Goal: Information Seeking & Learning: Check status

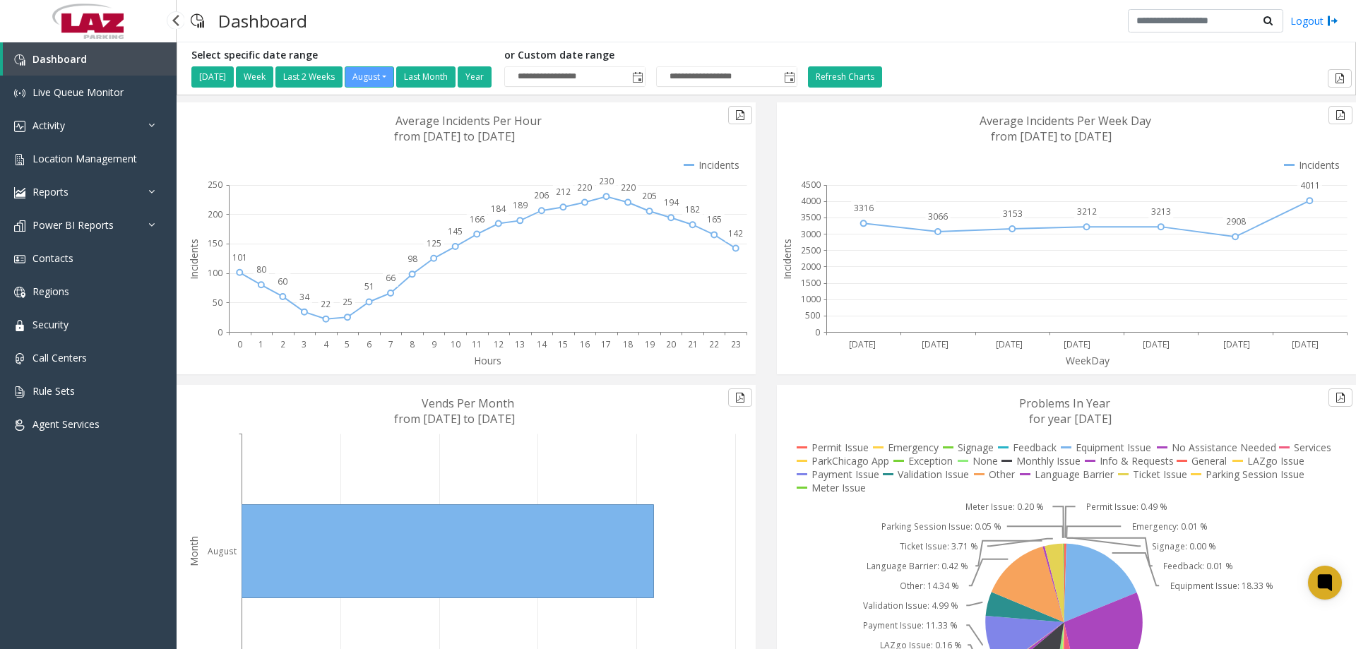
click at [69, 60] on span "Dashboard" at bounding box center [59, 58] width 54 height 13
click at [95, 167] on link "Location Management" at bounding box center [88, 158] width 177 height 33
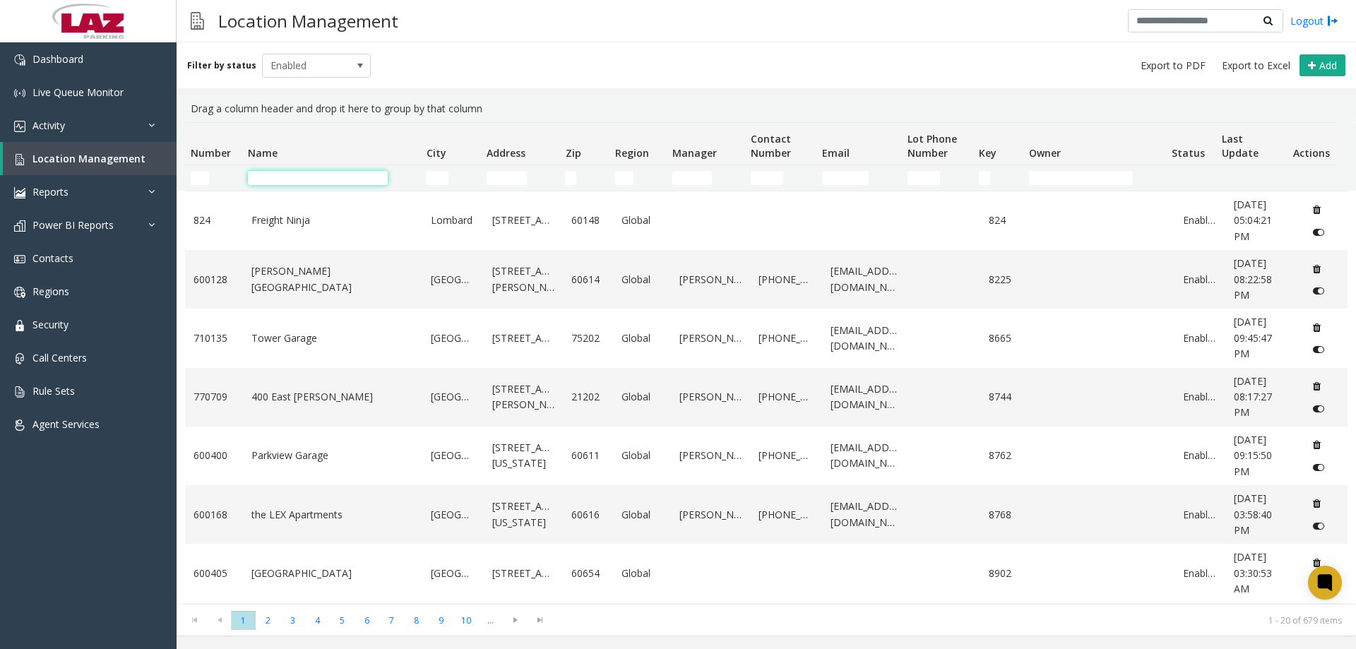
click at [296, 175] on input "Name Filter" at bounding box center [318, 178] width 140 height 14
click at [196, 175] on input "Number Filter" at bounding box center [200, 178] width 18 height 14
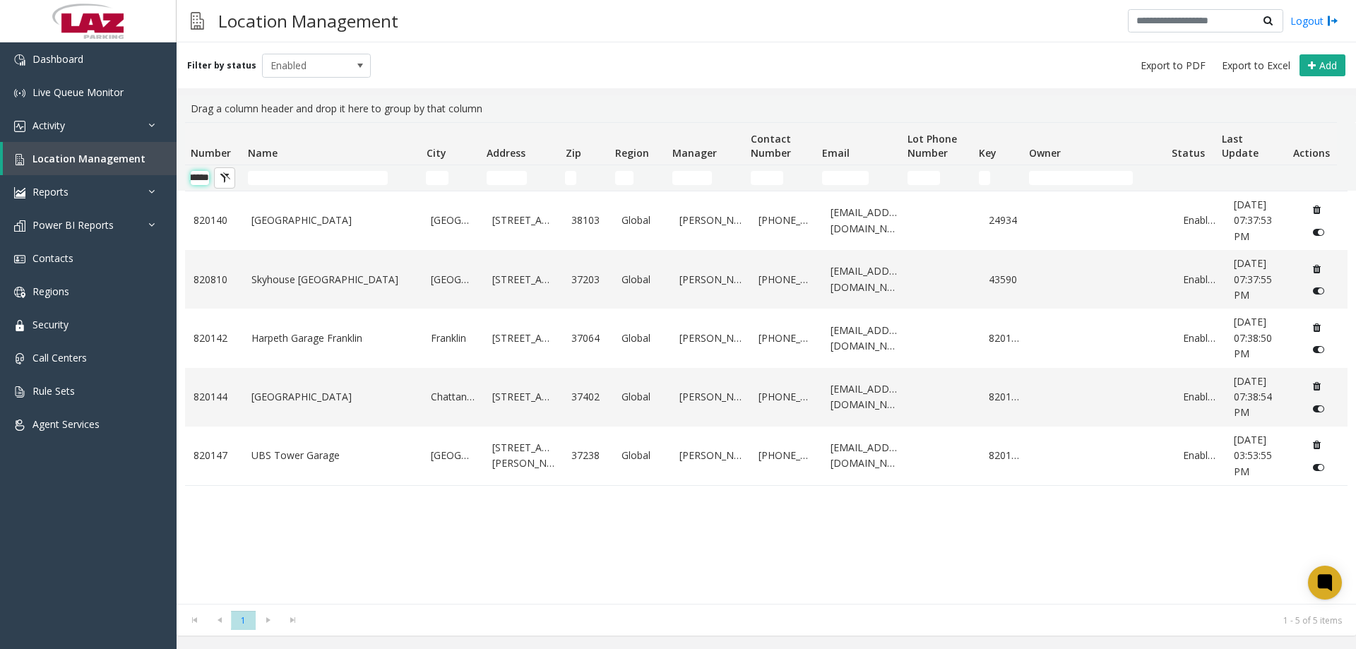
scroll to position [0, 23]
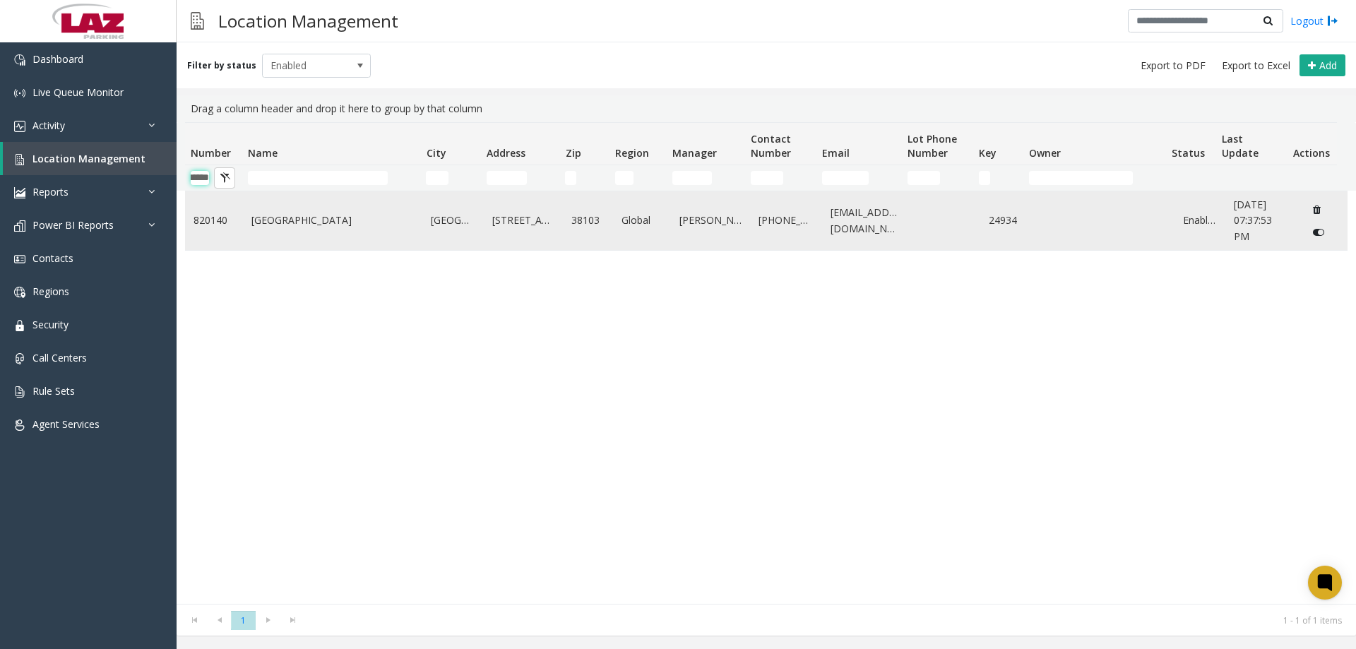
type input "******"
click at [1313, 236] on icon "Data table" at bounding box center [1318, 232] width 11 height 10
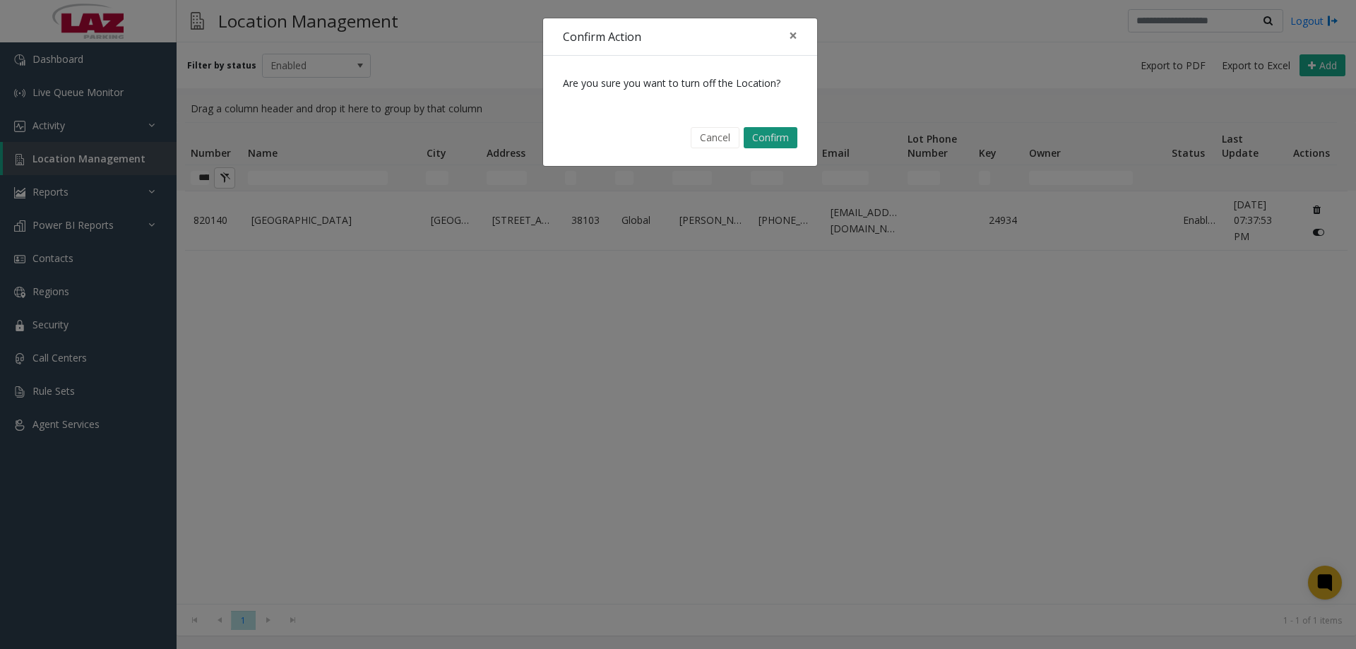
click at [792, 133] on button "Confirm" at bounding box center [770, 137] width 54 height 21
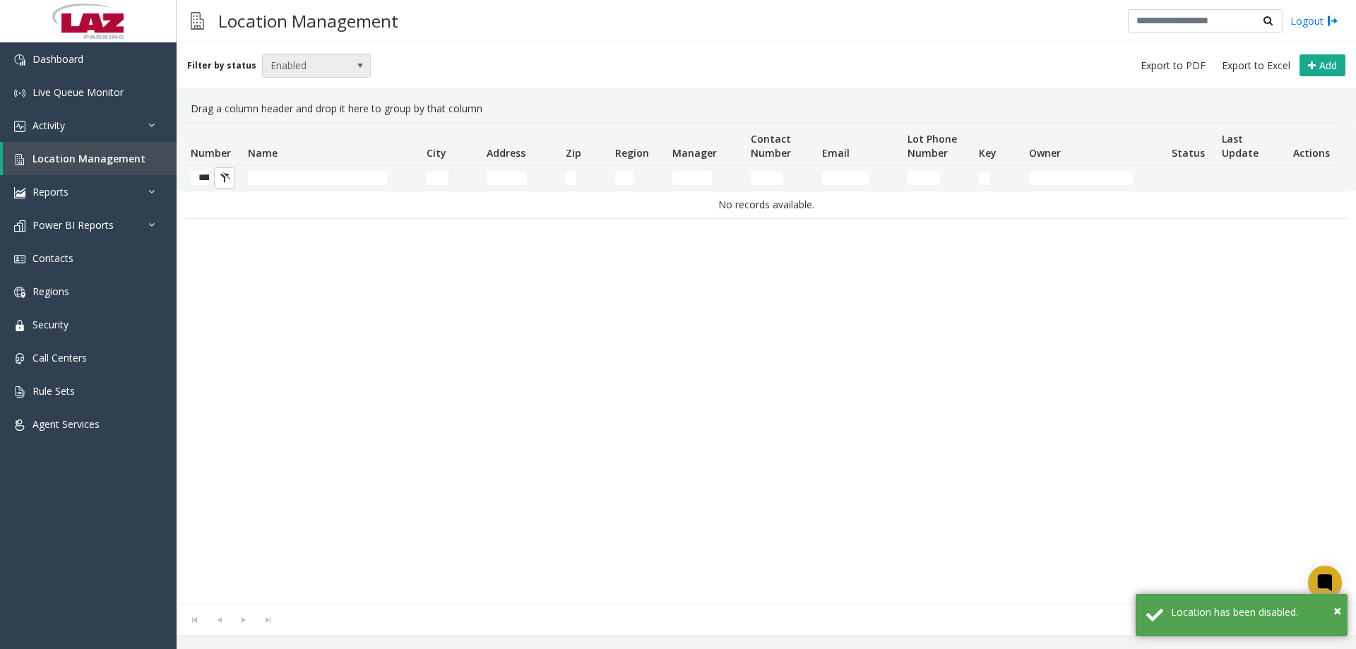
click at [302, 60] on span "Enabled" at bounding box center [306, 65] width 86 height 23
click at [309, 121] on li "Disabled" at bounding box center [310, 127] width 105 height 19
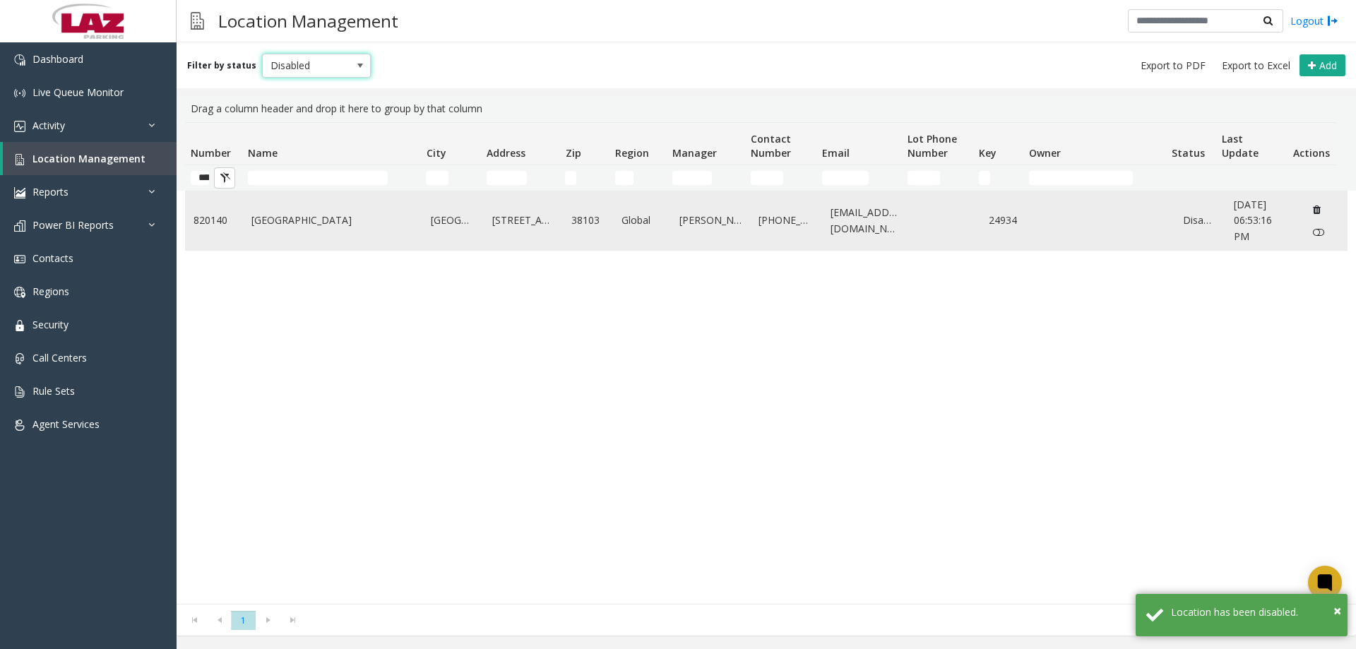
click at [261, 217] on link "[GEOGRAPHIC_DATA]" at bounding box center [332, 221] width 163 height 16
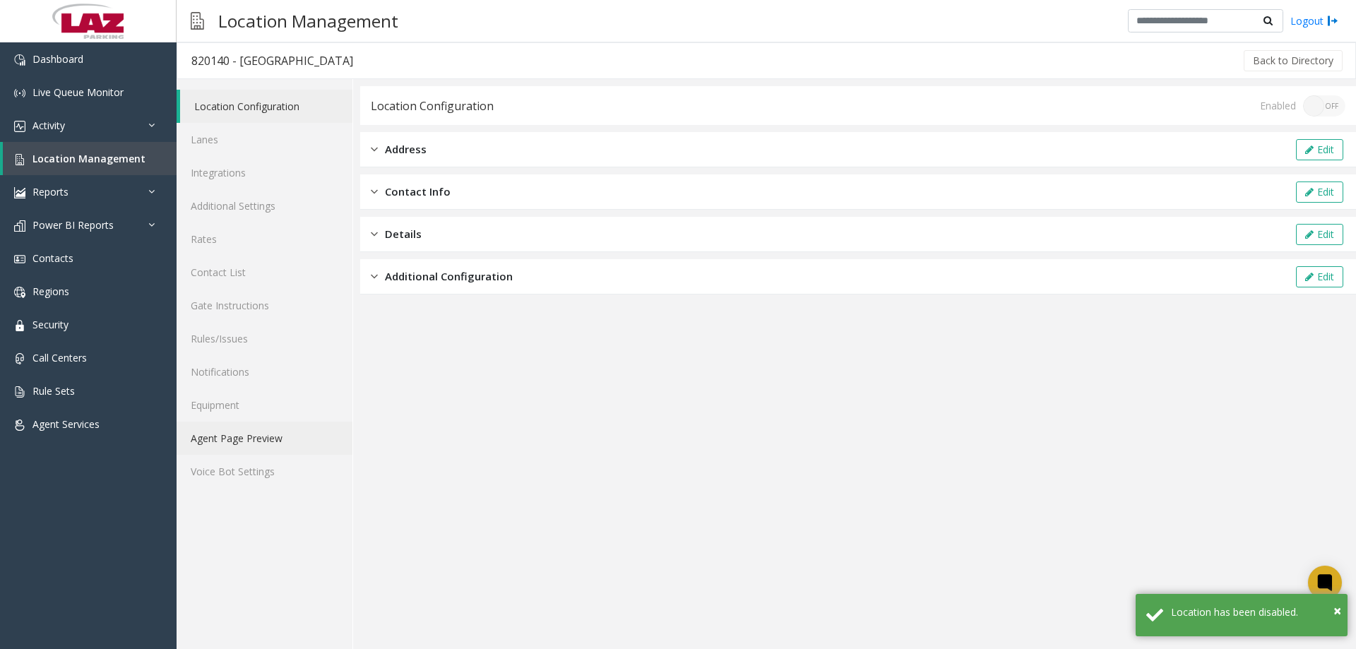
click at [243, 434] on link "Agent Page Preview" at bounding box center [265, 438] width 176 height 33
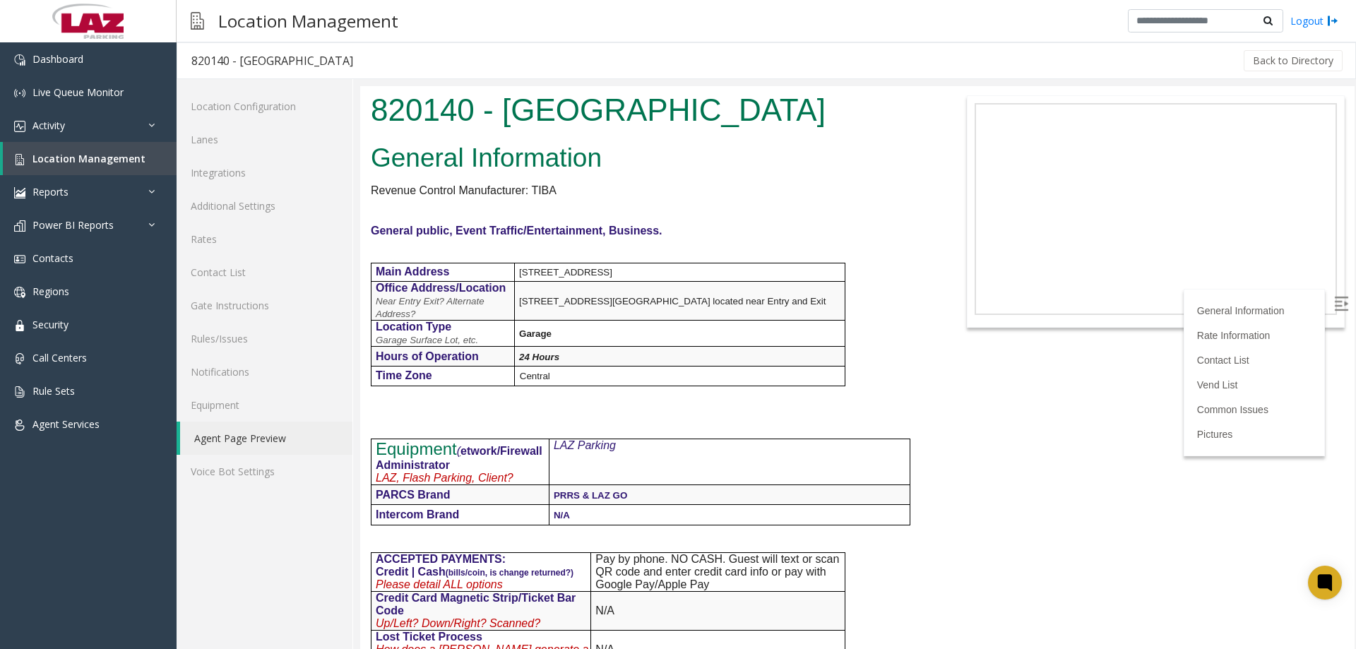
click at [402, 112] on h1 "820140 - [GEOGRAPHIC_DATA]" at bounding box center [650, 110] width 558 height 44
copy h1 "820140"
click at [103, 125] on link "Activity" at bounding box center [88, 125] width 177 height 33
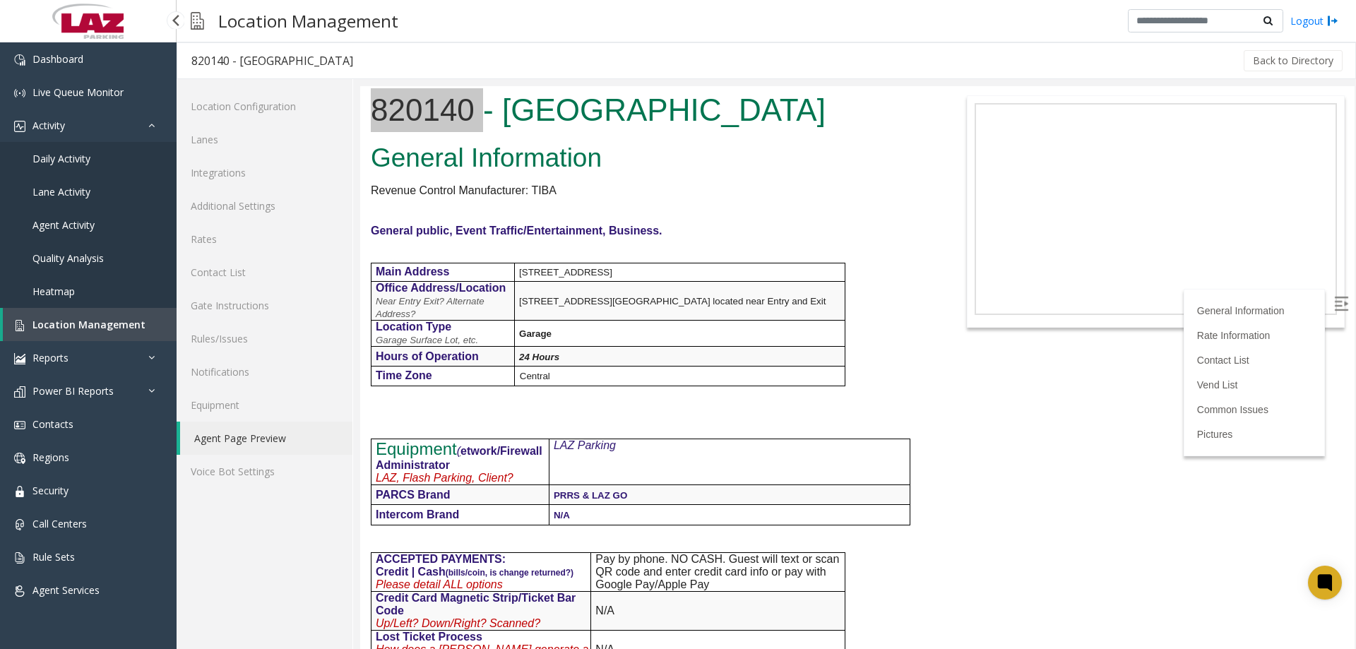
click at [92, 163] on link "Daily Activity" at bounding box center [88, 158] width 177 height 33
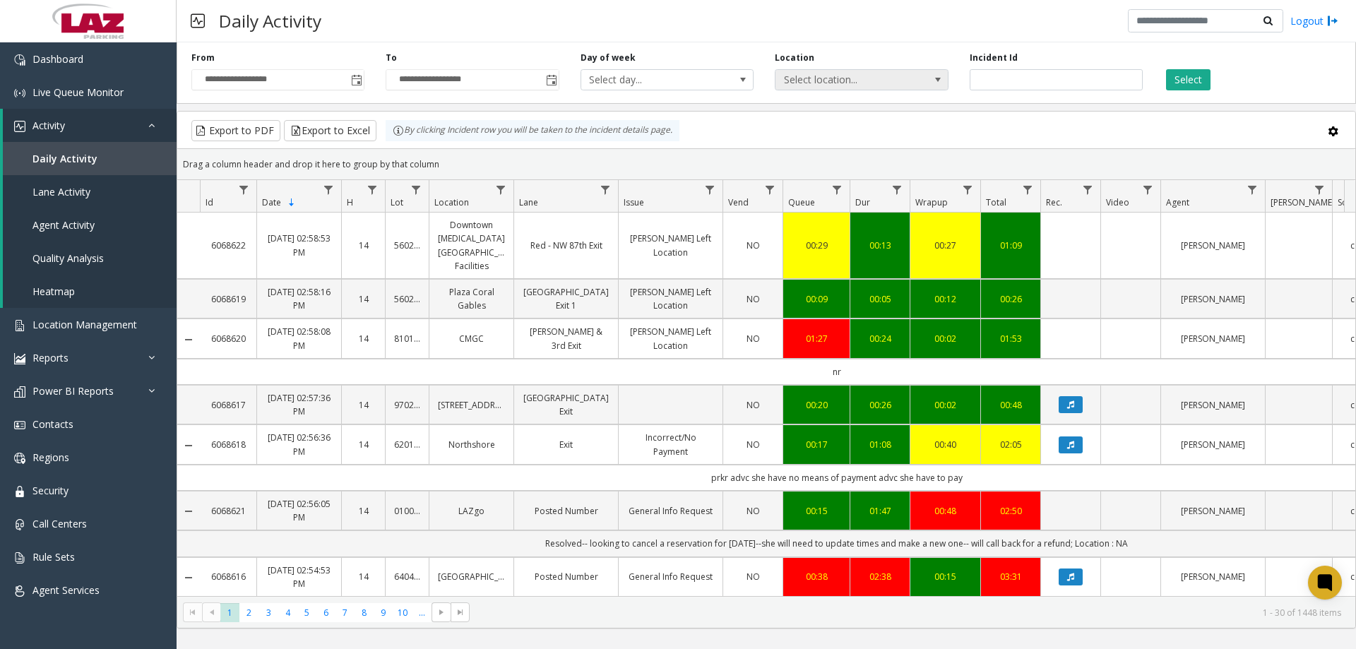
click at [826, 85] on span "Select location..." at bounding box center [844, 80] width 138 height 20
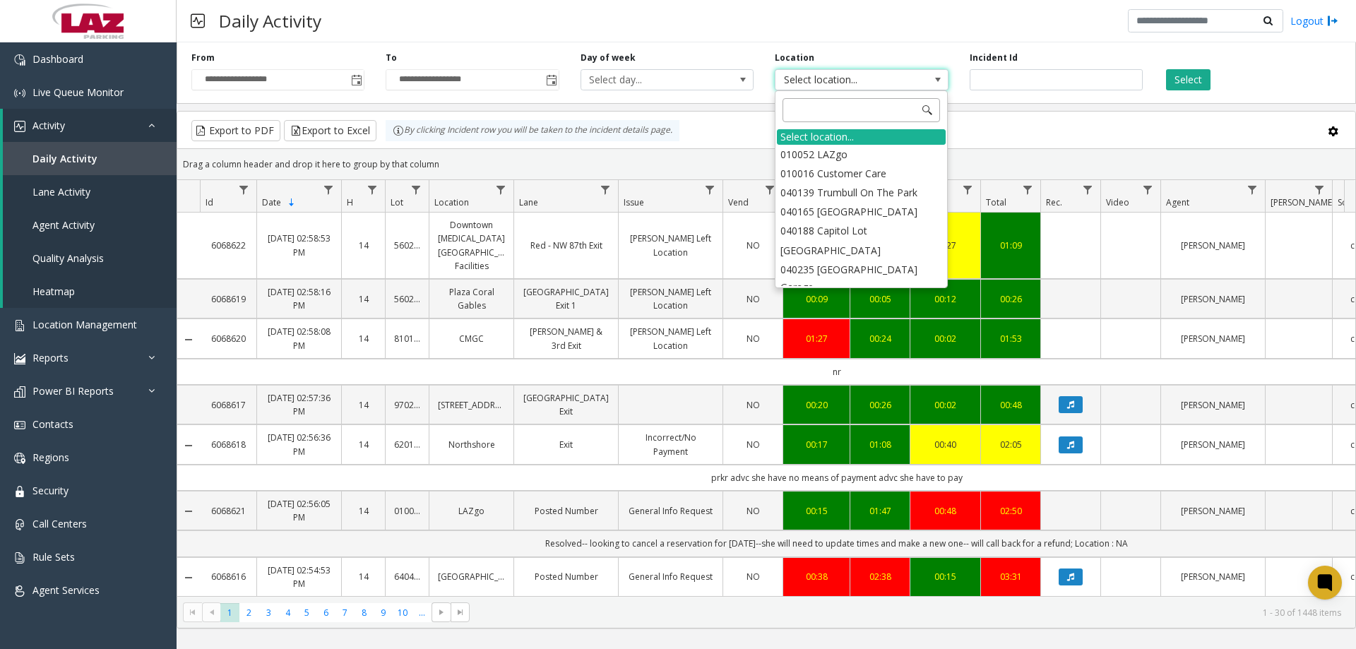
type input "******"
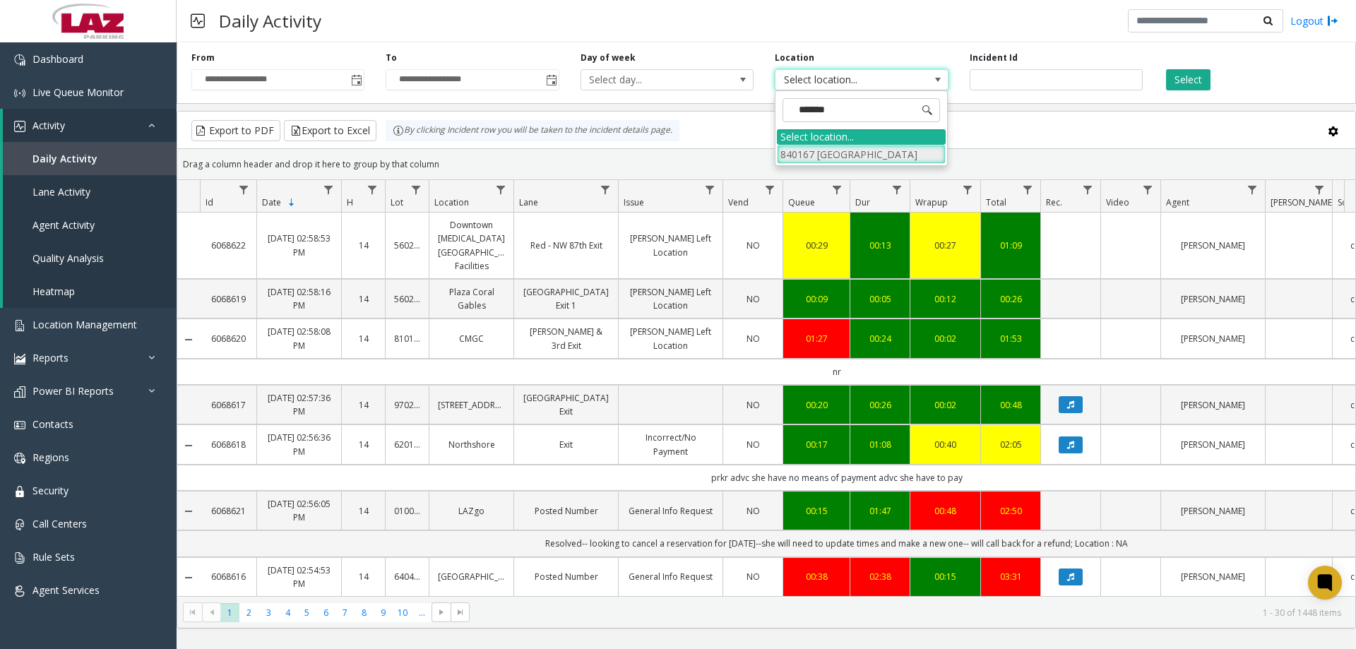
click at [837, 150] on li "840167 [GEOGRAPHIC_DATA]" at bounding box center [861, 154] width 169 height 19
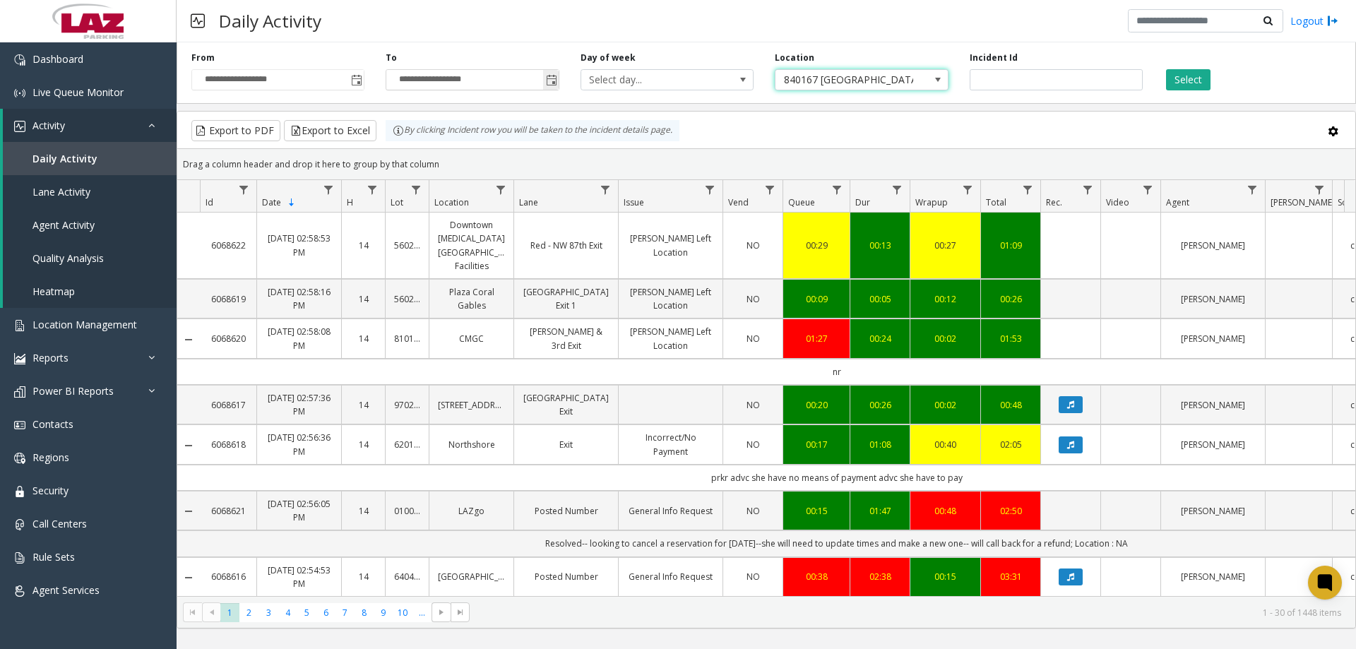
click at [551, 80] on span "Toggle popup" at bounding box center [551, 80] width 11 height 11
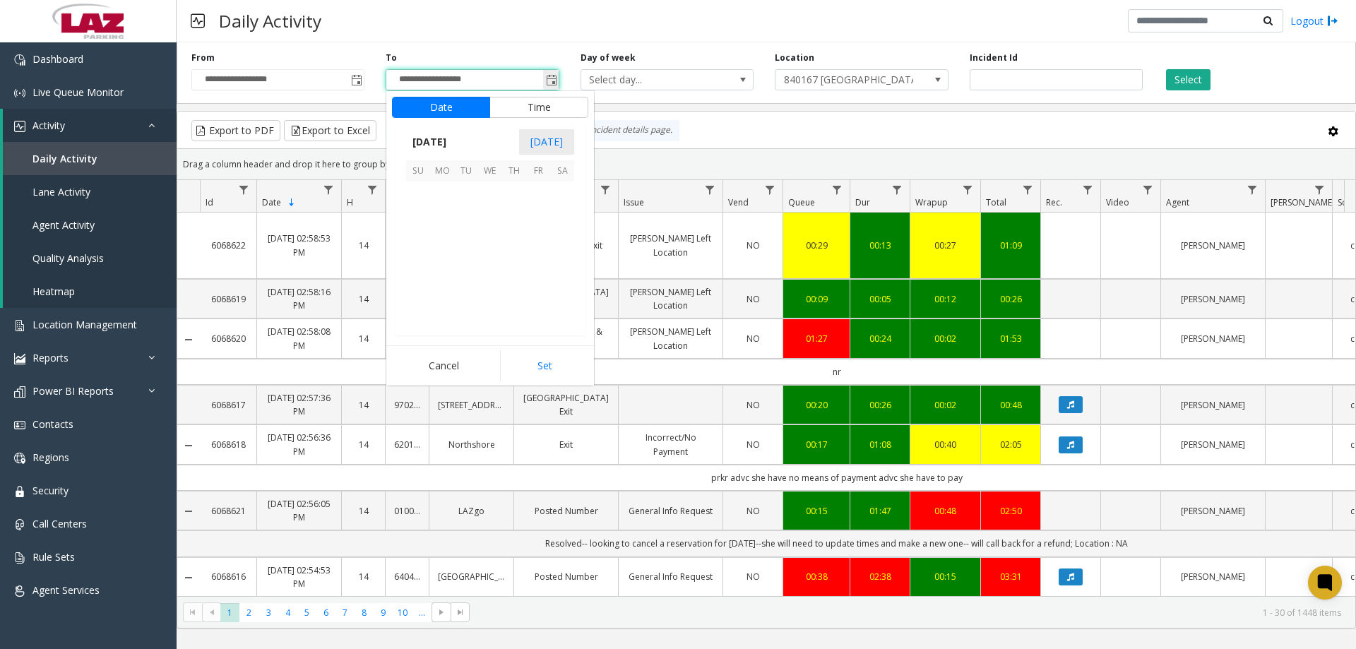
scroll to position [21, 0]
click at [448, 256] on span "18" at bounding box center [442, 265] width 24 height 24
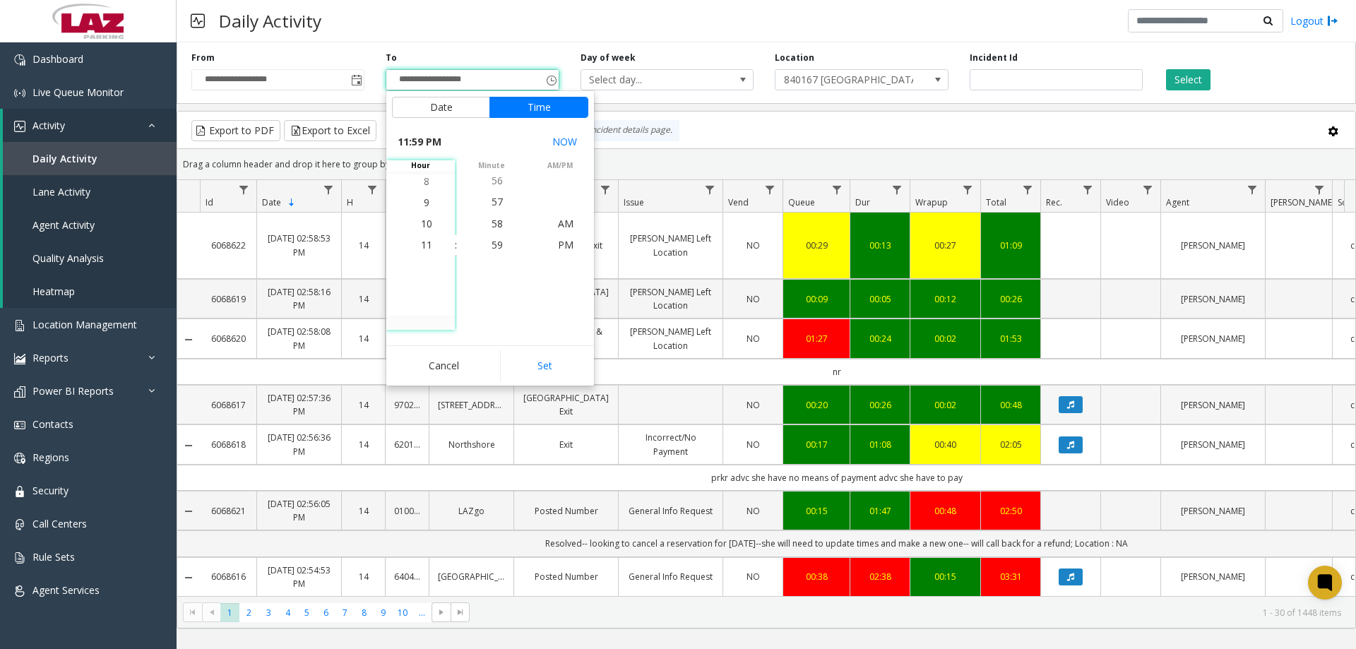
click at [546, 366] on button "Set" at bounding box center [544, 365] width 89 height 31
type input "**********"
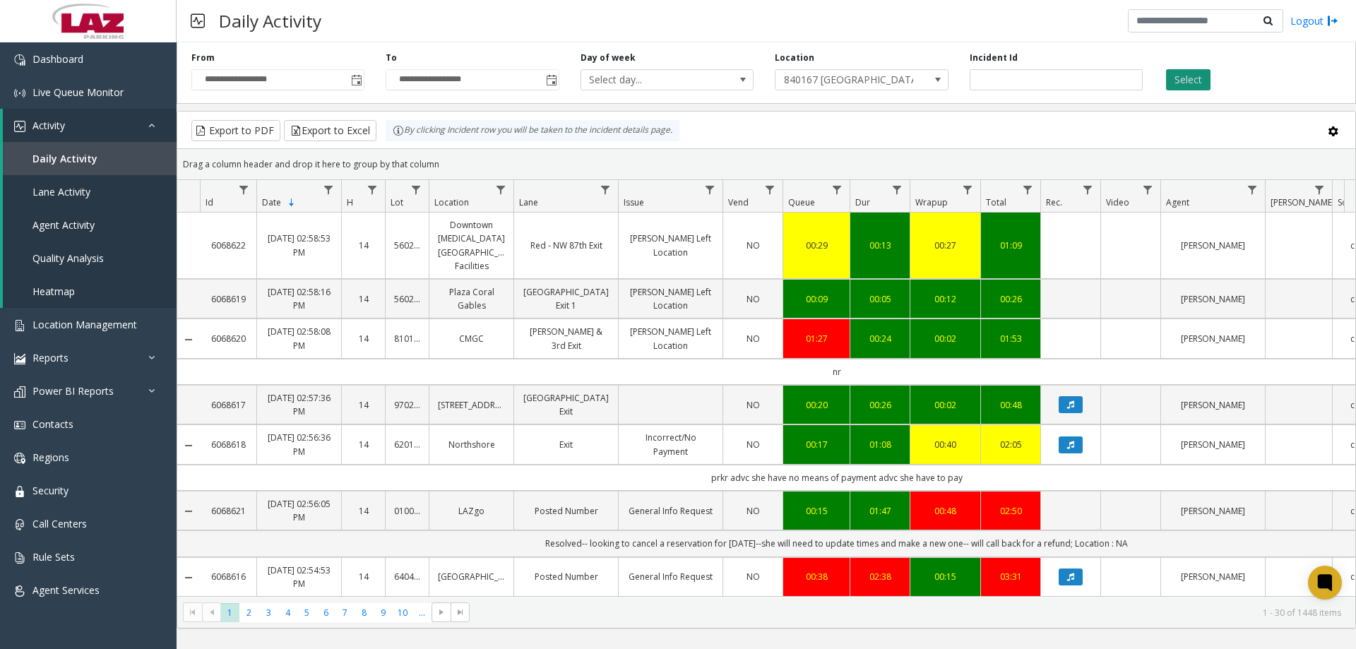
click at [1172, 78] on button "Select" at bounding box center [1188, 79] width 44 height 21
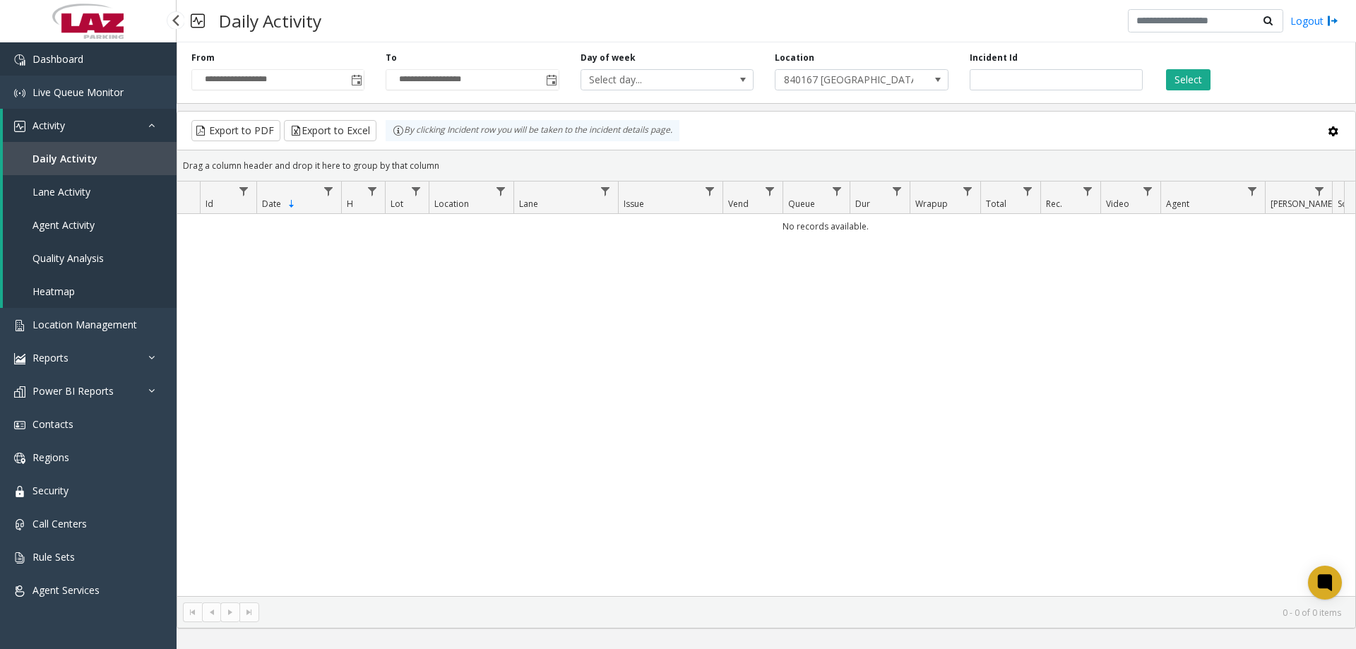
click at [73, 72] on link "Dashboard" at bounding box center [88, 58] width 177 height 33
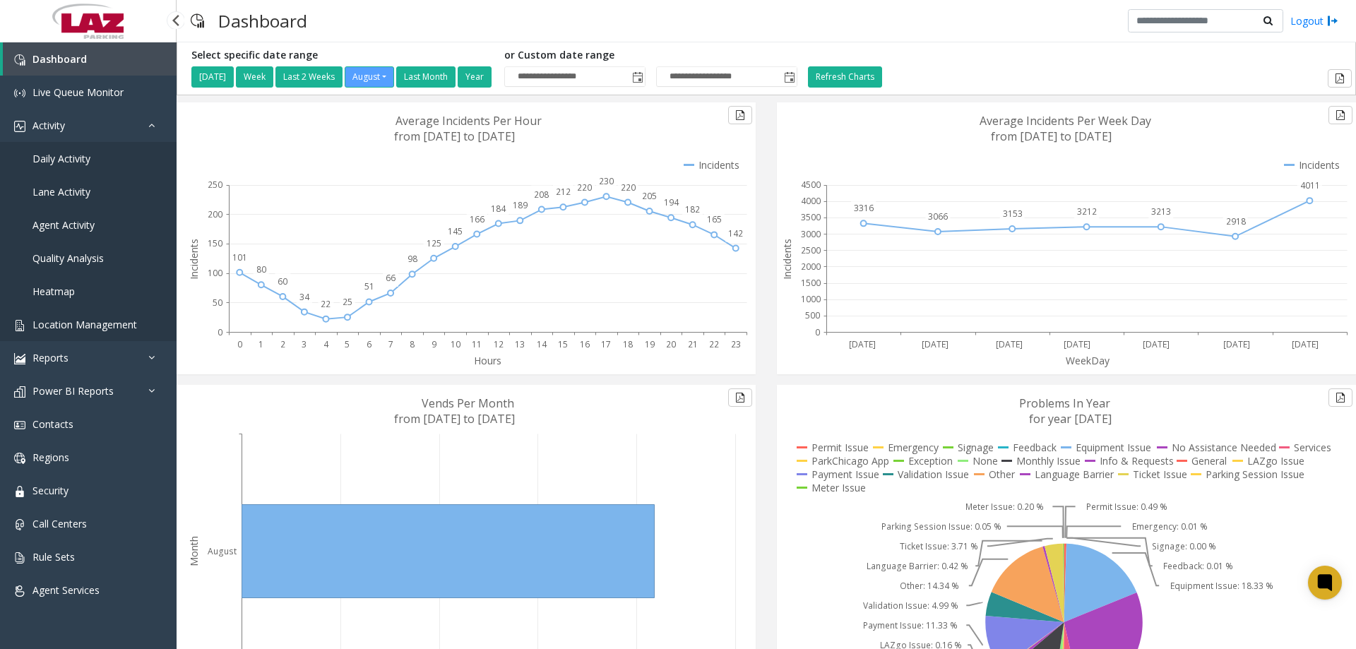
click at [71, 316] on link "Location Management" at bounding box center [88, 324] width 177 height 33
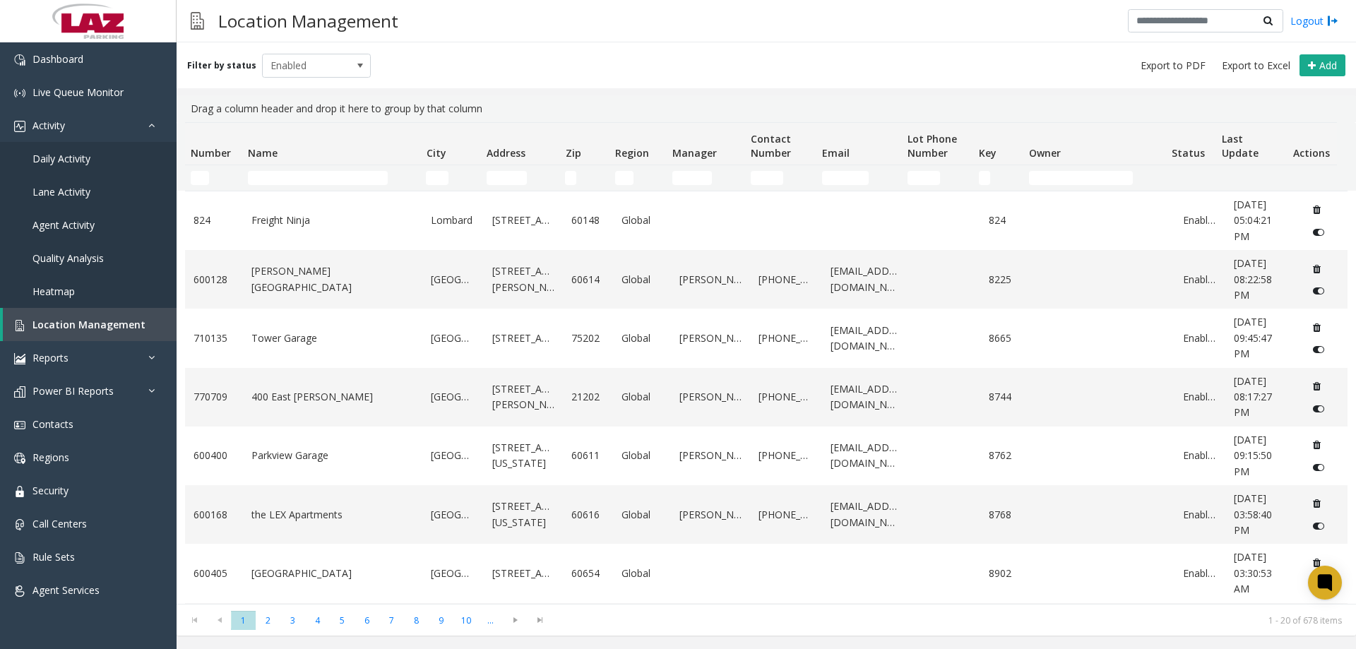
click at [282, 168] on td "Name Filter" at bounding box center [331, 177] width 178 height 25
click at [282, 172] on input "Name Filter" at bounding box center [318, 178] width 140 height 14
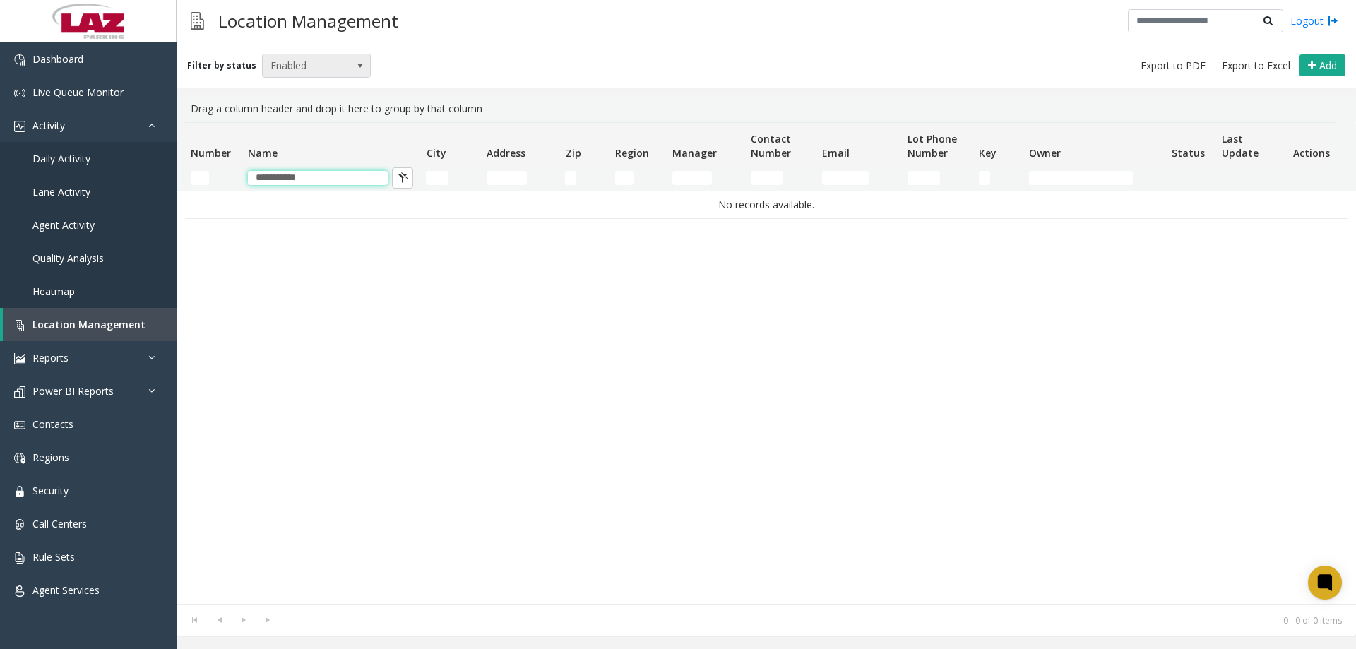
type input "**********"
click at [322, 74] on span "Enabled" at bounding box center [306, 65] width 86 height 23
click at [301, 131] on li "Disabled" at bounding box center [310, 127] width 105 height 19
click at [316, 65] on span "Disabled" at bounding box center [306, 65] width 86 height 23
click at [294, 150] on li "Archived" at bounding box center [310, 146] width 105 height 19
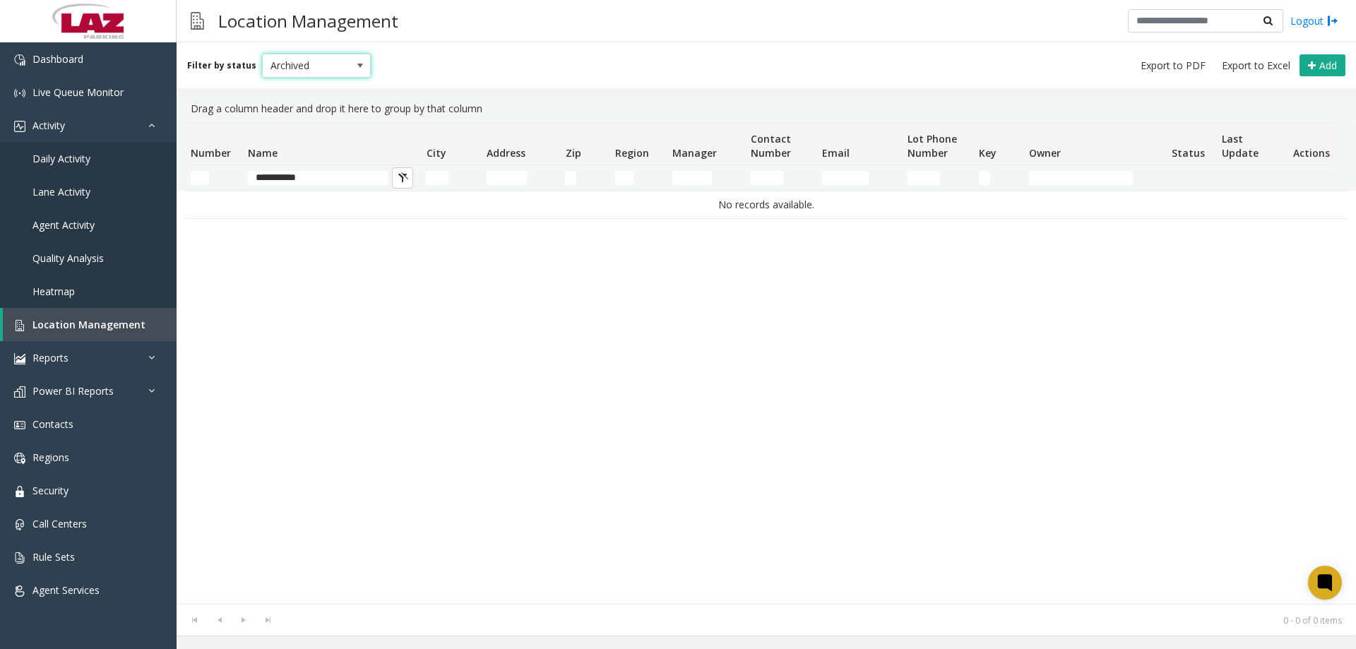
click at [325, 61] on span "Archived" at bounding box center [306, 65] width 86 height 23
click at [295, 87] on li "All" at bounding box center [310, 89] width 105 height 19
click at [335, 184] on input "**********" at bounding box center [318, 178] width 140 height 14
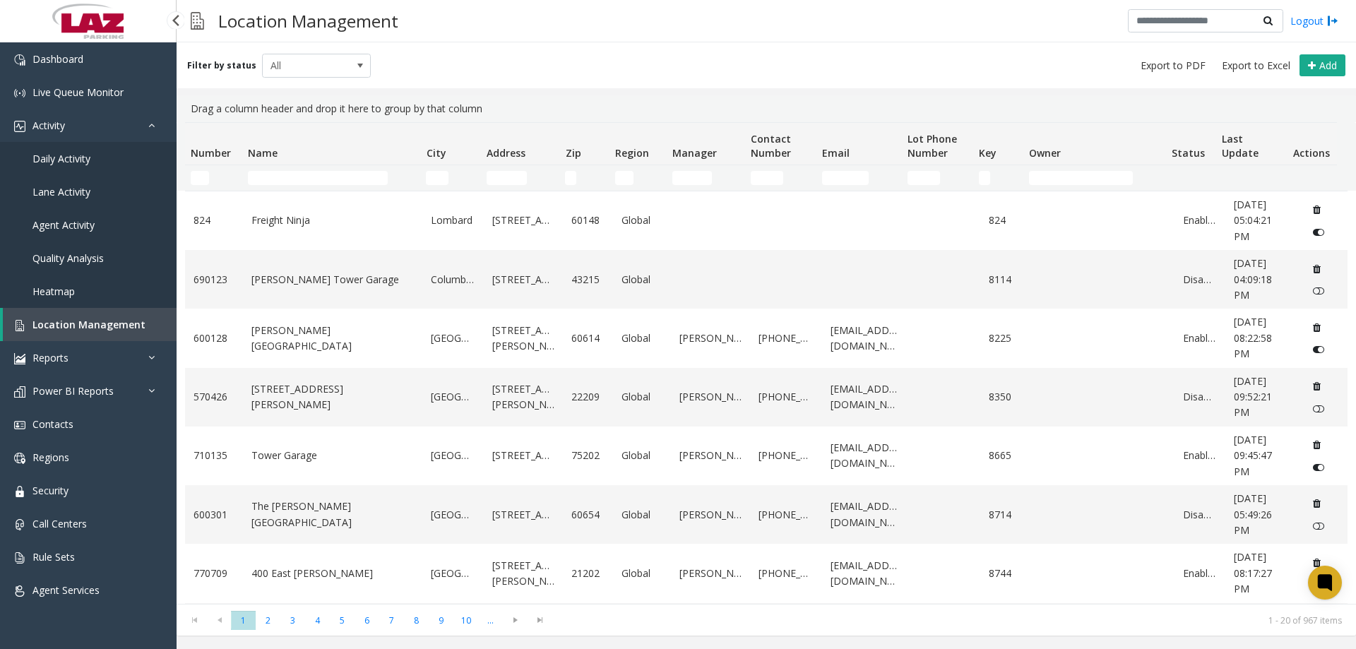
click at [76, 145] on link "Daily Activity" at bounding box center [88, 158] width 177 height 33
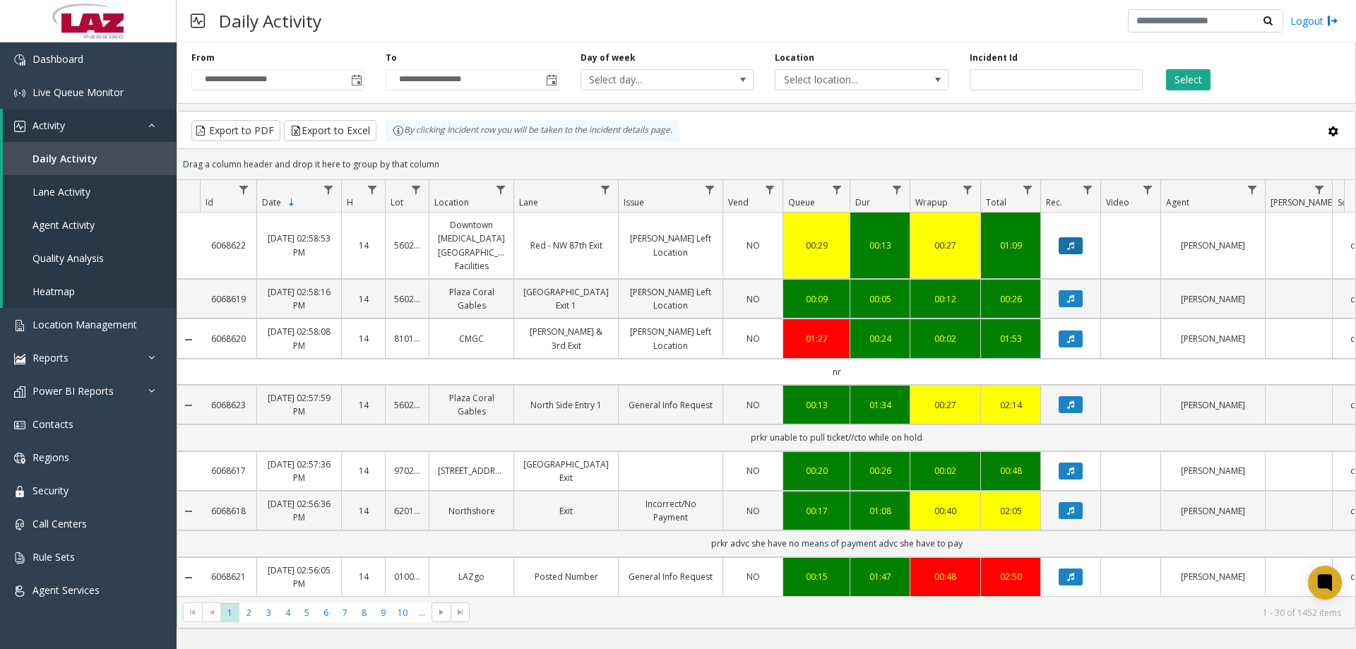
click at [1065, 237] on button "Data table" at bounding box center [1070, 245] width 24 height 17
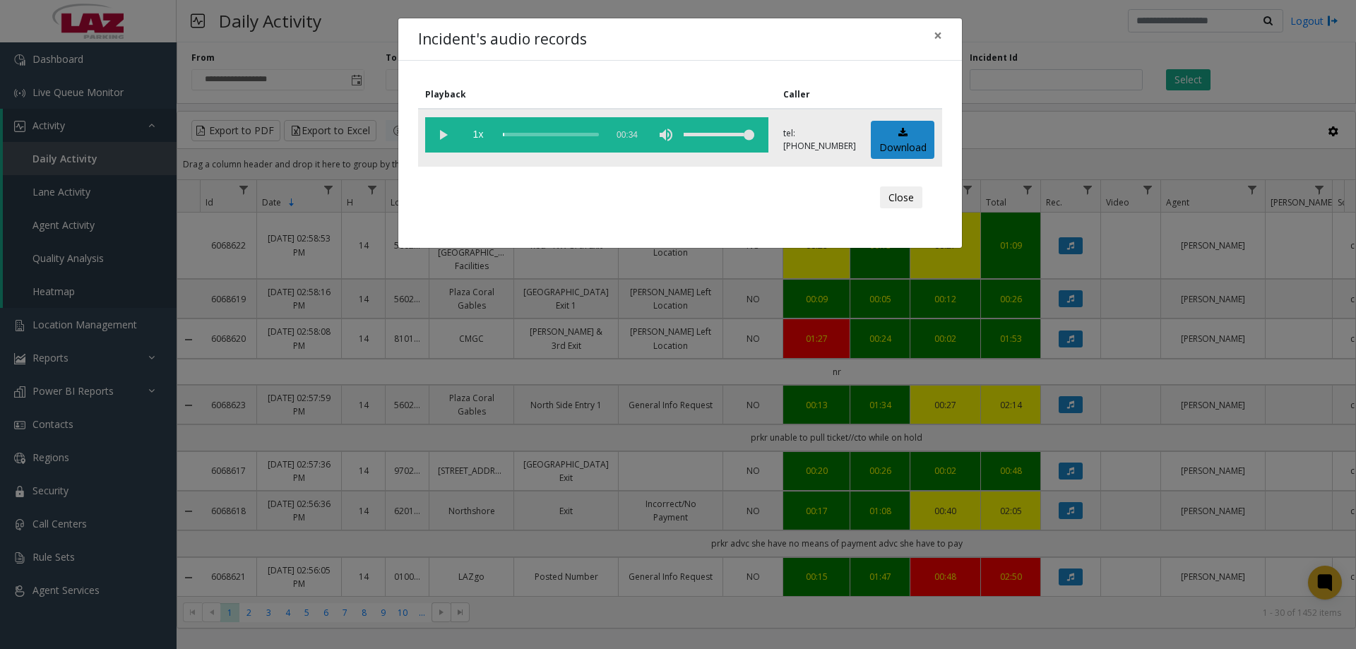
click at [439, 136] on vg-play-pause at bounding box center [442, 134] width 35 height 35
click at [528, 133] on div "scrub bar" at bounding box center [551, 134] width 96 height 35
click at [664, 191] on div "Close" at bounding box center [680, 198] width 504 height 42
click at [888, 196] on button "Close" at bounding box center [901, 197] width 42 height 23
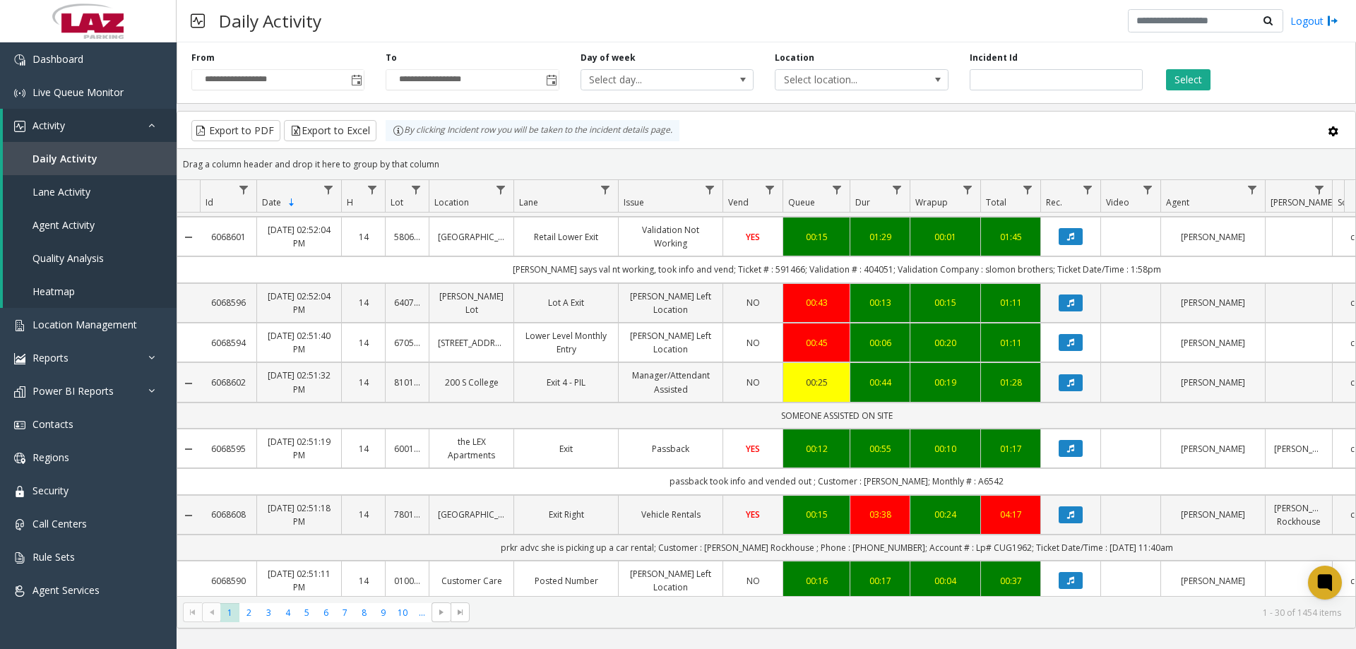
scroll to position [1372, 0]
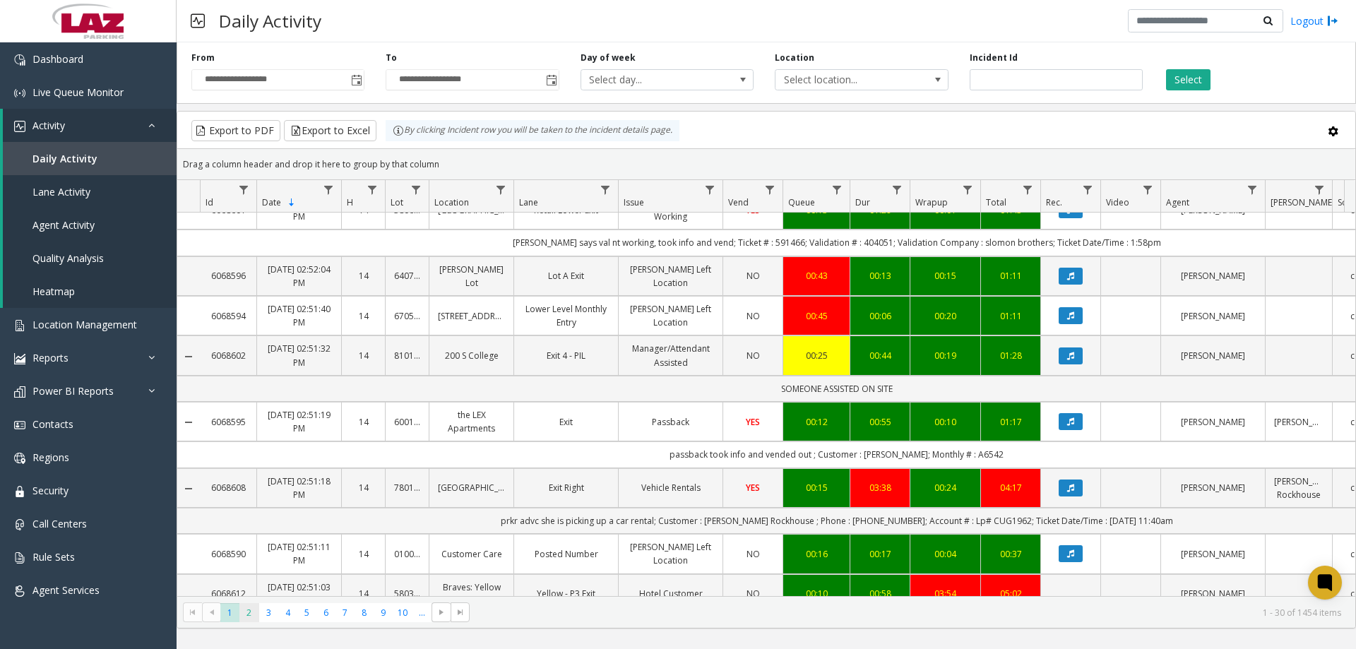
click at [243, 618] on span "2" at bounding box center [248, 612] width 19 height 19
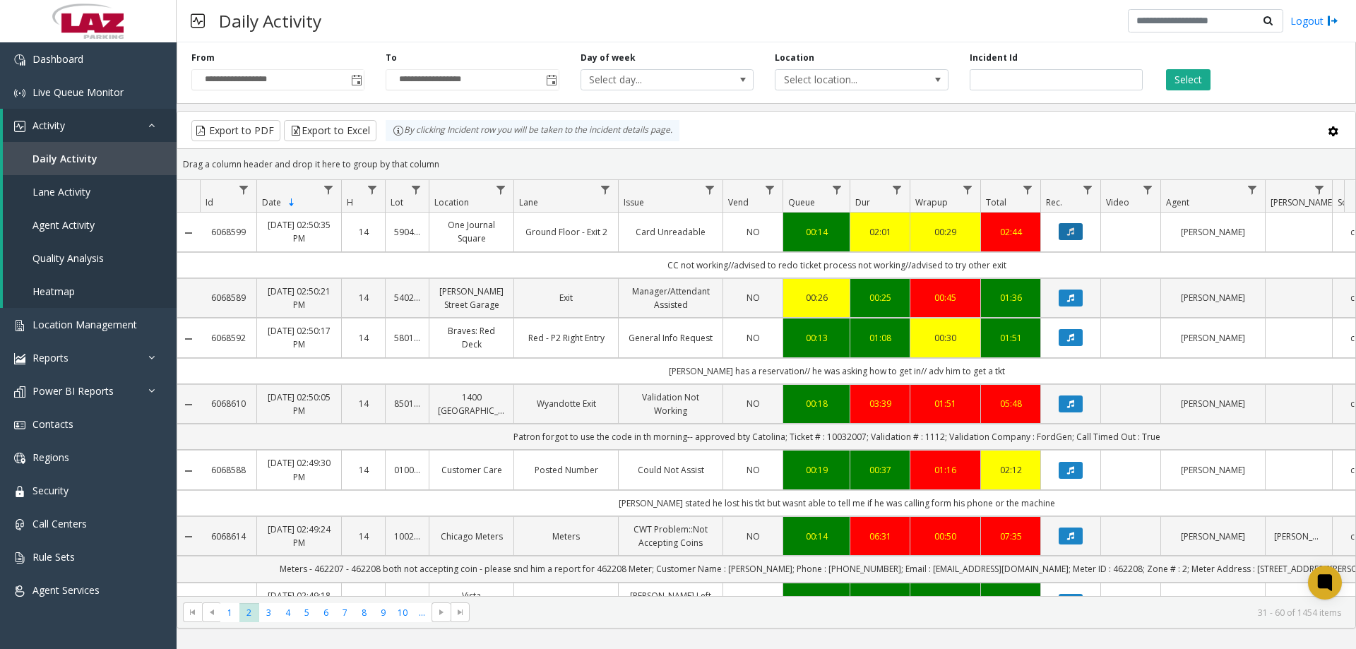
click at [1067, 234] on icon "Data table" at bounding box center [1070, 231] width 7 height 8
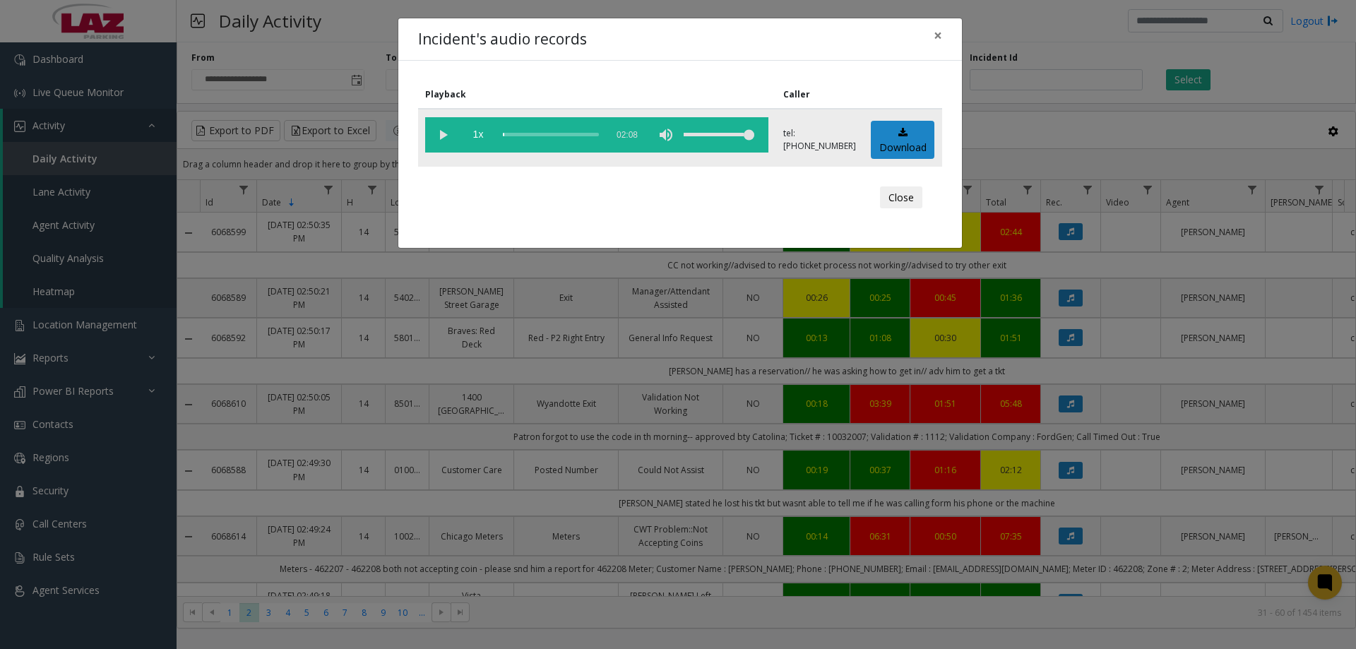
click at [441, 133] on vg-play-pause at bounding box center [442, 134] width 35 height 35
click at [513, 135] on div "scrub bar" at bounding box center [551, 134] width 96 height 35
click at [899, 196] on button "Close" at bounding box center [901, 197] width 42 height 23
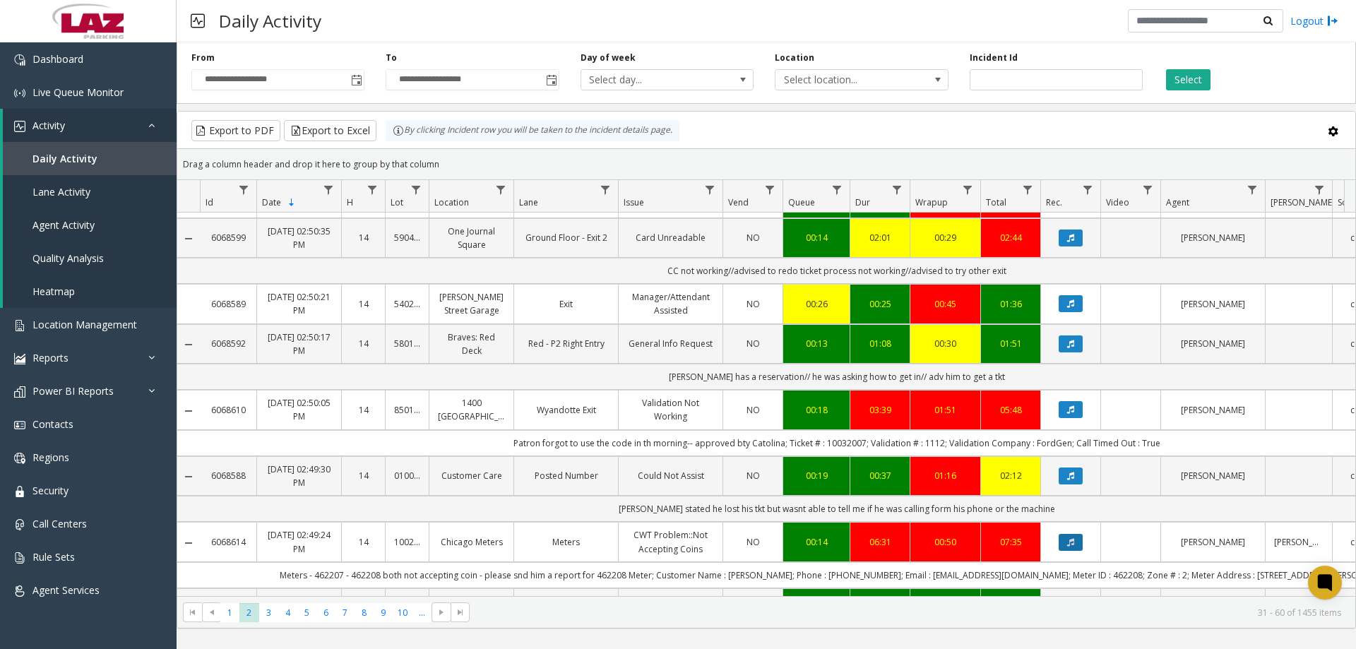
scroll to position [141, 0]
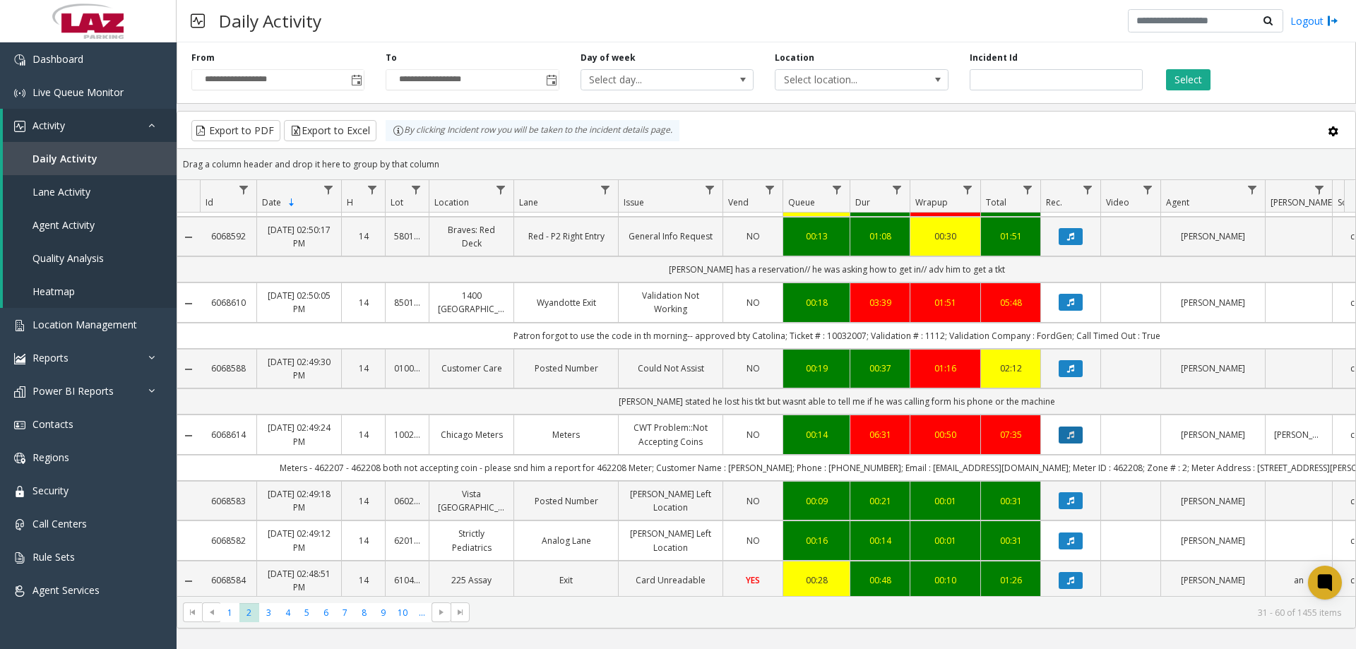
click at [1070, 440] on button "Data table" at bounding box center [1070, 434] width 24 height 17
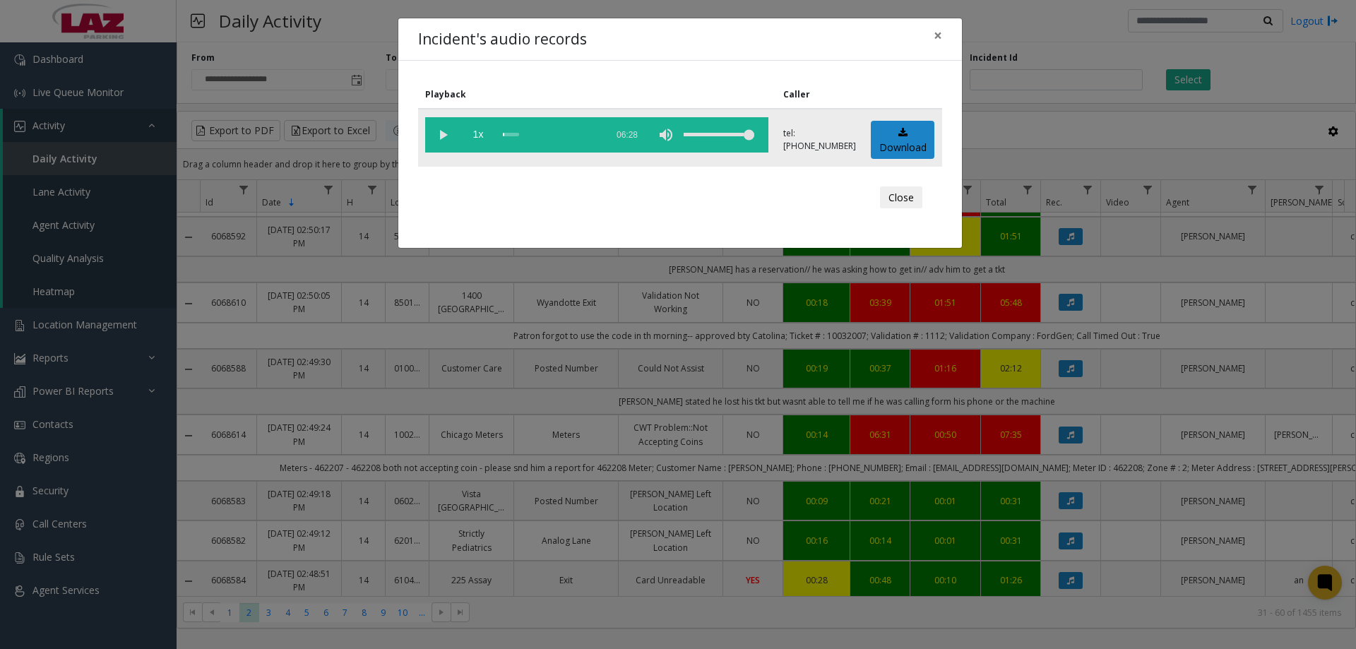
click at [438, 129] on vg-play-pause at bounding box center [442, 134] width 35 height 35
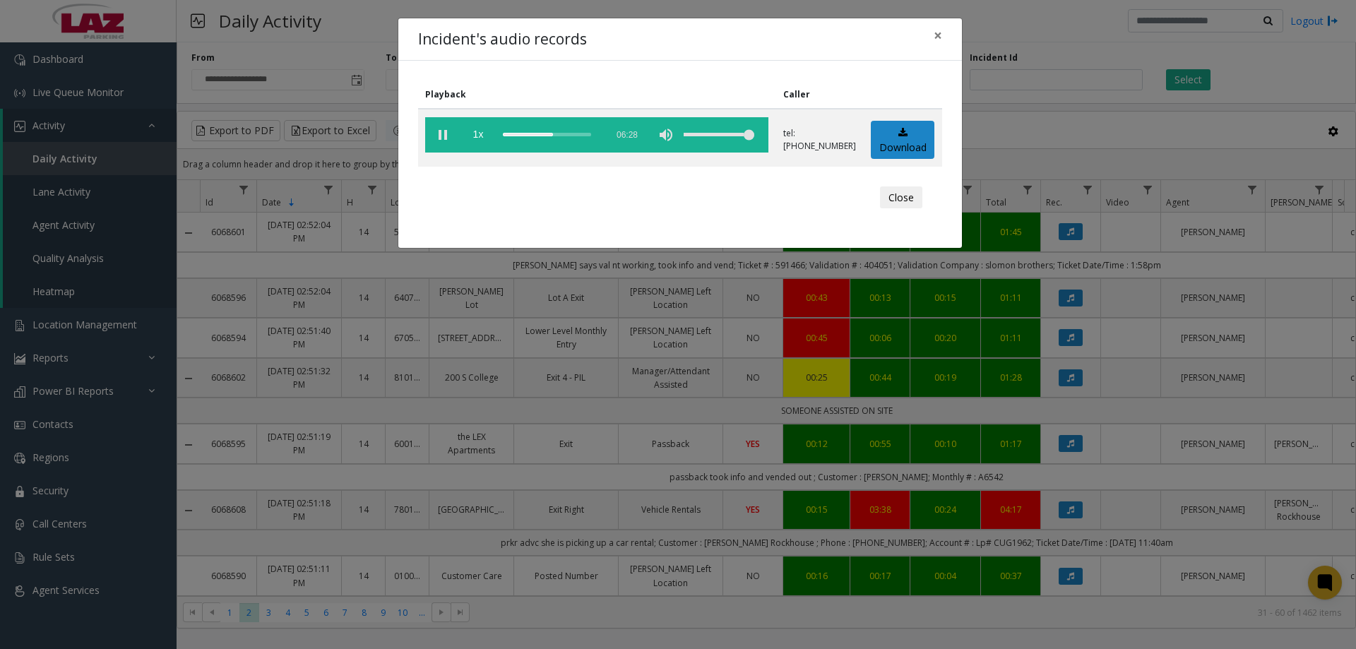
scroll to position [141, 0]
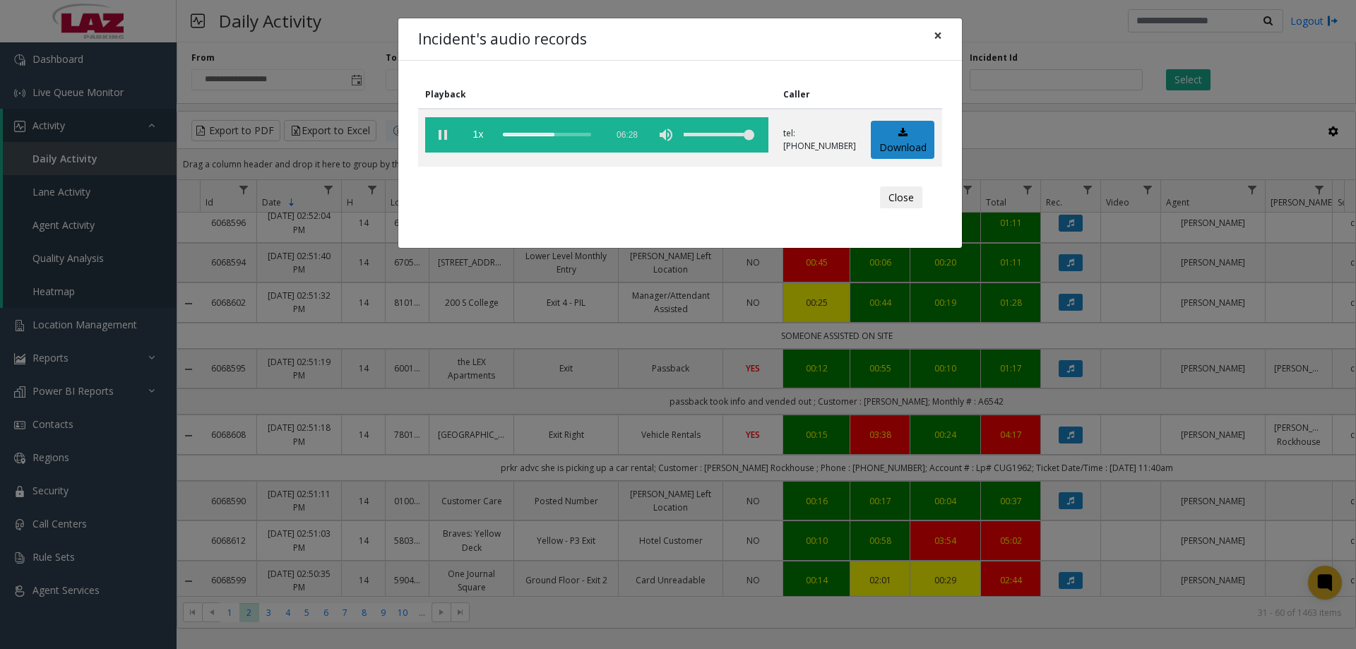
click at [944, 35] on button "×" at bounding box center [938, 35] width 28 height 35
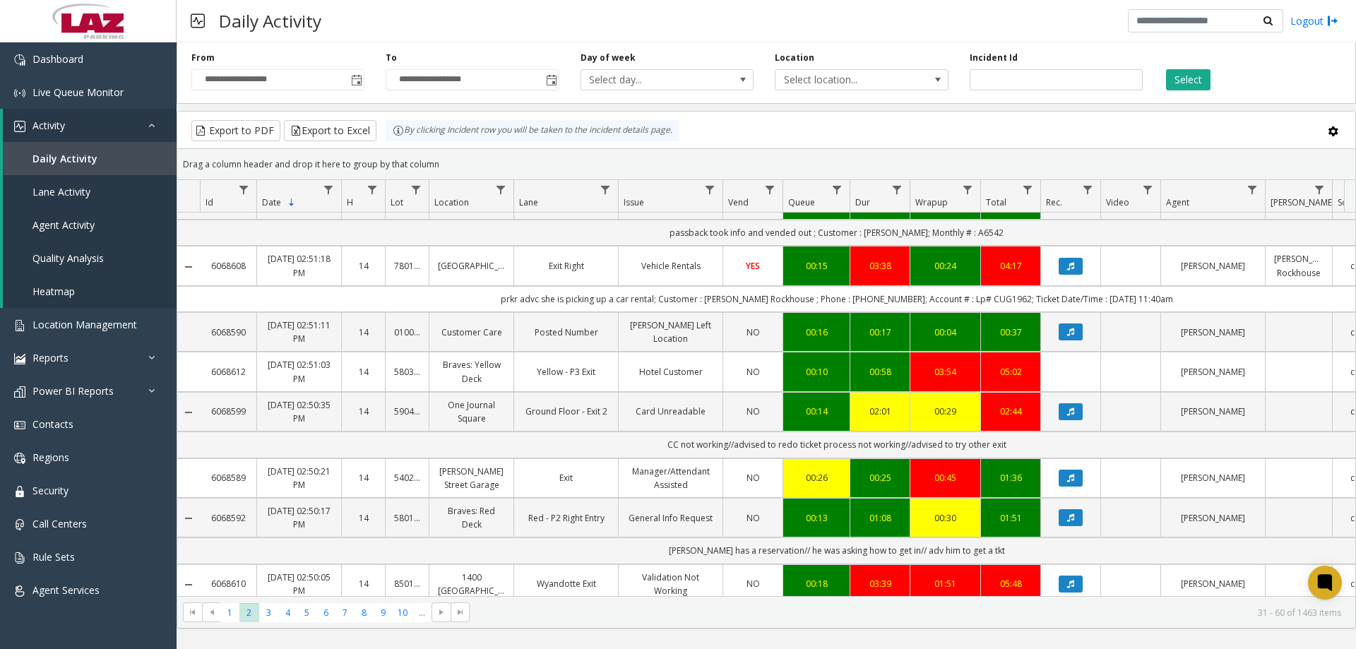
scroll to position [635, 0]
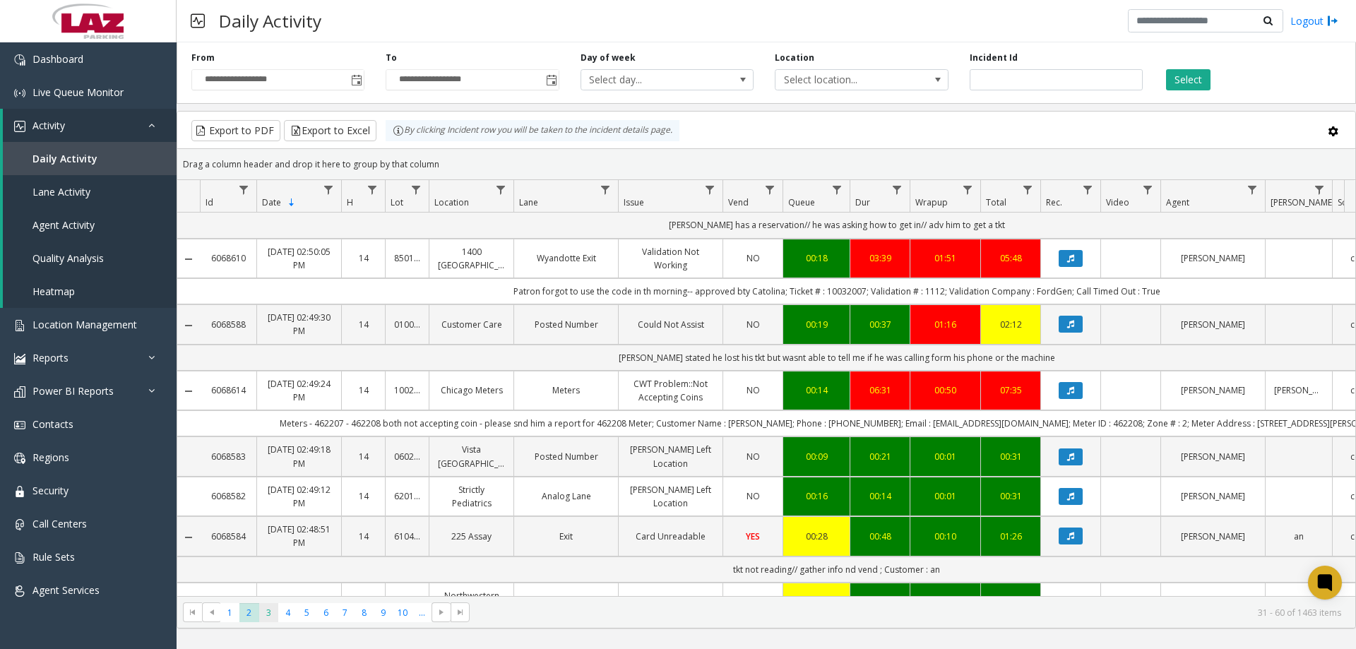
click at [273, 614] on span "3" at bounding box center [268, 612] width 19 height 19
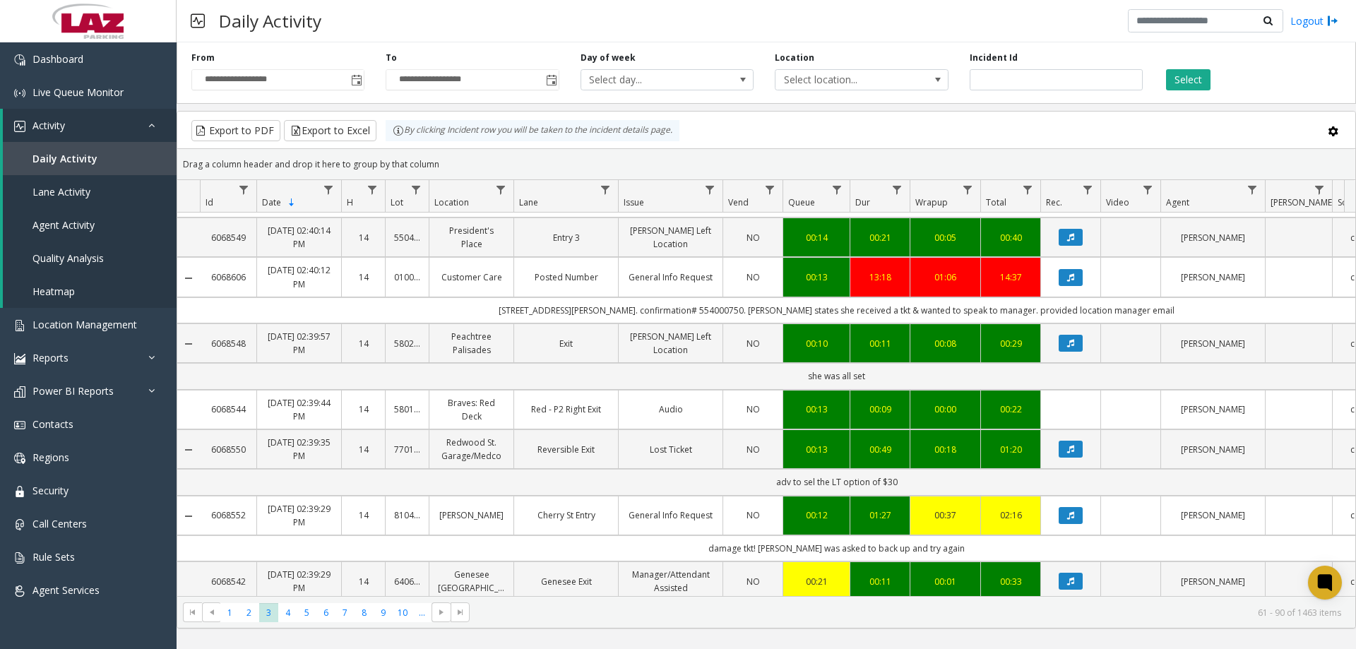
scroll to position [1439, 0]
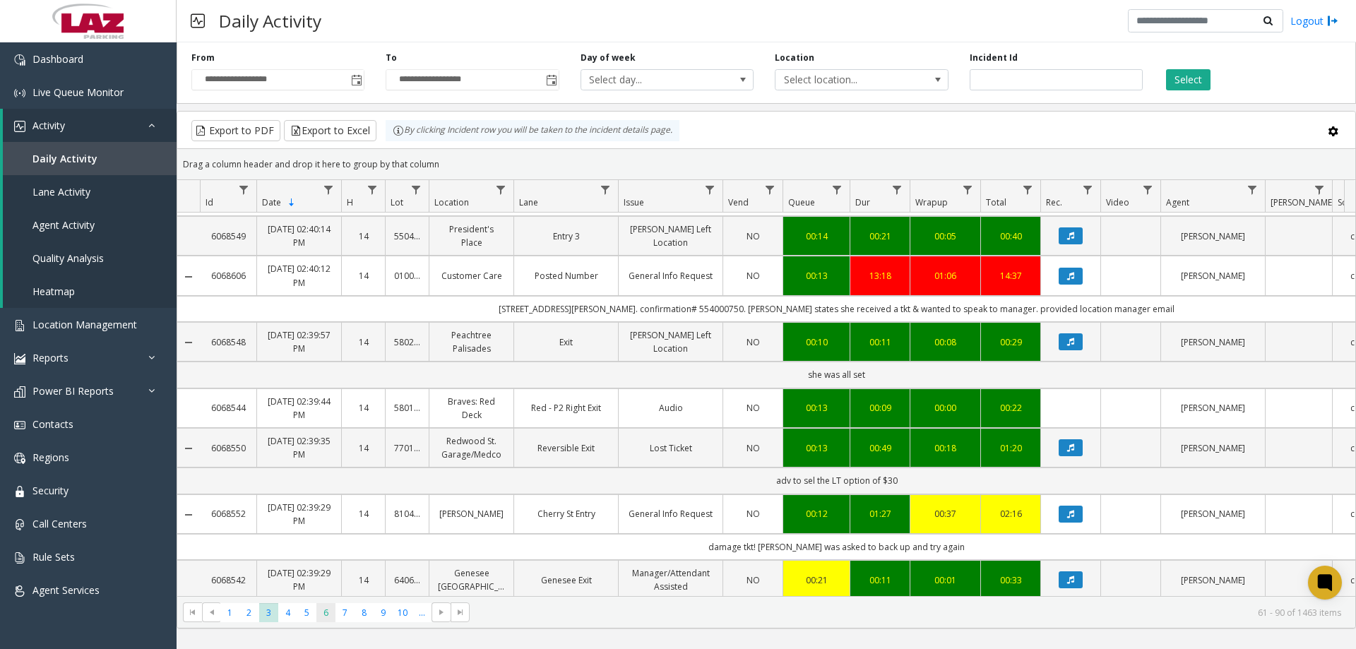
click at [329, 616] on span "6" at bounding box center [325, 612] width 19 height 19
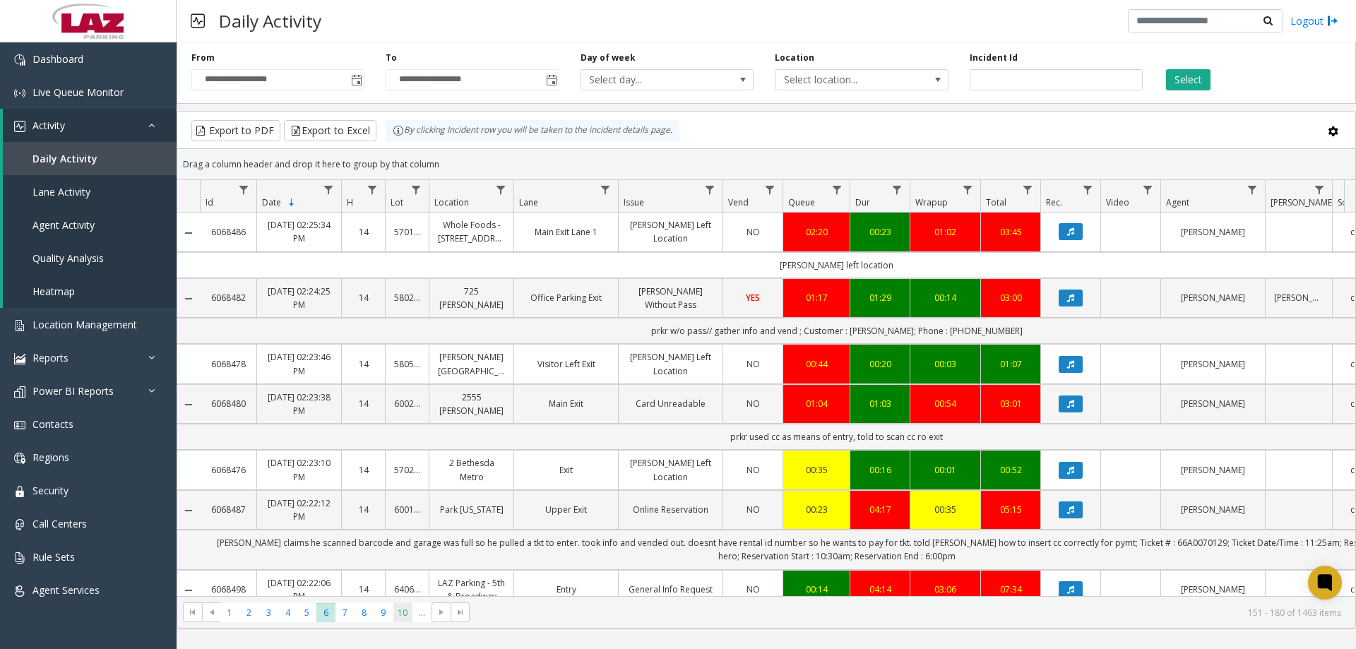
click at [402, 619] on span "10" at bounding box center [402, 612] width 19 height 19
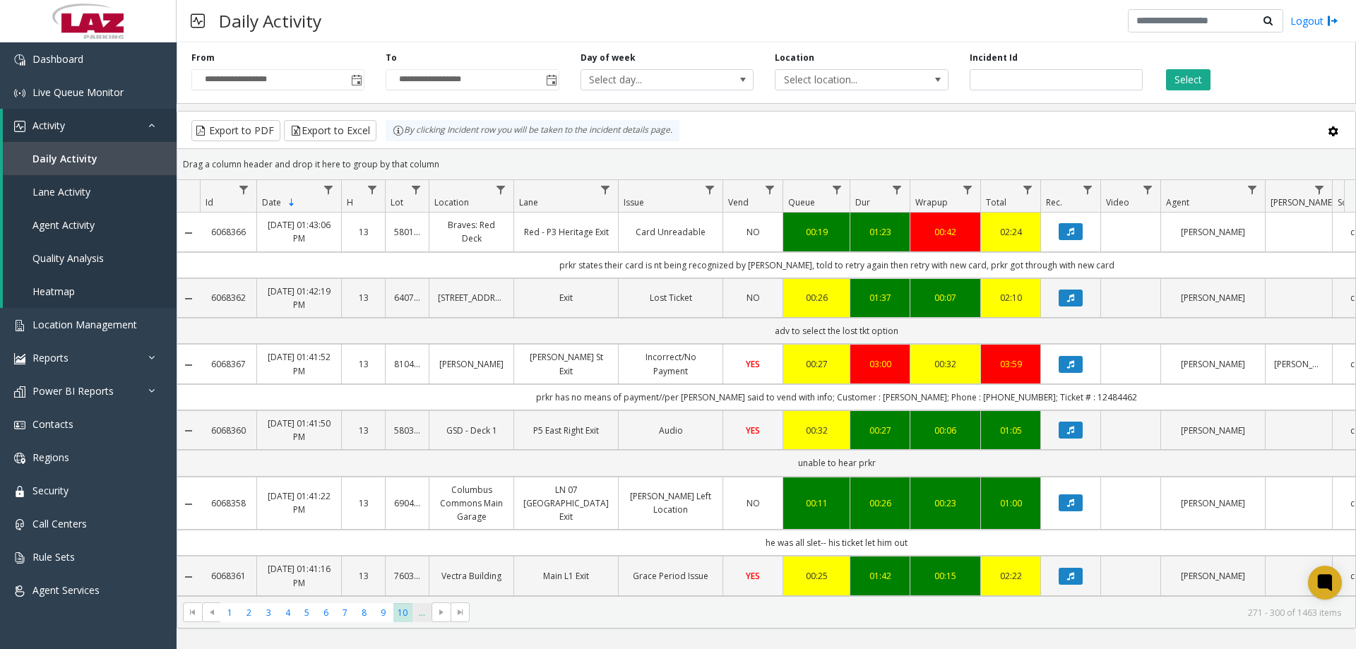
click at [422, 614] on span "..." at bounding box center [421, 612] width 19 height 19
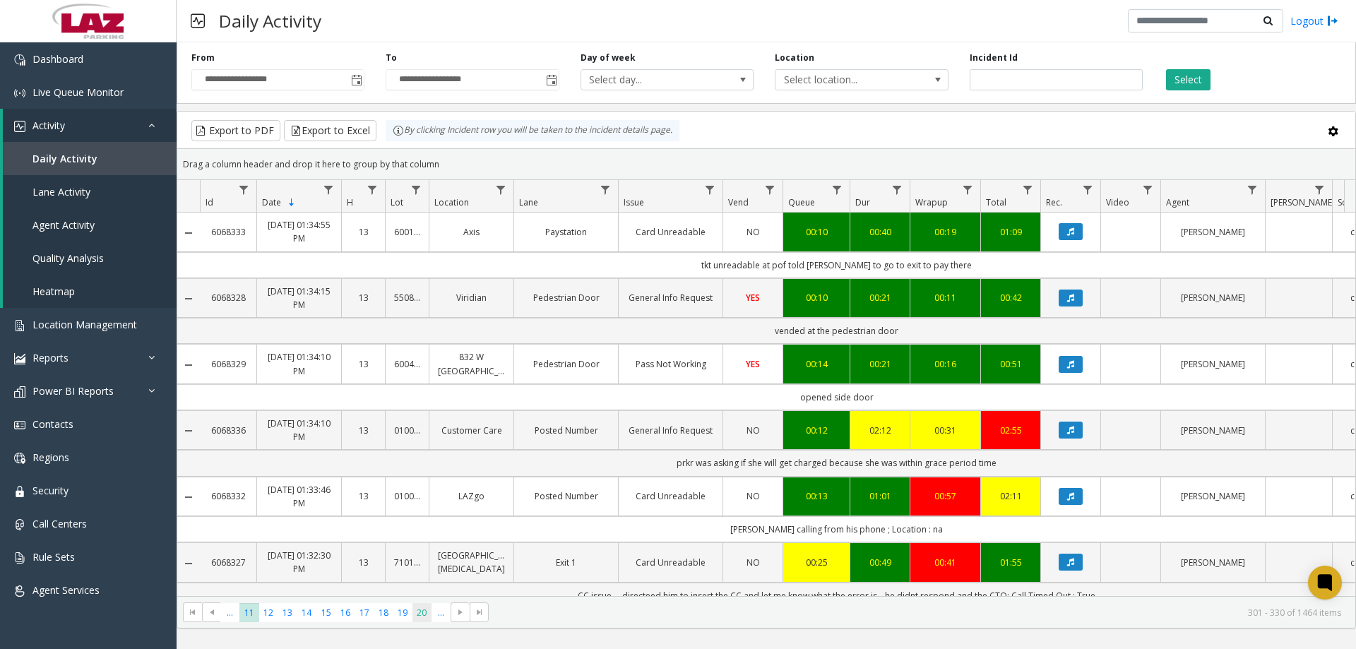
click at [414, 618] on span "20" at bounding box center [421, 612] width 19 height 19
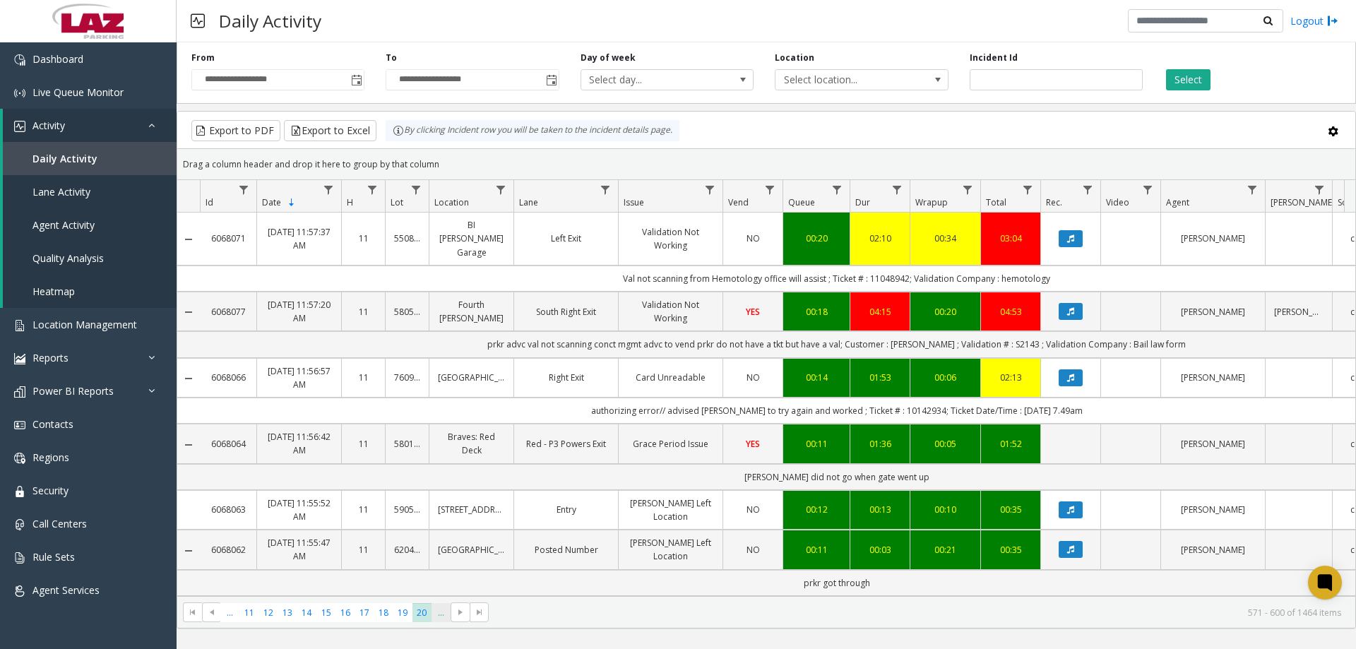
click at [440, 616] on span "..." at bounding box center [440, 612] width 19 height 19
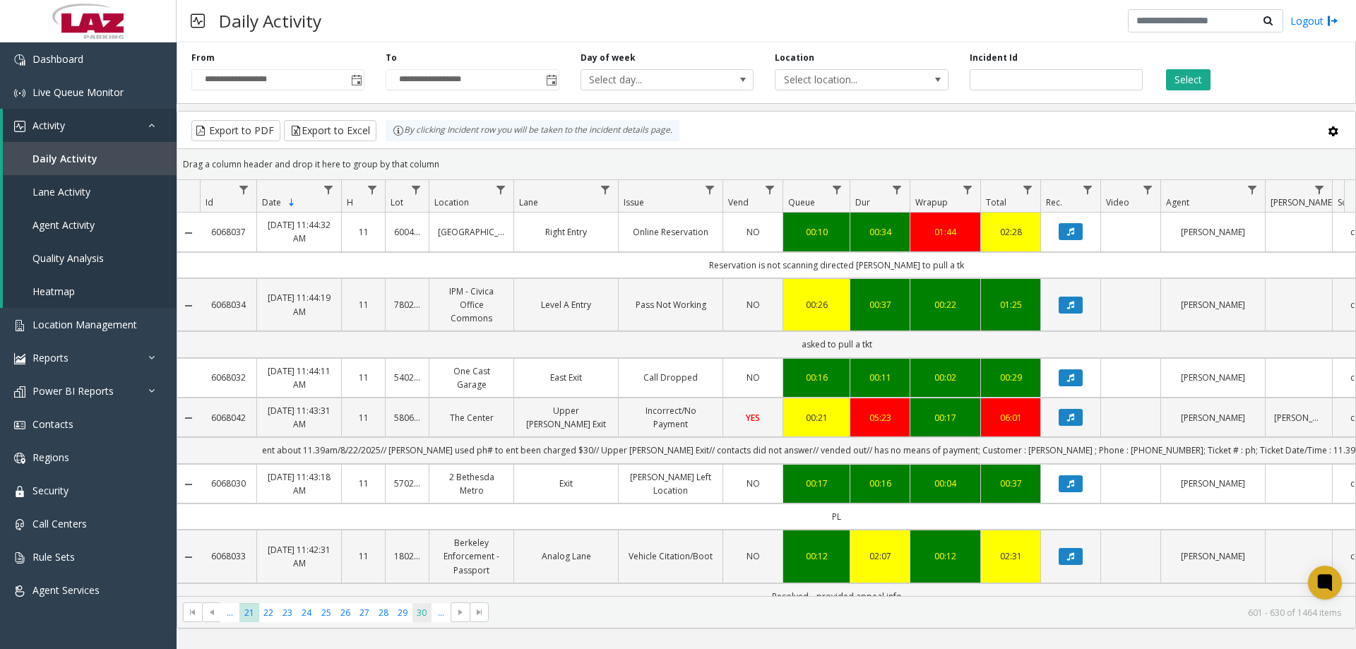
click at [424, 617] on span "30" at bounding box center [421, 612] width 19 height 19
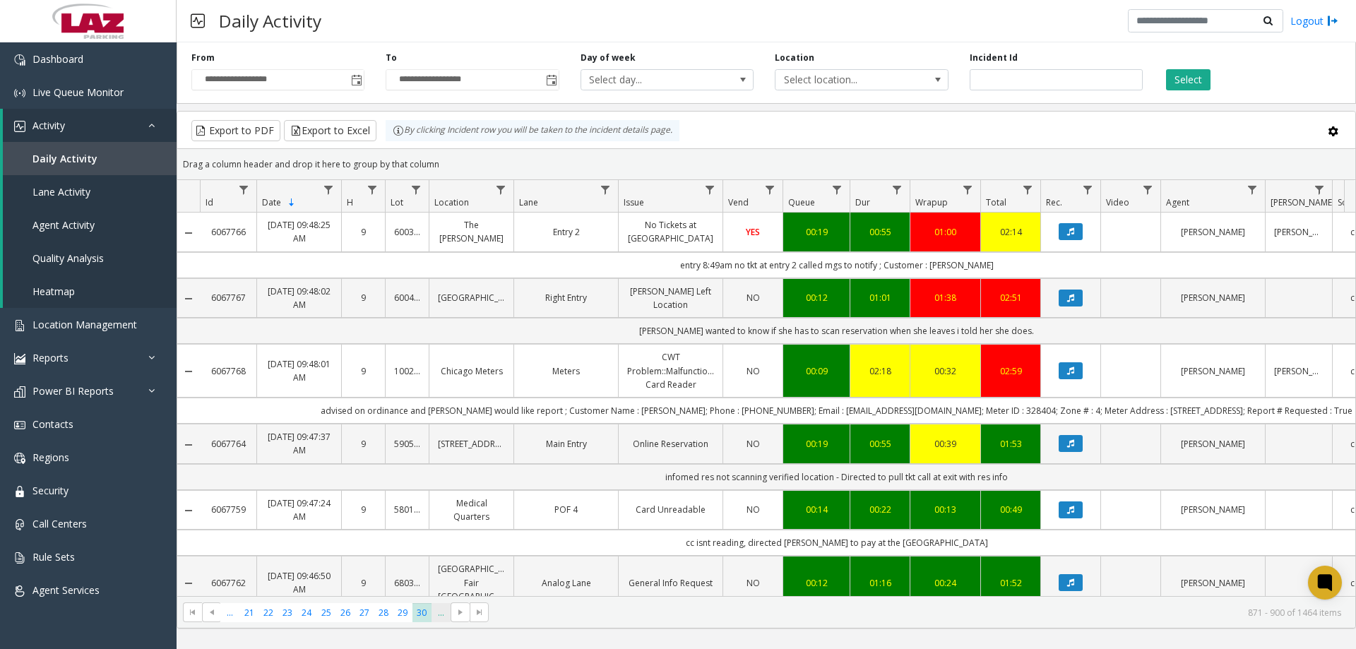
click at [438, 618] on span "..." at bounding box center [440, 612] width 19 height 19
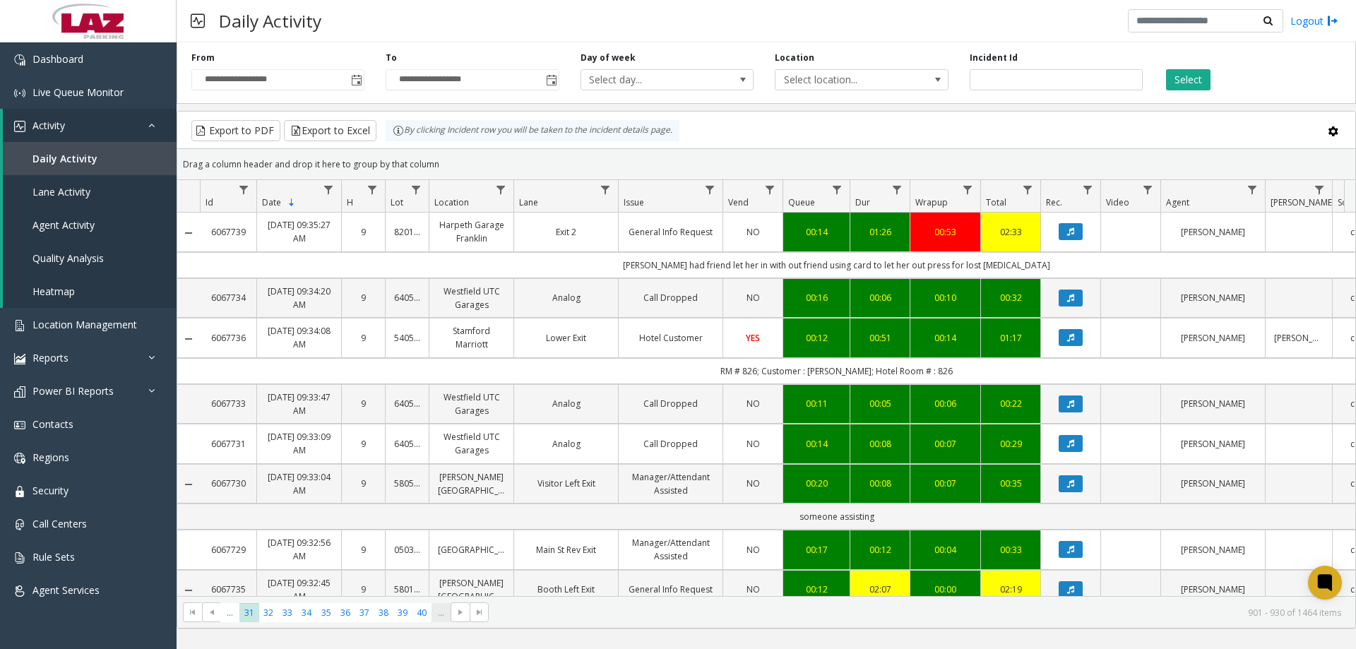
click at [438, 618] on span "..." at bounding box center [440, 612] width 19 height 19
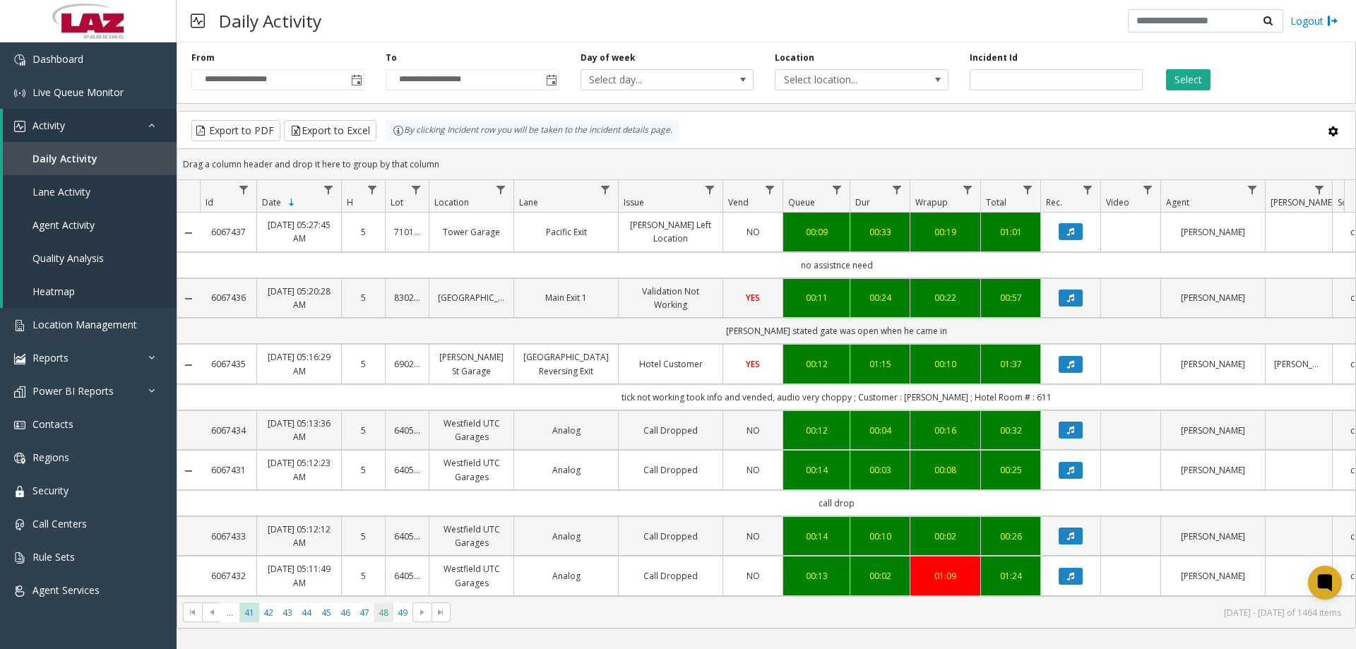
click at [388, 617] on span "48" at bounding box center [383, 612] width 19 height 19
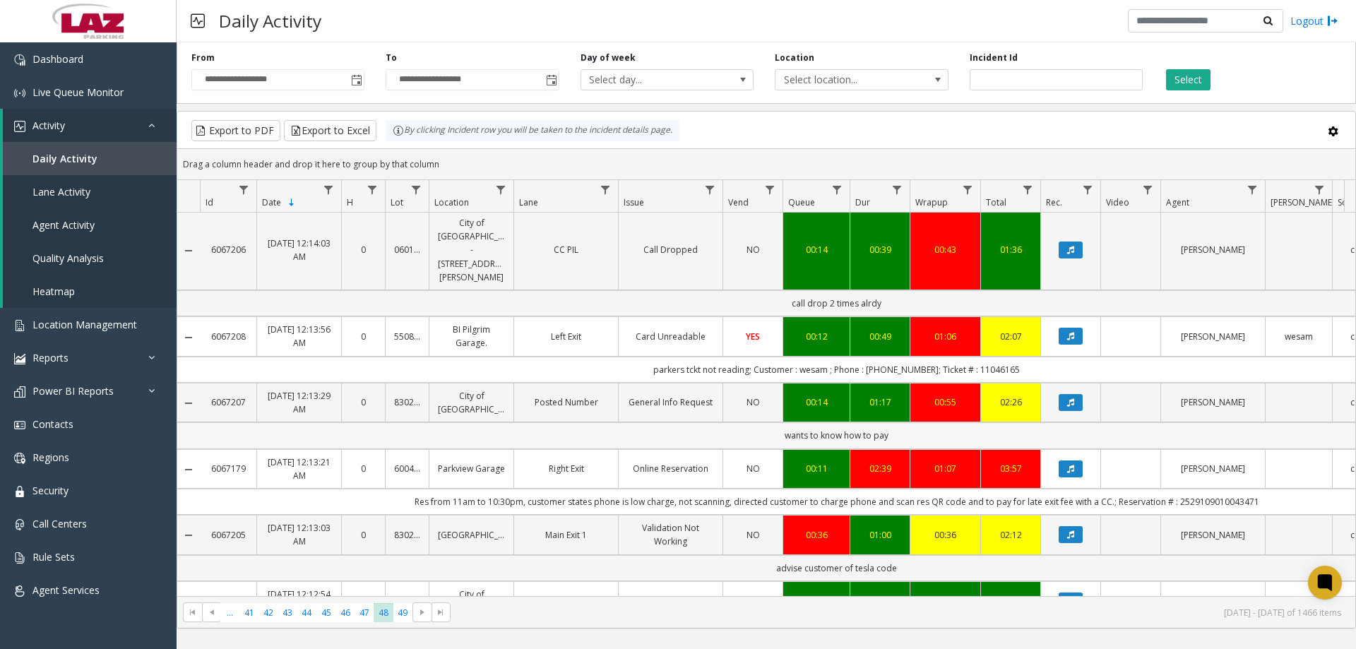
scroll to position [1637, 0]
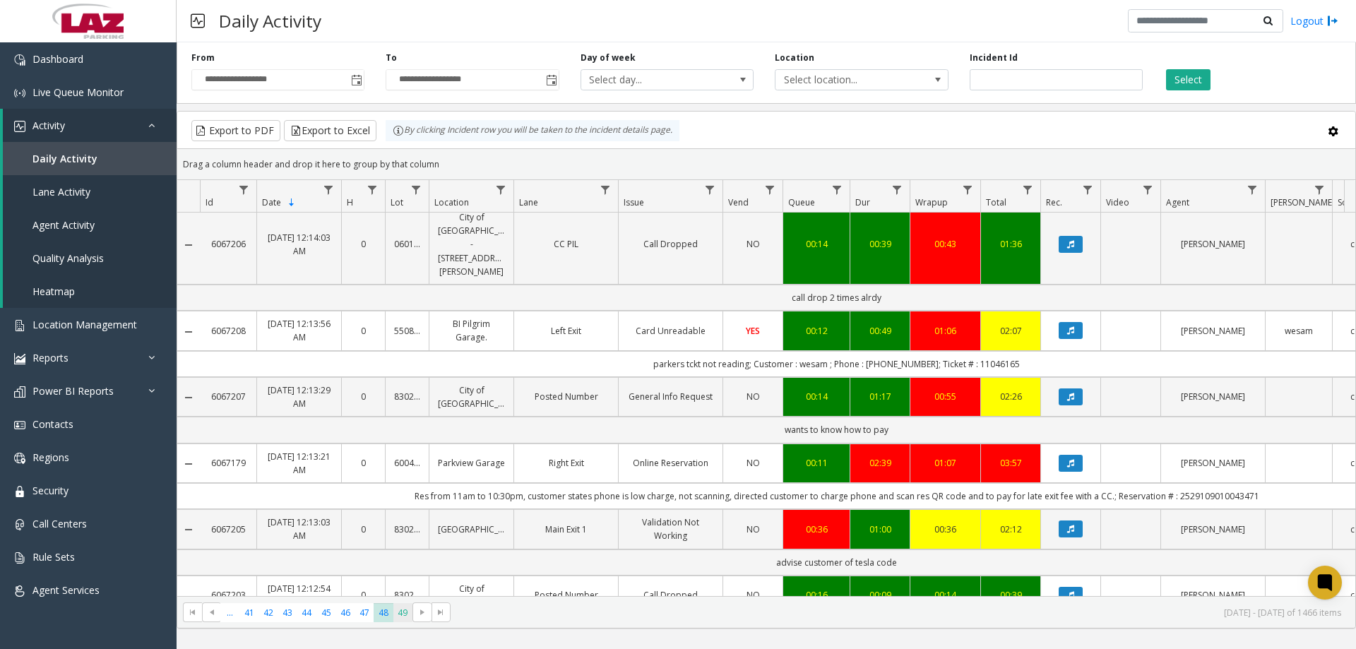
click at [404, 618] on span "49" at bounding box center [402, 612] width 19 height 19
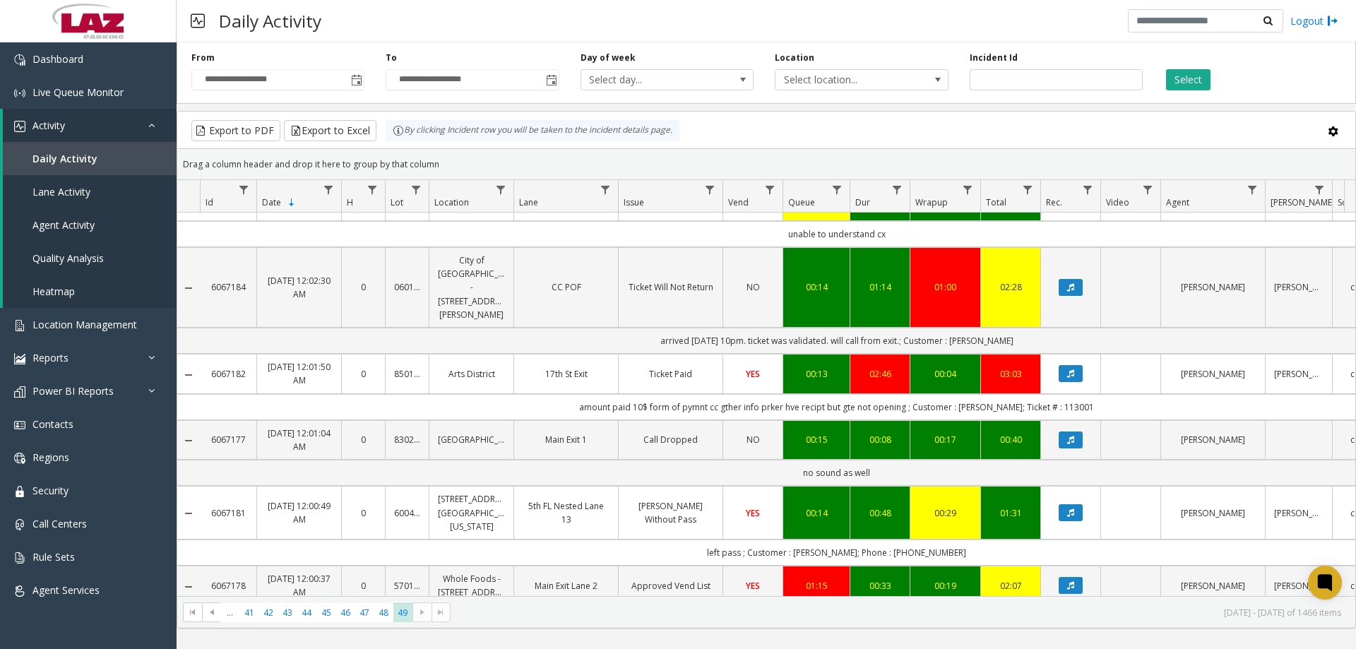
scroll to position [1373, 0]
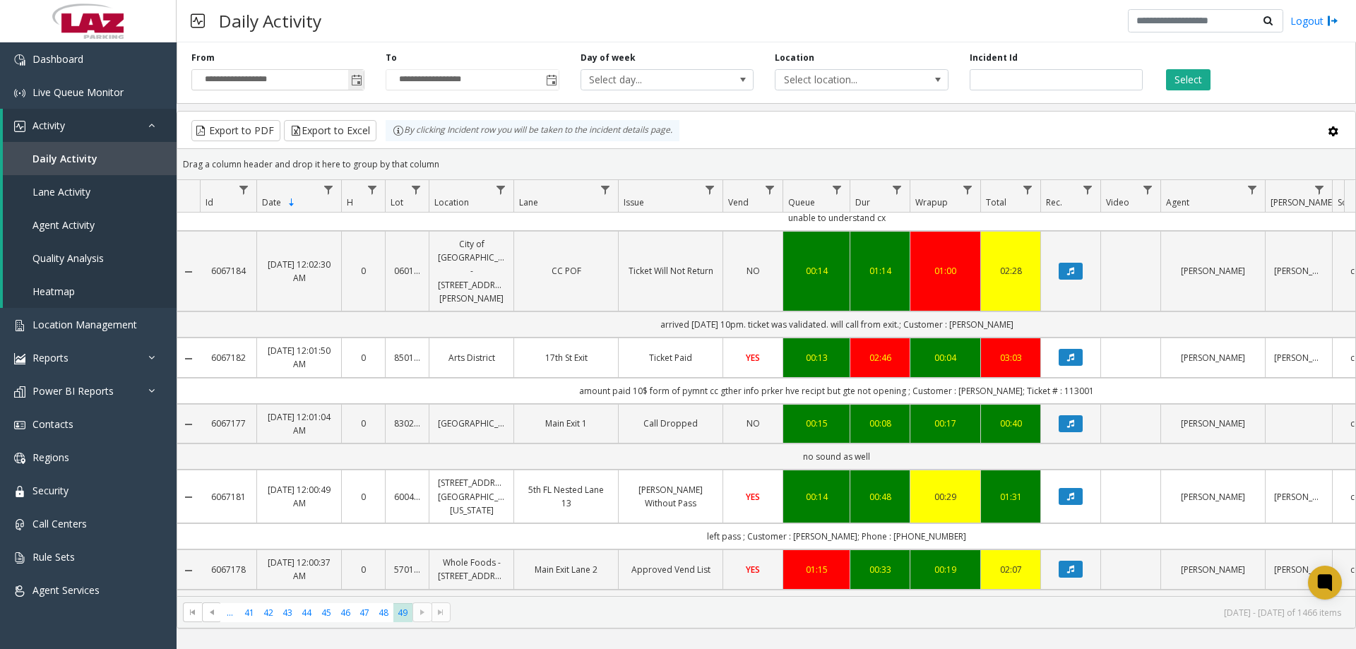
click at [354, 83] on span "Toggle popup" at bounding box center [356, 80] width 11 height 11
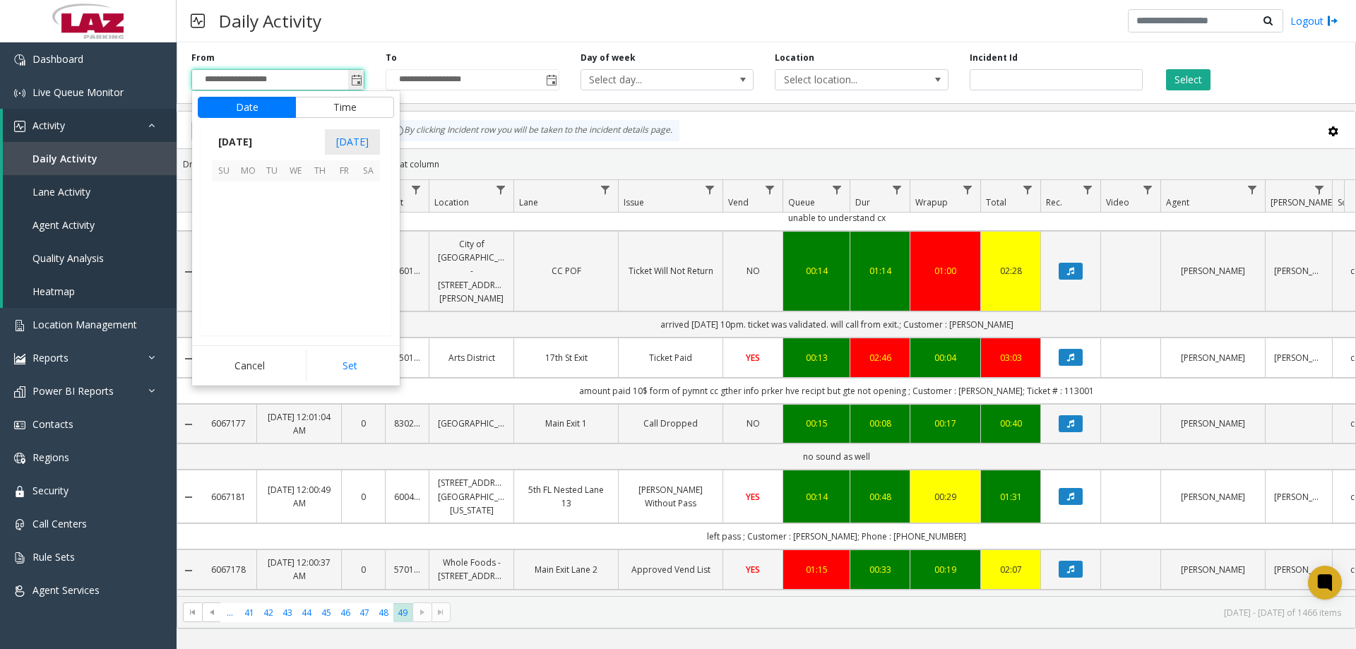
scroll to position [253237, 0]
click at [254, 262] on span "18" at bounding box center [248, 265] width 24 height 24
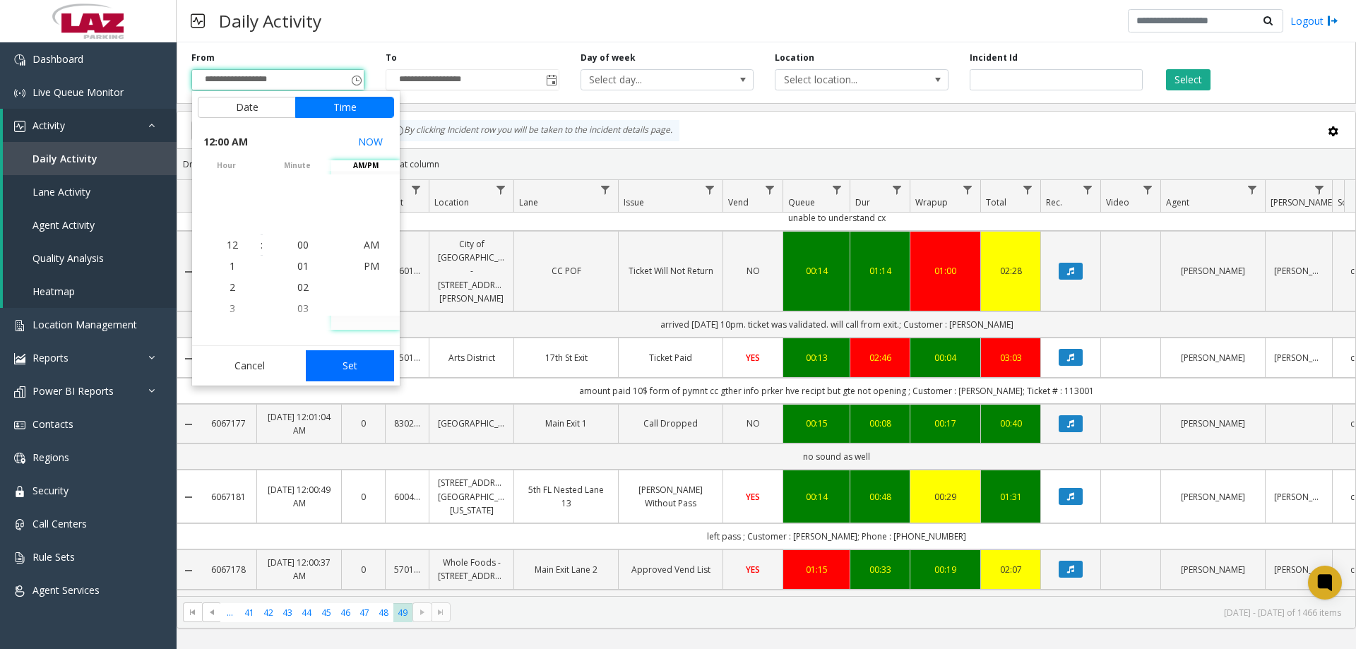
click at [331, 361] on button "Set" at bounding box center [350, 365] width 89 height 31
type input "**********"
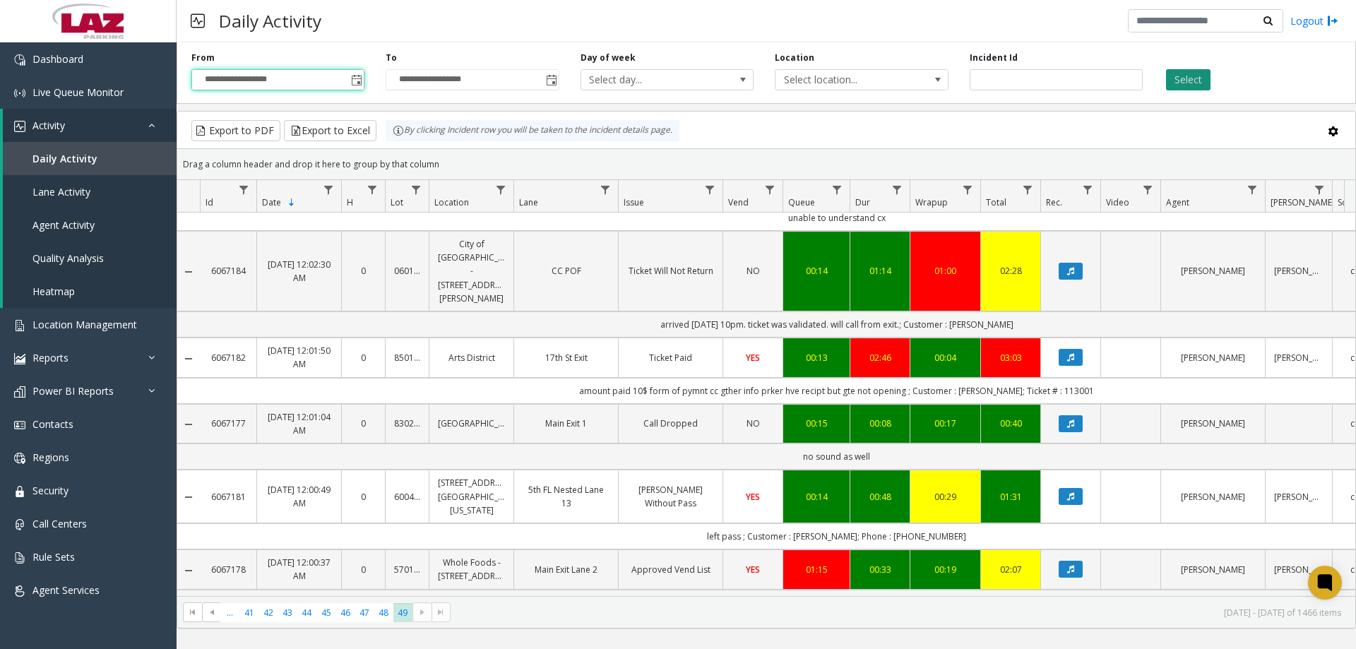
click at [1175, 84] on button "Select" at bounding box center [1188, 79] width 44 height 21
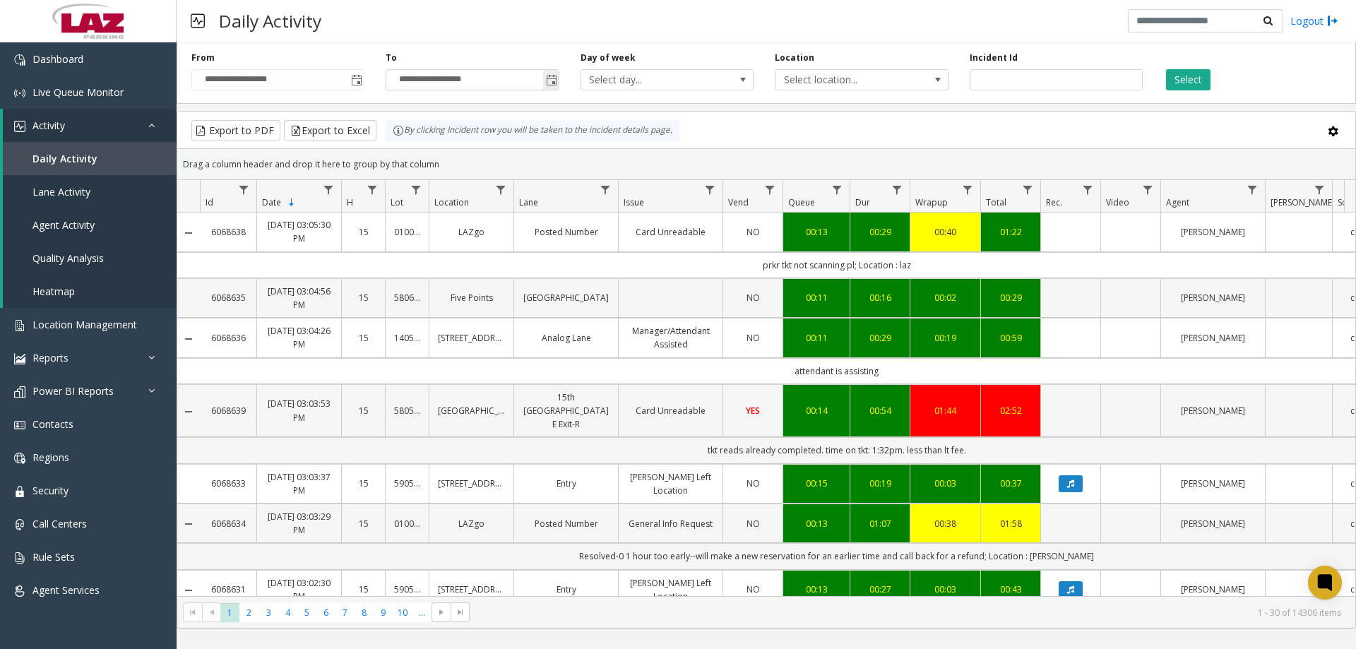
click at [554, 79] on span "Toggle popup" at bounding box center [551, 80] width 11 height 11
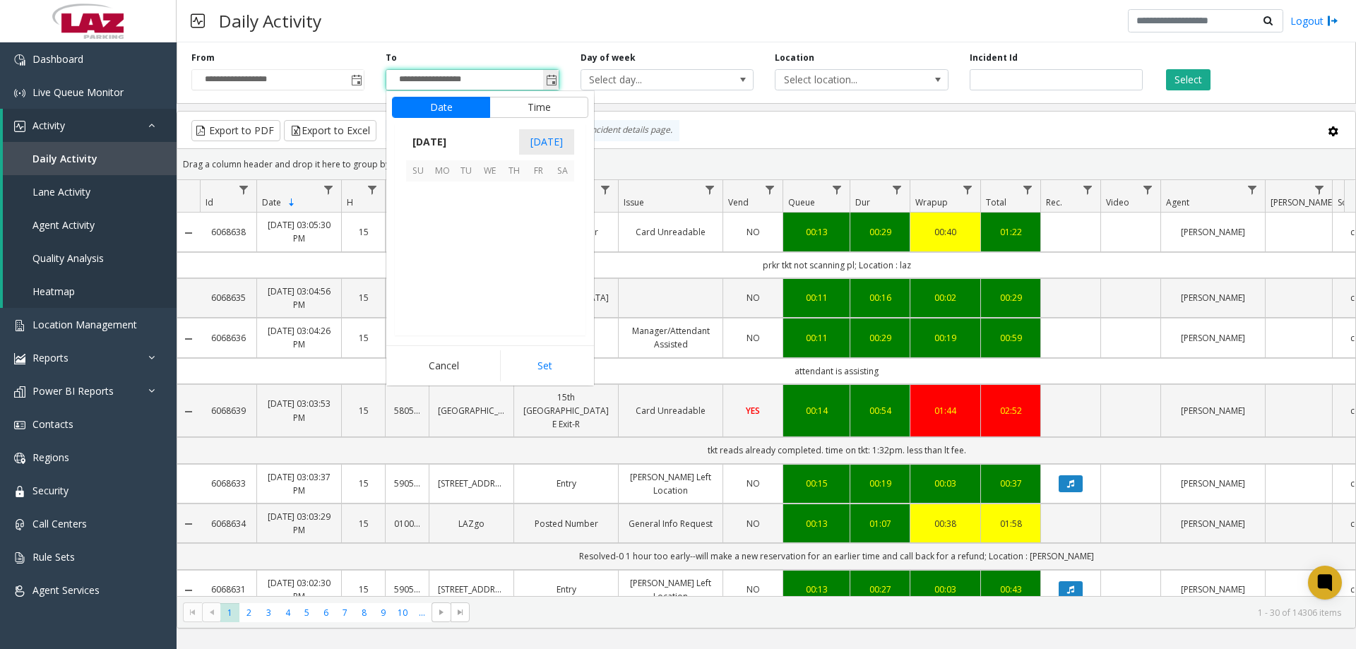
scroll to position [21, 0]
click at [457, 267] on span "19" at bounding box center [466, 265] width 24 height 24
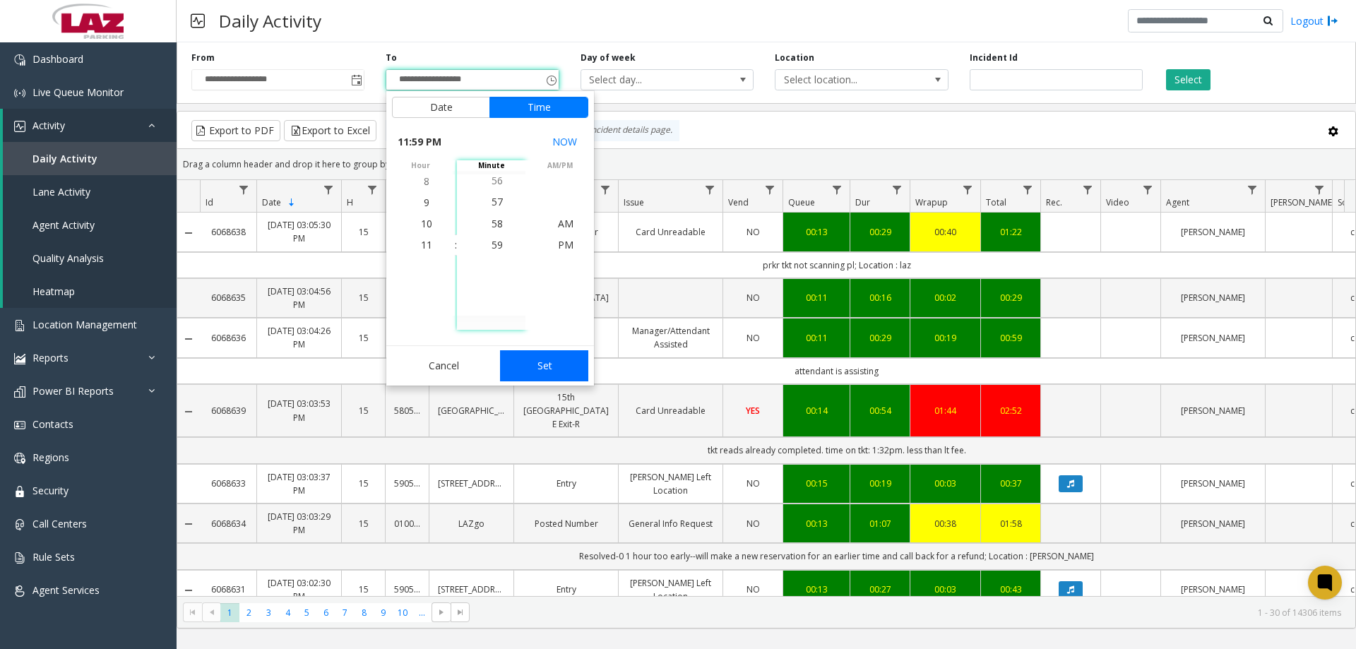
click at [541, 361] on button "Set" at bounding box center [544, 365] width 89 height 31
type input "**********"
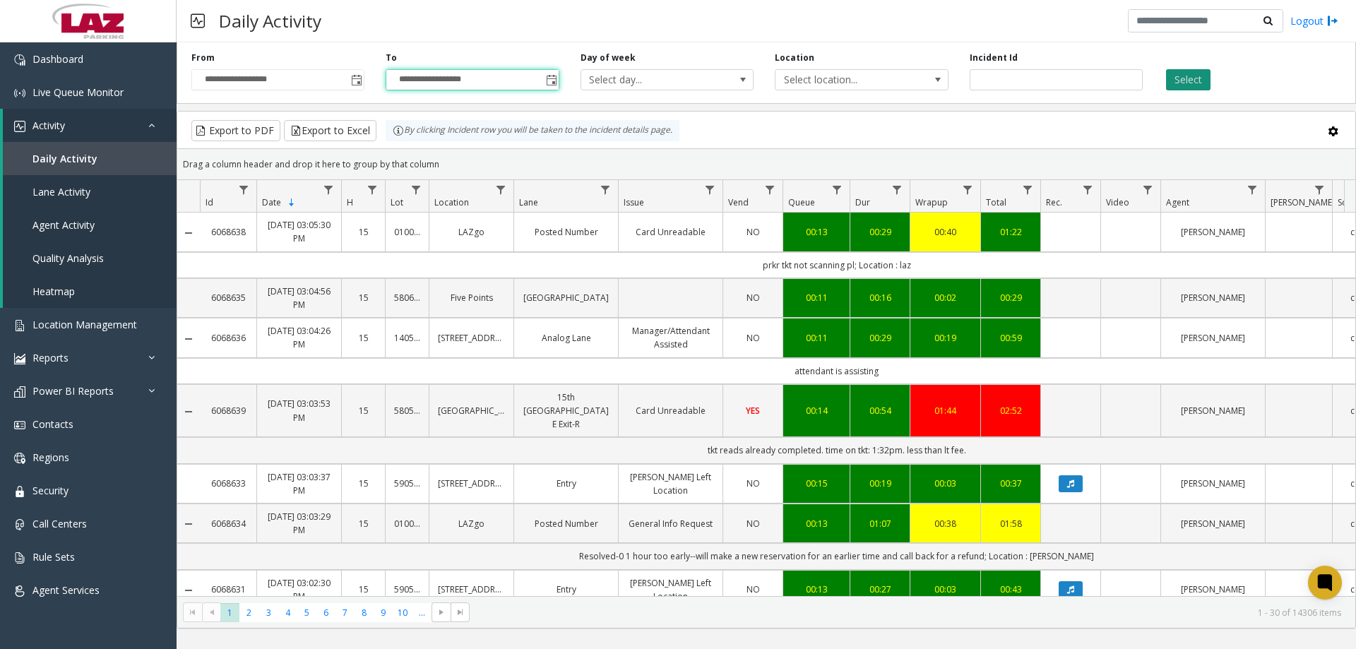
click at [1189, 80] on button "Select" at bounding box center [1188, 79] width 44 height 21
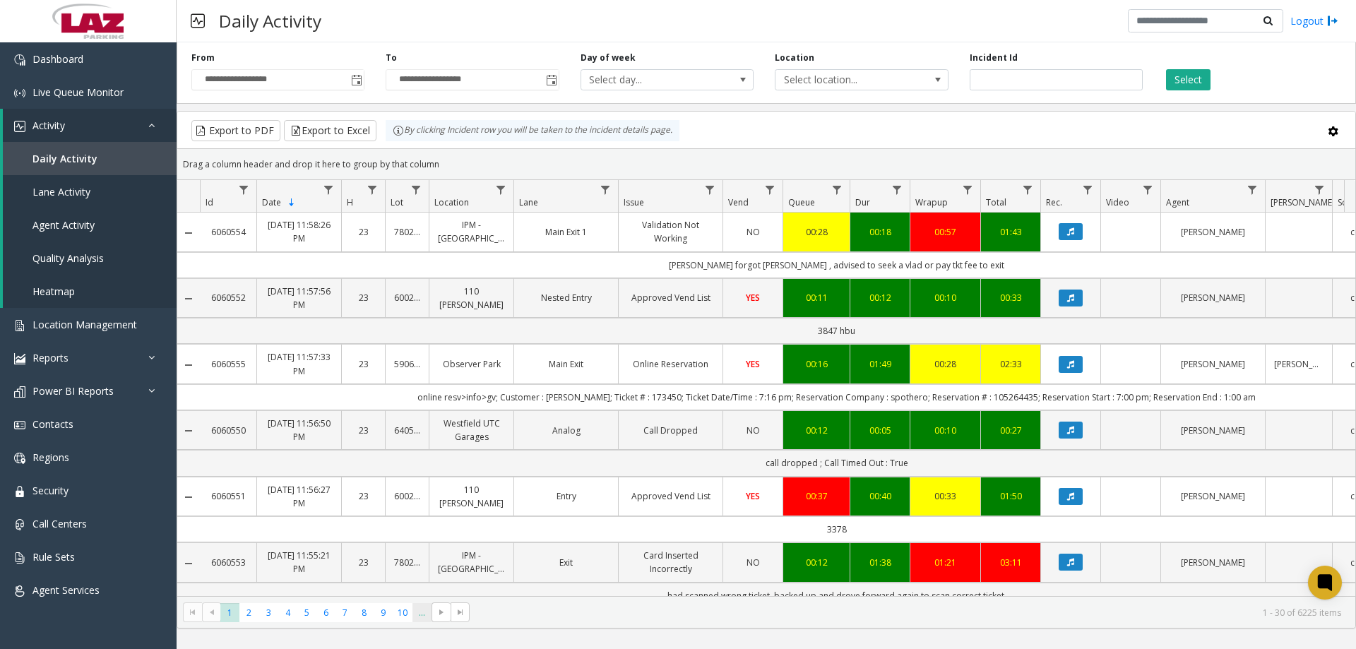
click at [418, 614] on span "..." at bounding box center [421, 612] width 19 height 19
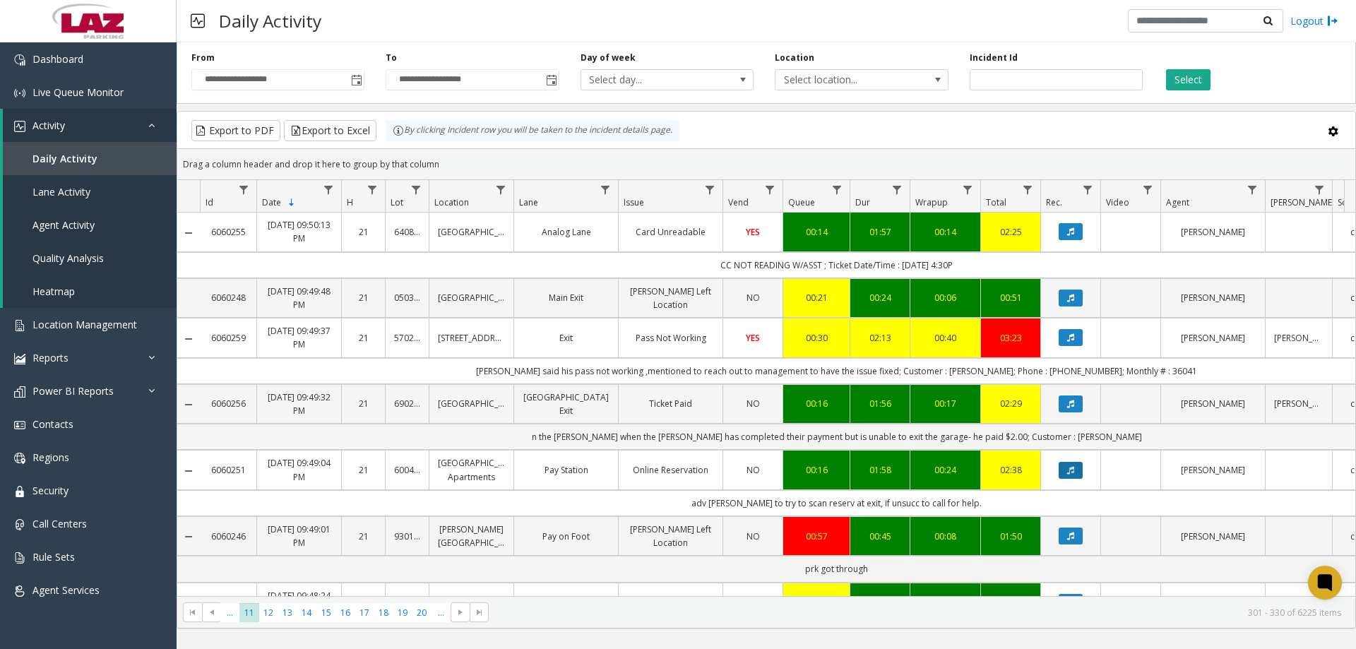
click at [1080, 466] on button "Data table" at bounding box center [1070, 470] width 24 height 17
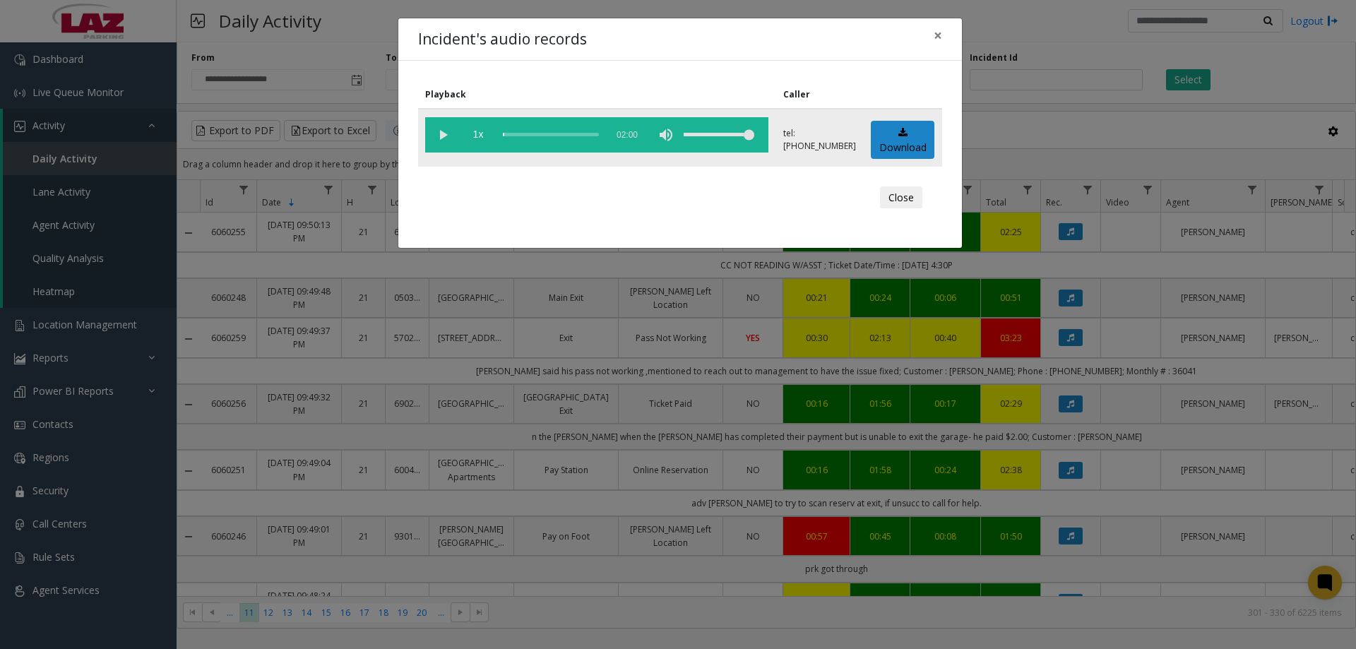
click at [436, 134] on vg-play-pause at bounding box center [442, 134] width 35 height 35
click at [511, 141] on div "scrub bar" at bounding box center [551, 134] width 96 height 35
drag, startPoint x: 507, startPoint y: 137, endPoint x: 489, endPoint y: 138, distance: 17.7
click at [489, 138] on vg-controls "1x 02:00" at bounding box center [596, 134] width 343 height 35
click at [410, 131] on app-root "**********" at bounding box center [678, 324] width 1356 height 649
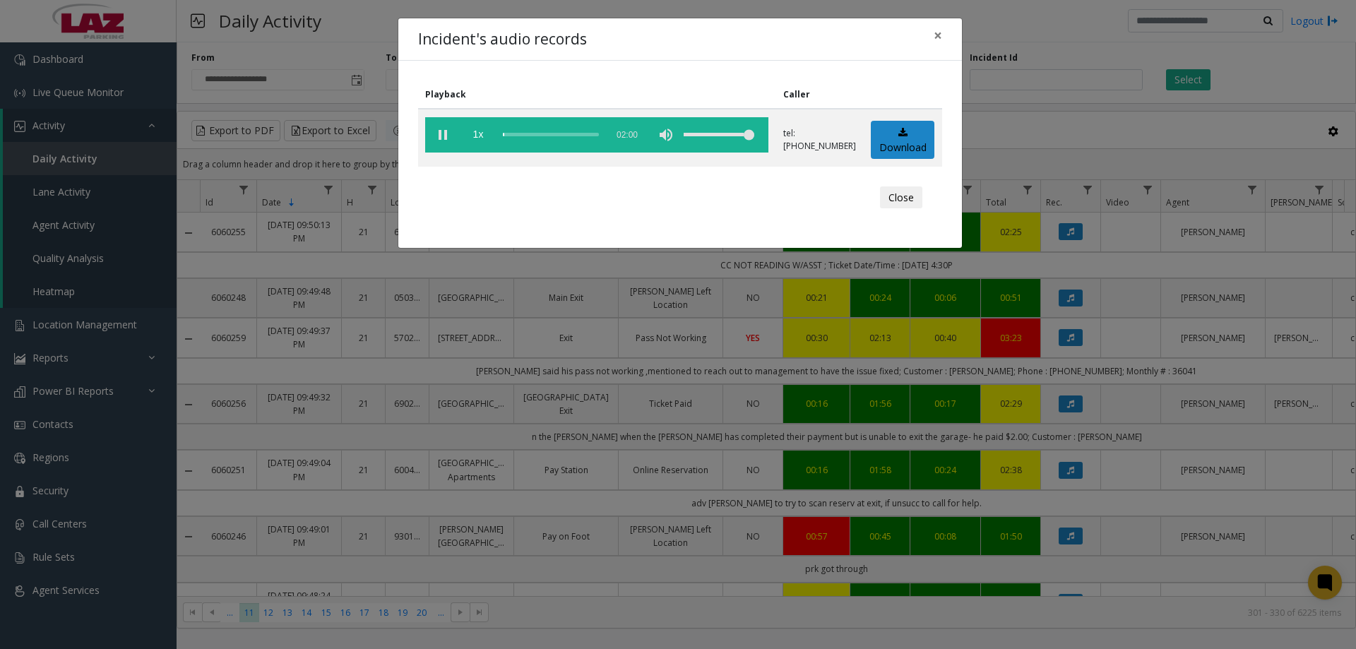
click at [772, 183] on div "Close" at bounding box center [680, 198] width 504 height 42
click at [895, 201] on button "Close" at bounding box center [901, 197] width 42 height 23
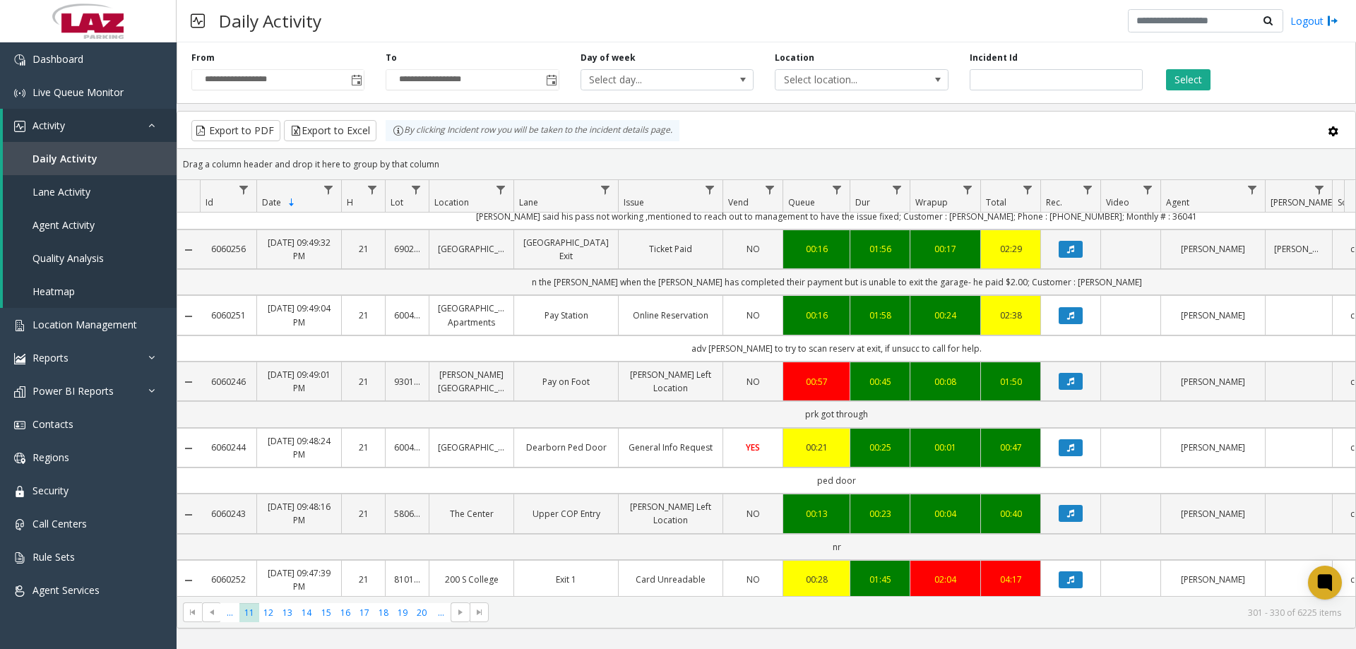
scroll to position [424, 0]
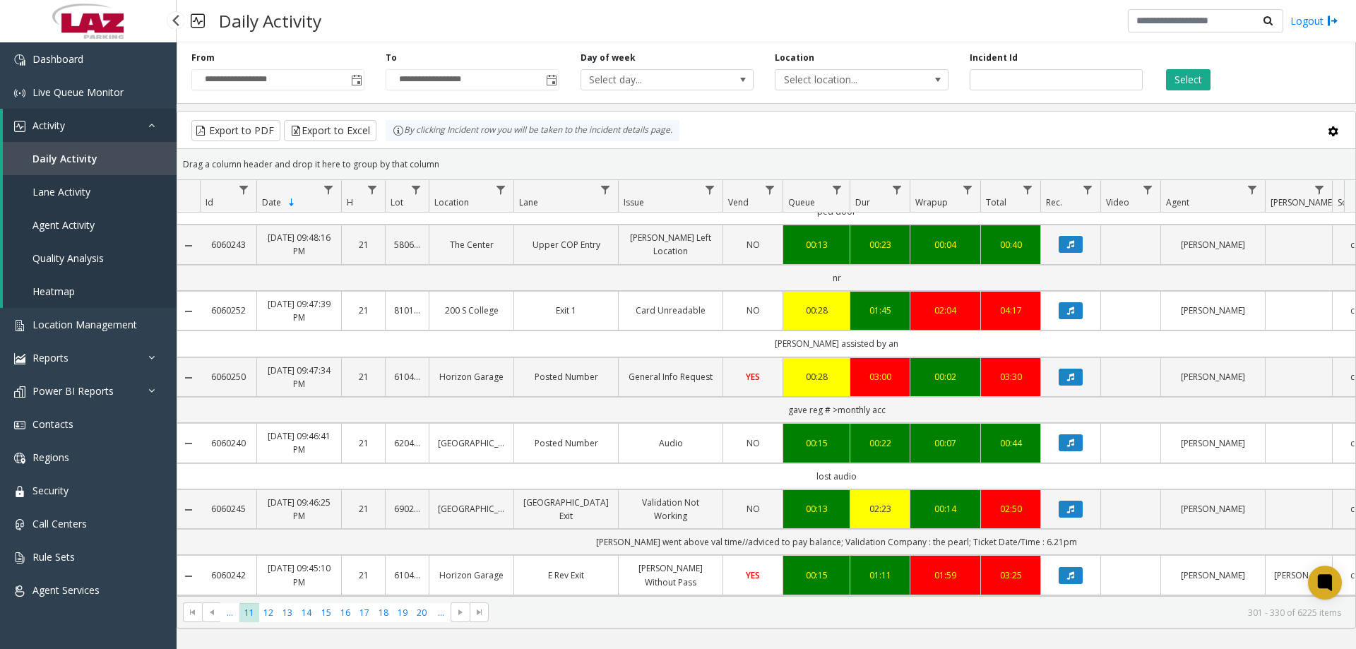
click at [92, 164] on span "Daily Activity" at bounding box center [64, 158] width 65 height 13
click at [109, 194] on link "Lane Activity" at bounding box center [90, 191] width 174 height 33
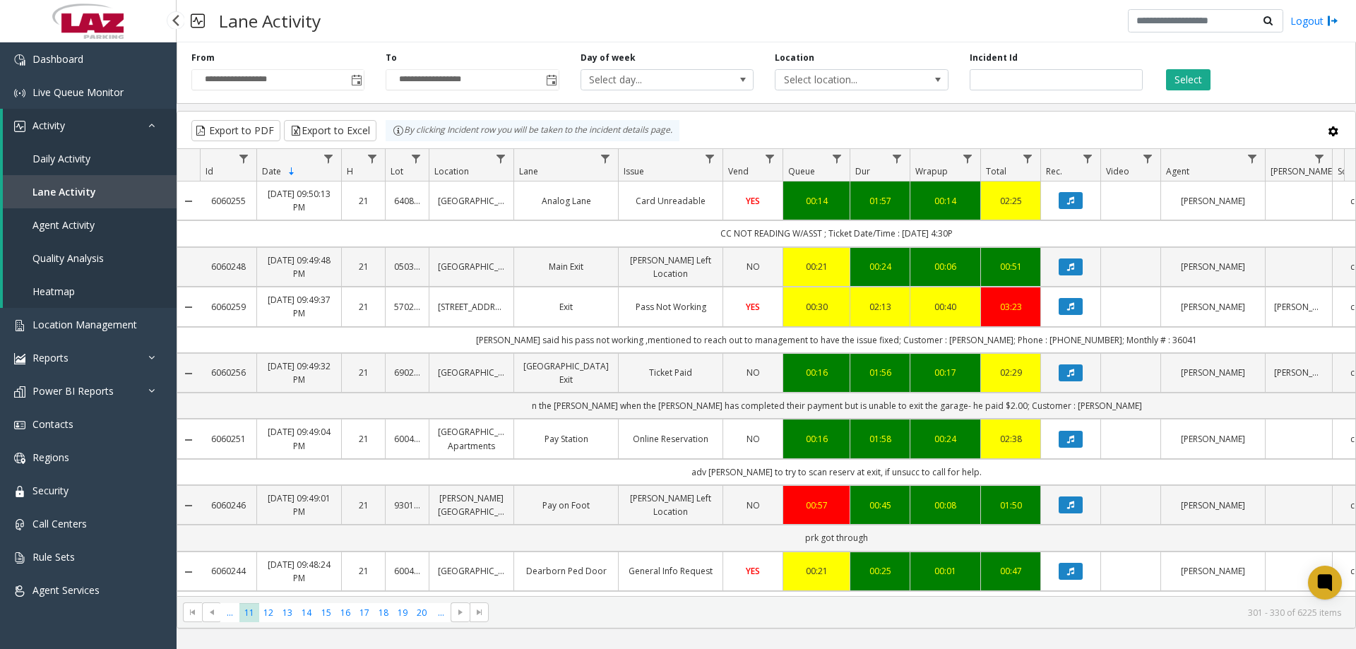
click at [85, 233] on link "Agent Activity" at bounding box center [90, 224] width 174 height 33
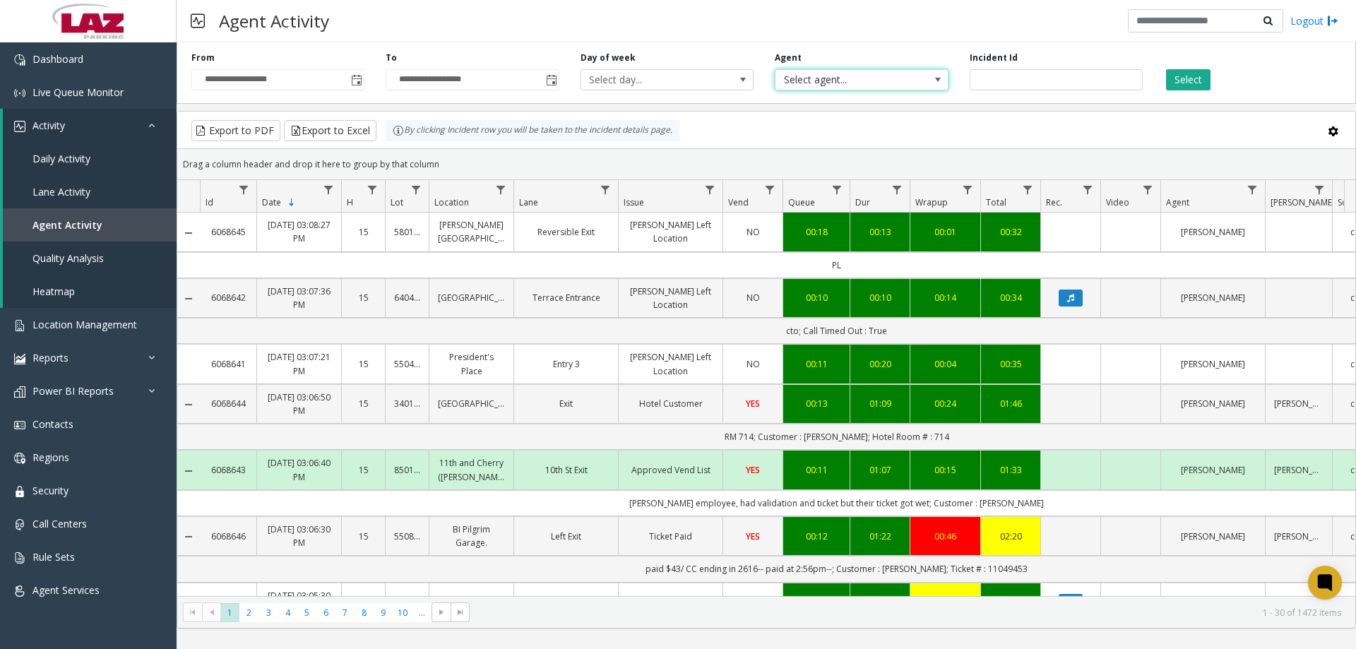
click at [838, 86] on span "Select agent..." at bounding box center [844, 80] width 138 height 20
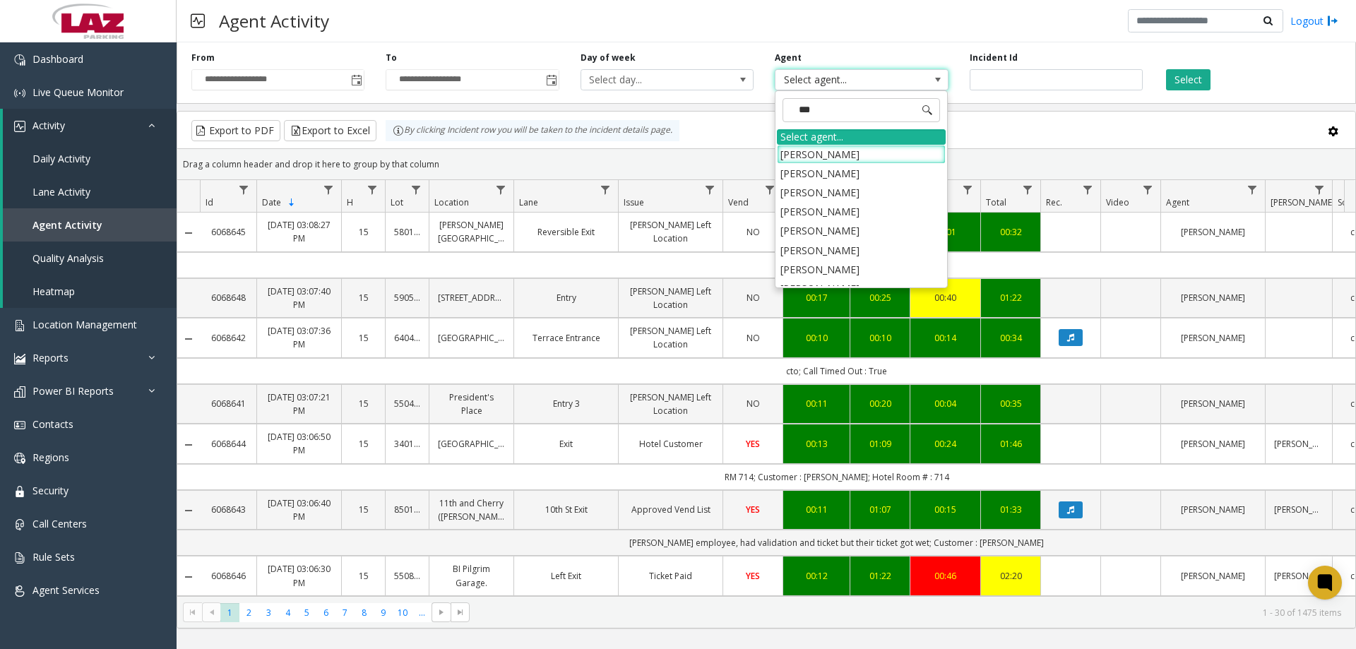
type input "****"
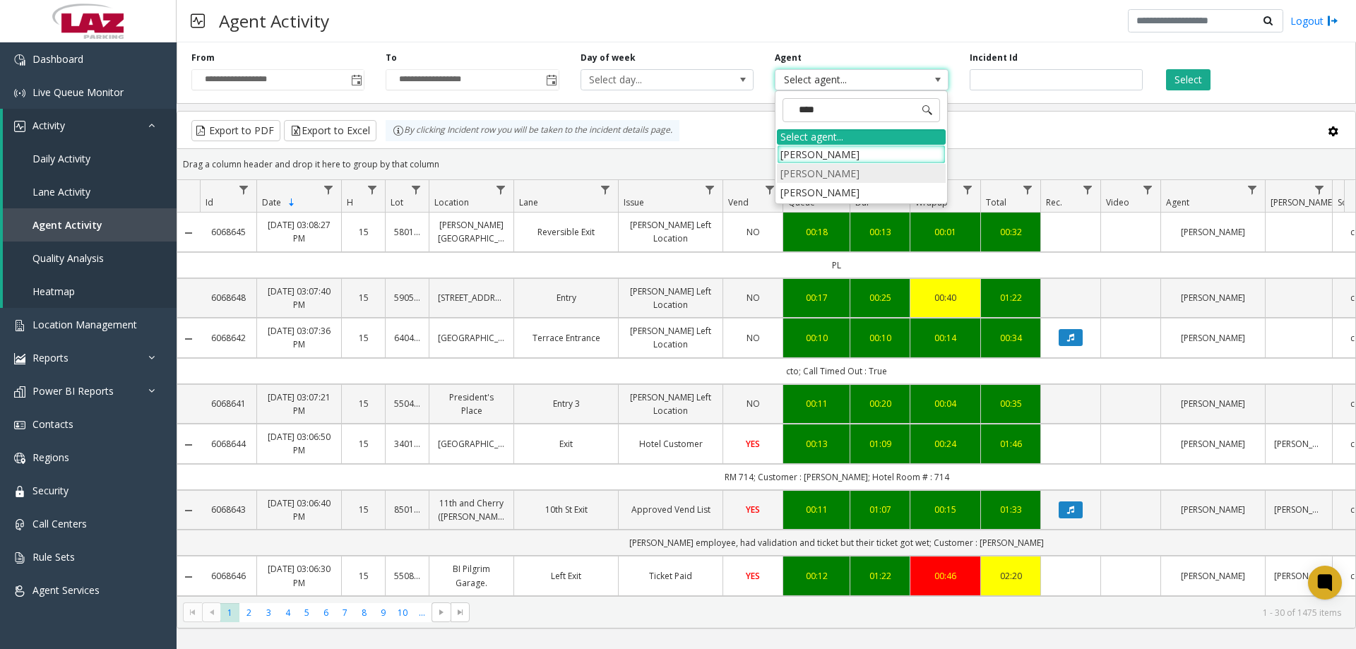
click at [850, 175] on li "Ariane Williams" at bounding box center [861, 173] width 169 height 19
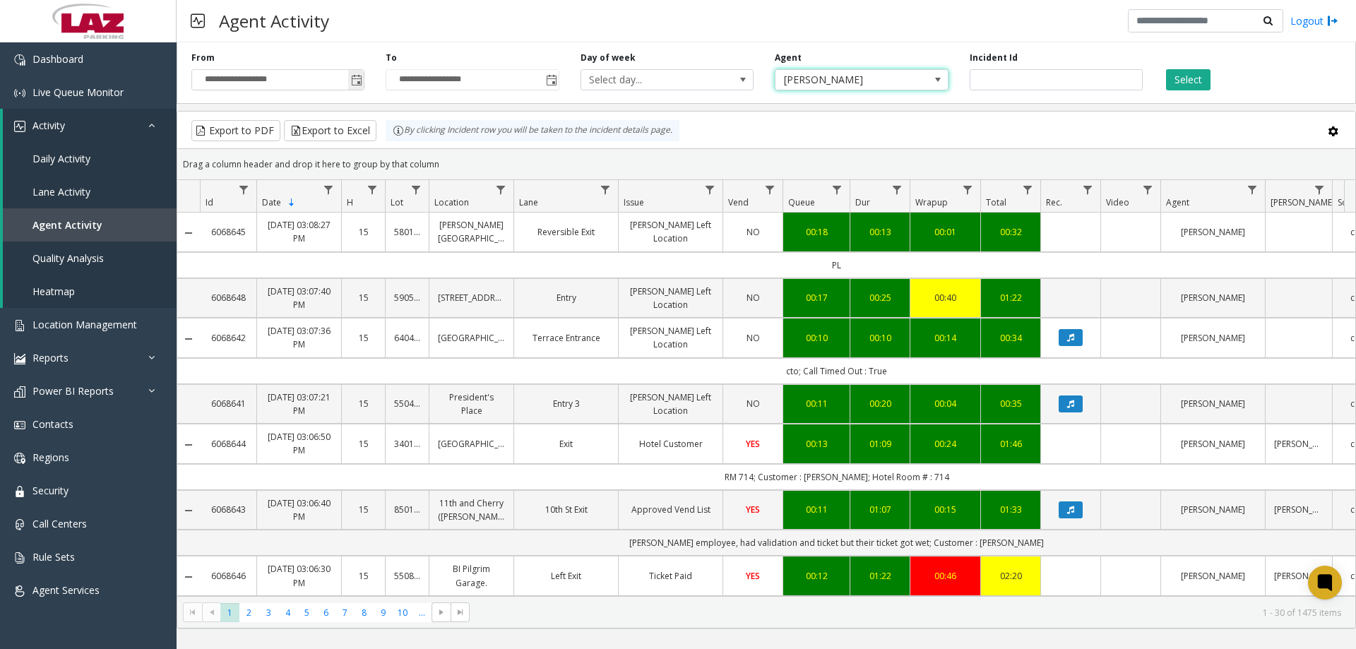
click at [364, 81] on span "**********" at bounding box center [277, 79] width 173 height 21
click at [354, 83] on span "Toggle popup" at bounding box center [356, 80] width 11 height 11
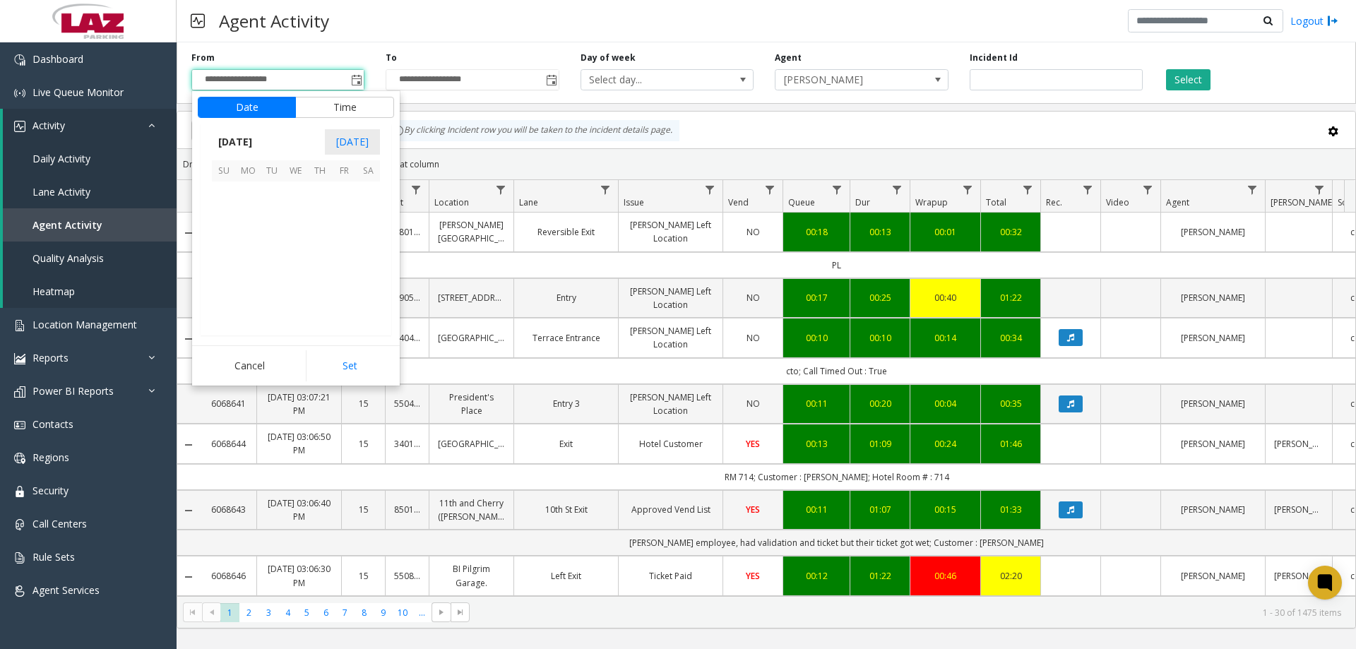
scroll to position [253237, 0]
click at [241, 221] on span "4" at bounding box center [248, 217] width 24 height 24
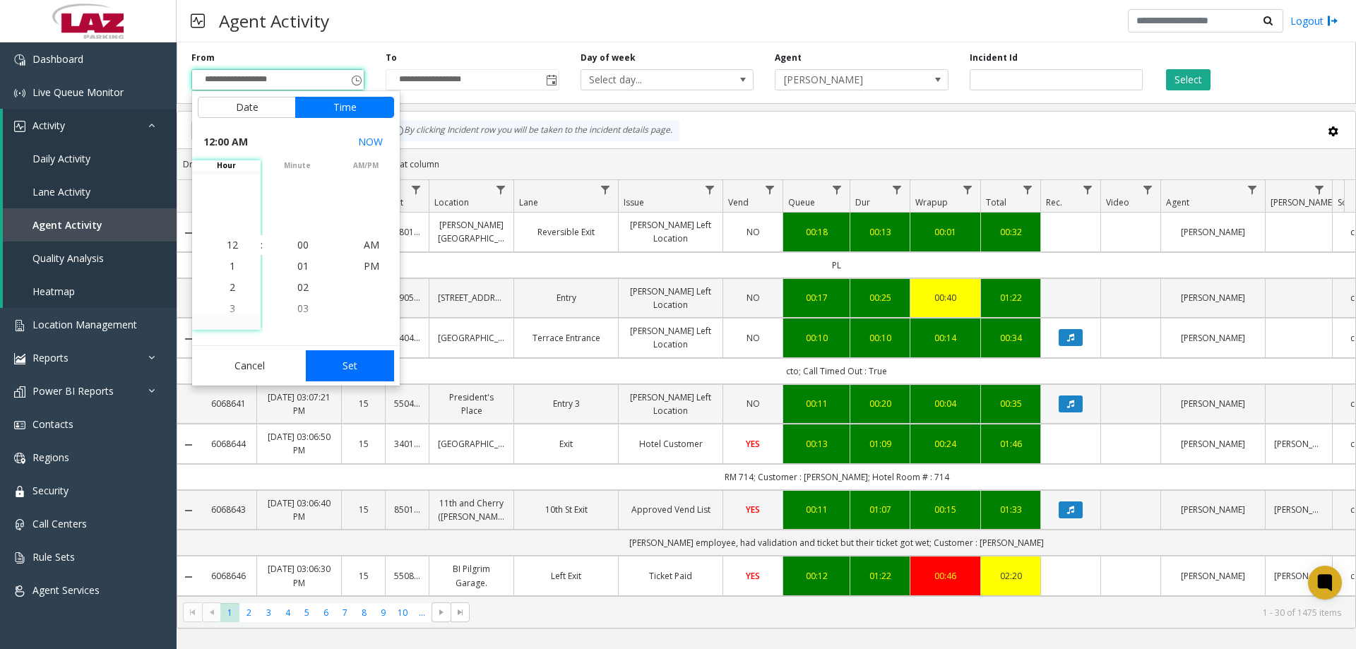
click at [329, 362] on button "Set" at bounding box center [350, 365] width 89 height 31
type input "**********"
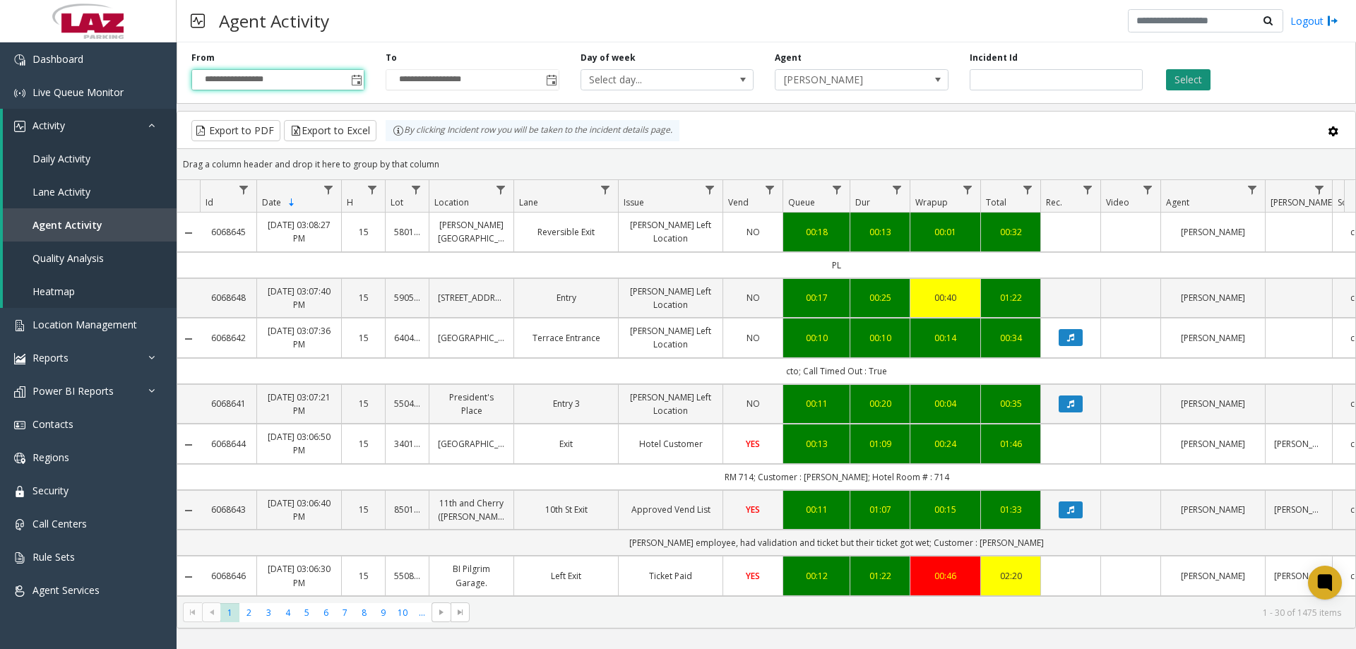
click at [1201, 84] on button "Select" at bounding box center [1188, 79] width 44 height 21
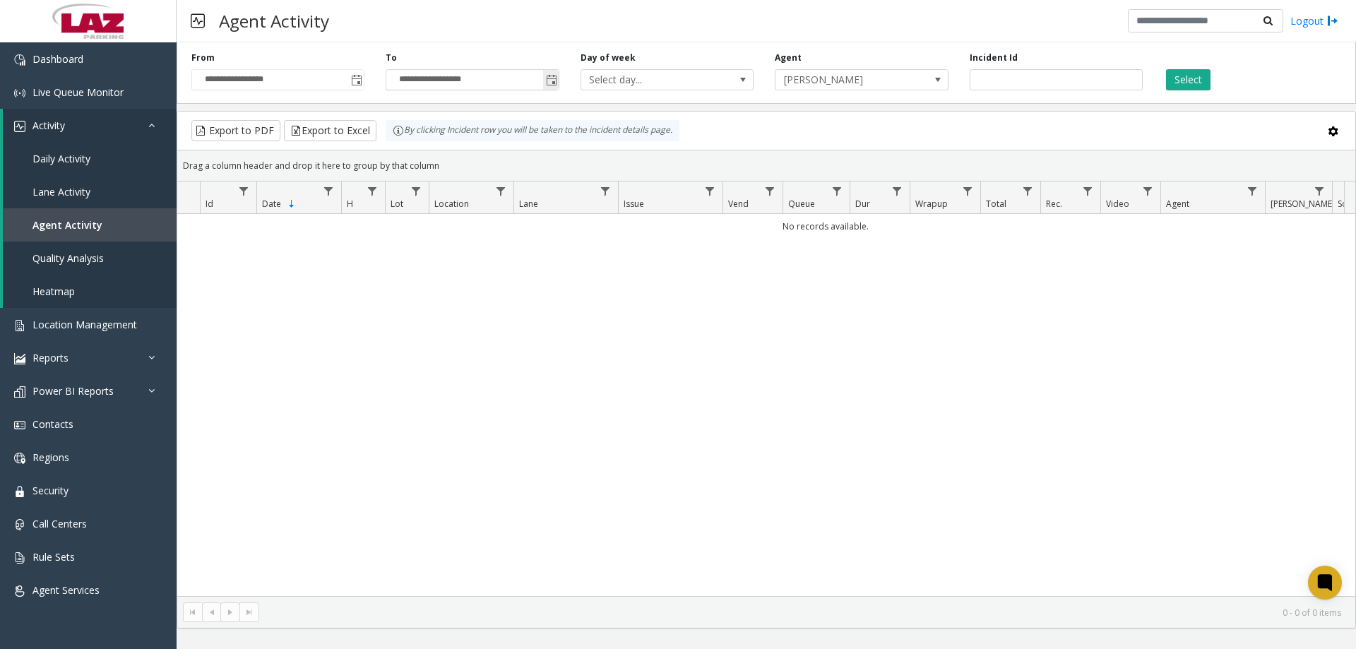
click at [552, 83] on span "Toggle popup" at bounding box center [551, 80] width 11 height 11
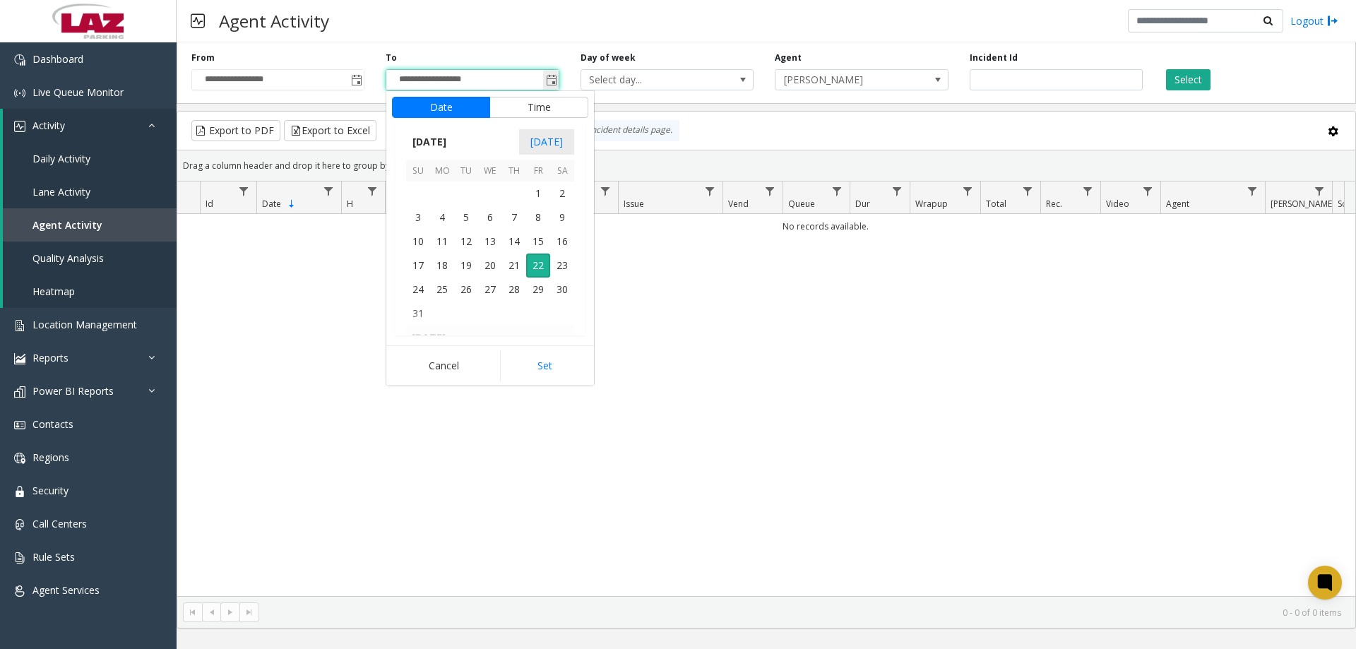
scroll to position [21, 0]
click at [522, 217] on span "7" at bounding box center [514, 217] width 24 height 24
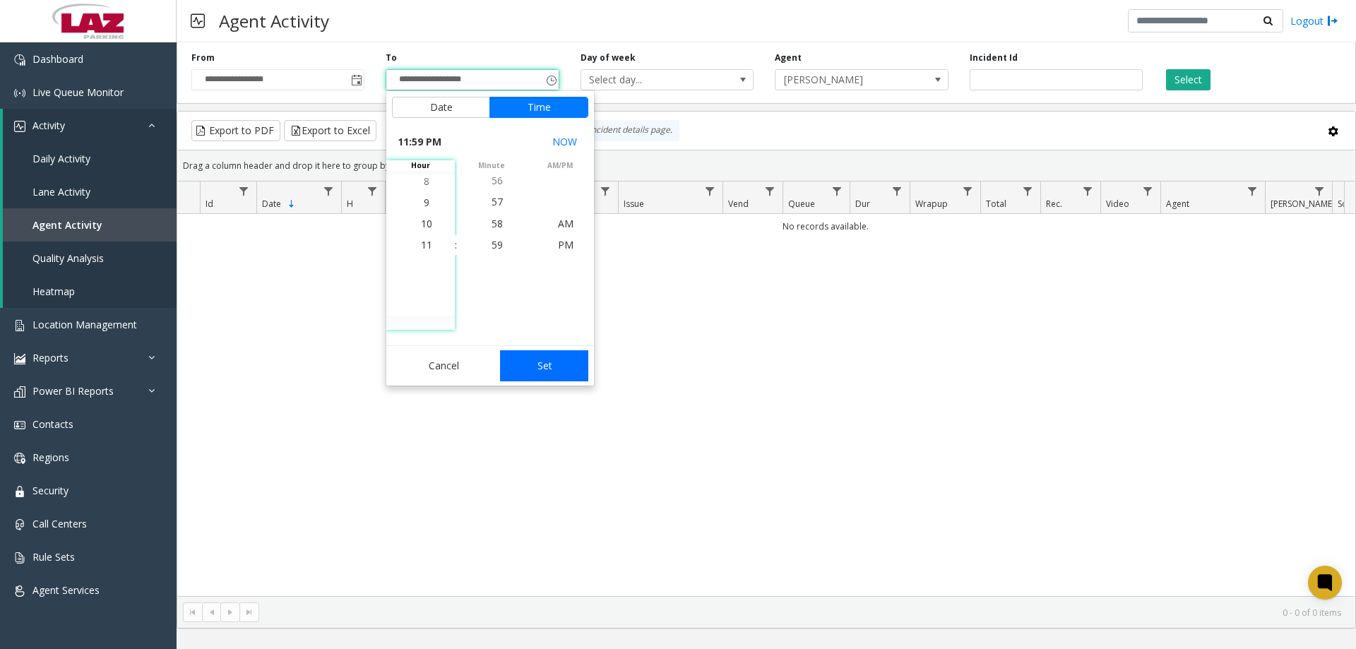
click at [567, 378] on button "Set" at bounding box center [544, 365] width 89 height 31
type input "**********"
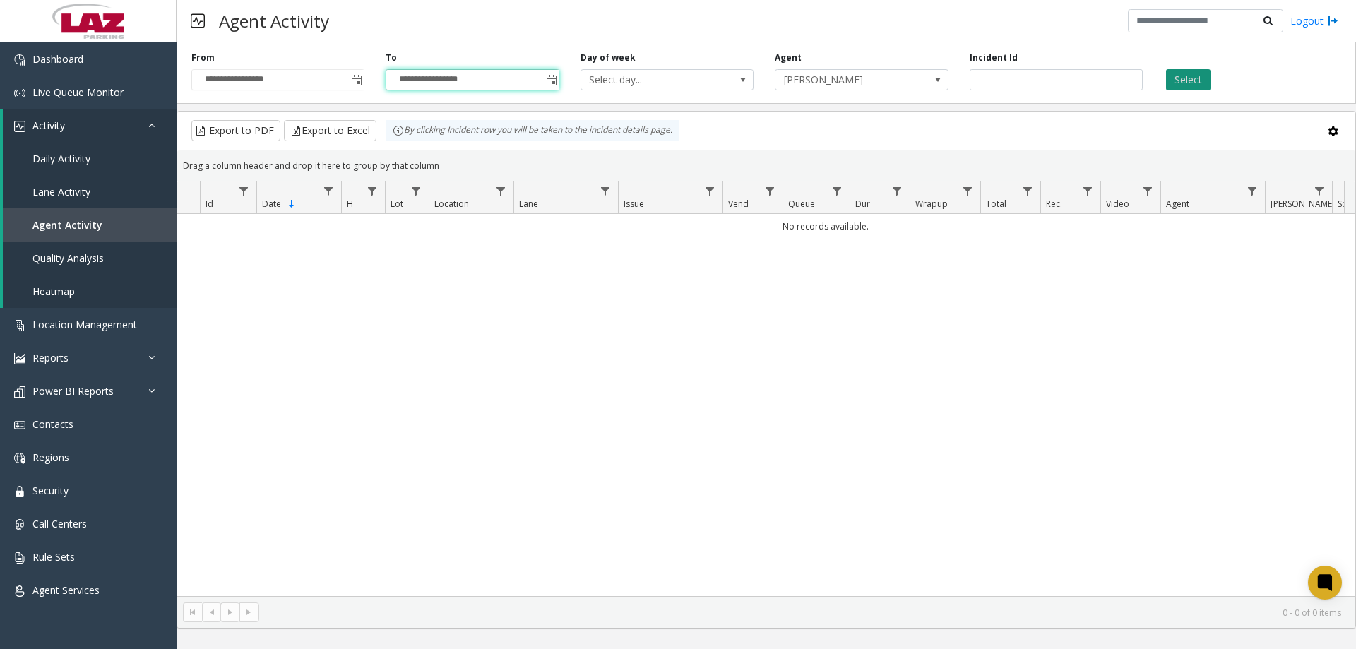
click at [1186, 83] on button "Select" at bounding box center [1188, 79] width 44 height 21
click at [352, 83] on span "Toggle popup" at bounding box center [356, 80] width 11 height 11
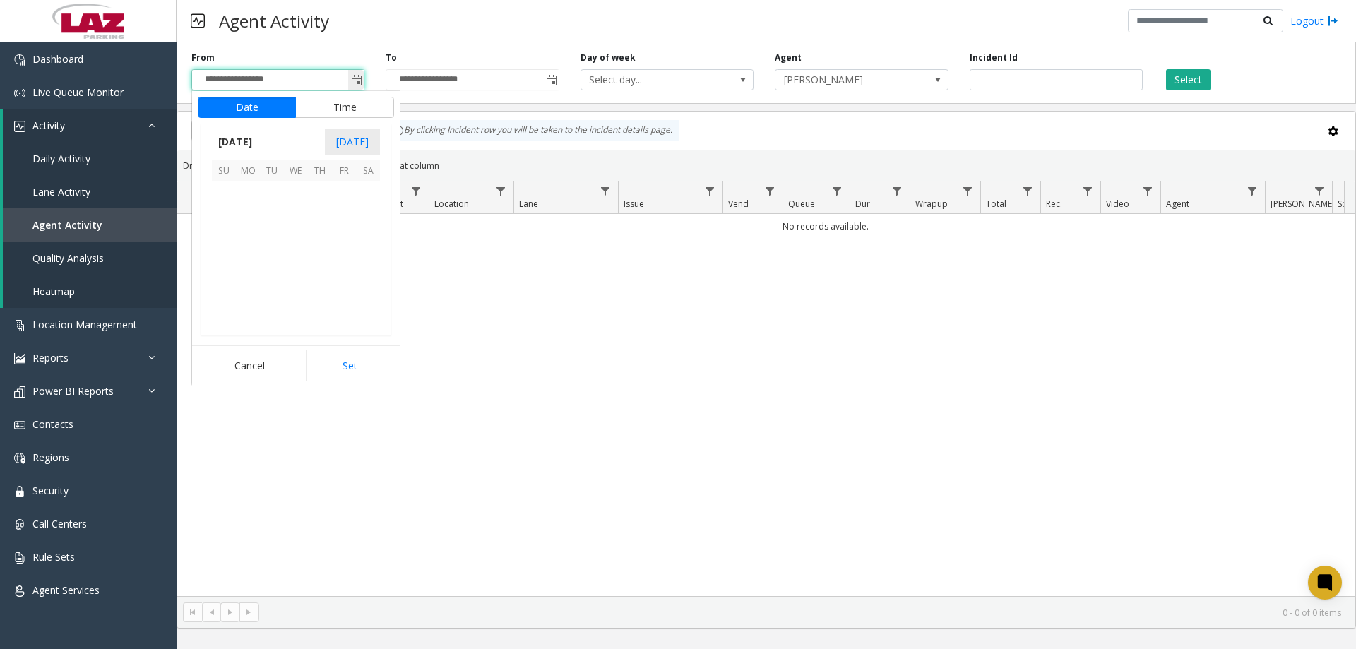
scroll to position [253237, 0]
click at [242, 241] on span "11" at bounding box center [248, 241] width 24 height 24
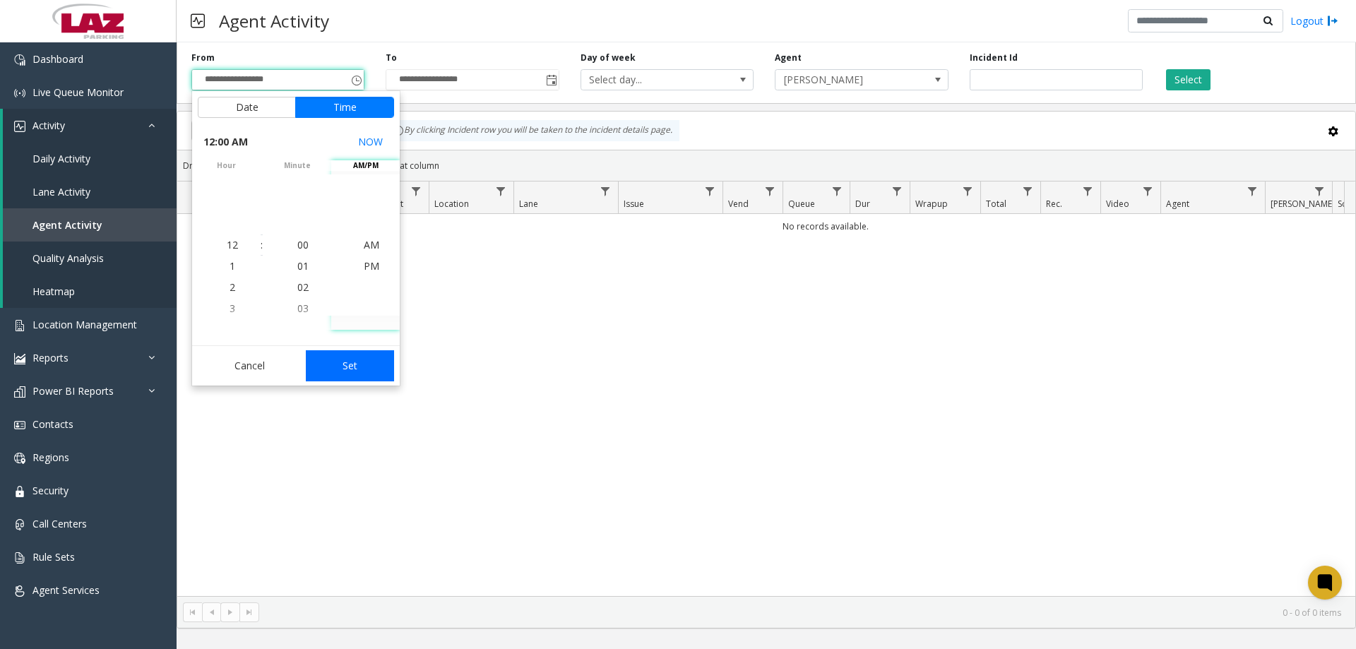
click at [355, 353] on button "Set" at bounding box center [350, 365] width 89 height 31
type input "**********"
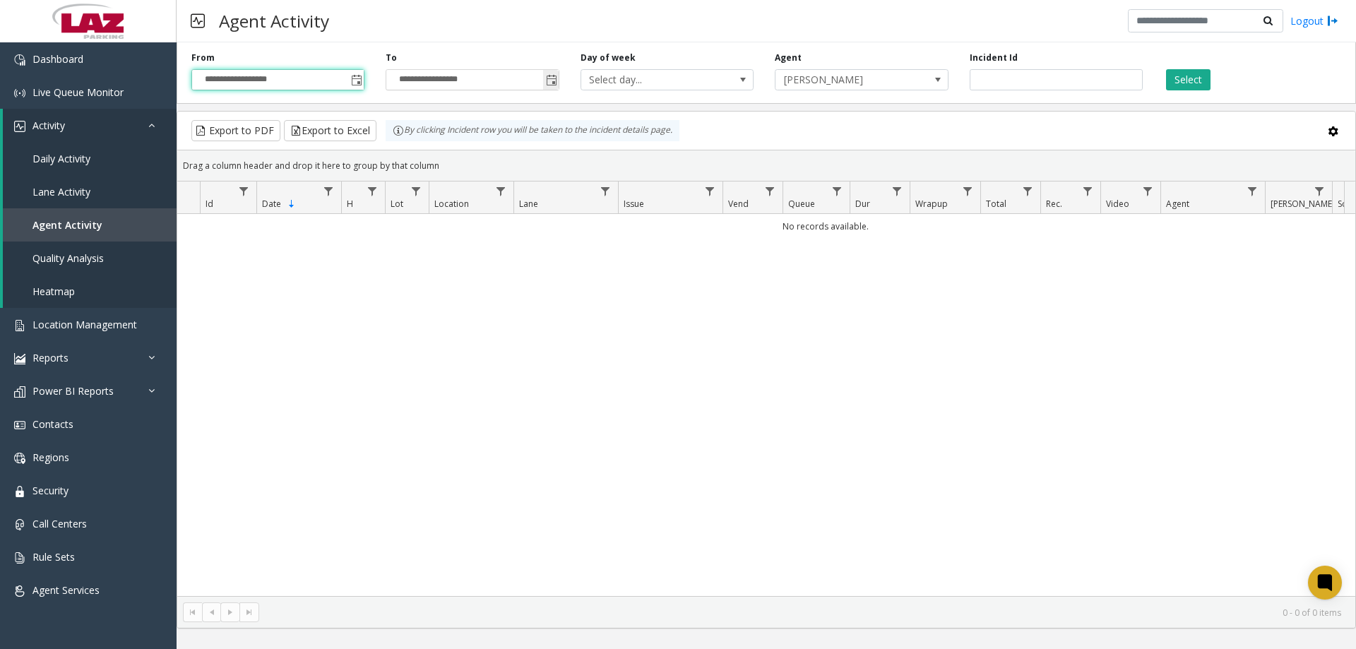
click at [544, 82] on span "Toggle popup" at bounding box center [551, 79] width 16 height 23
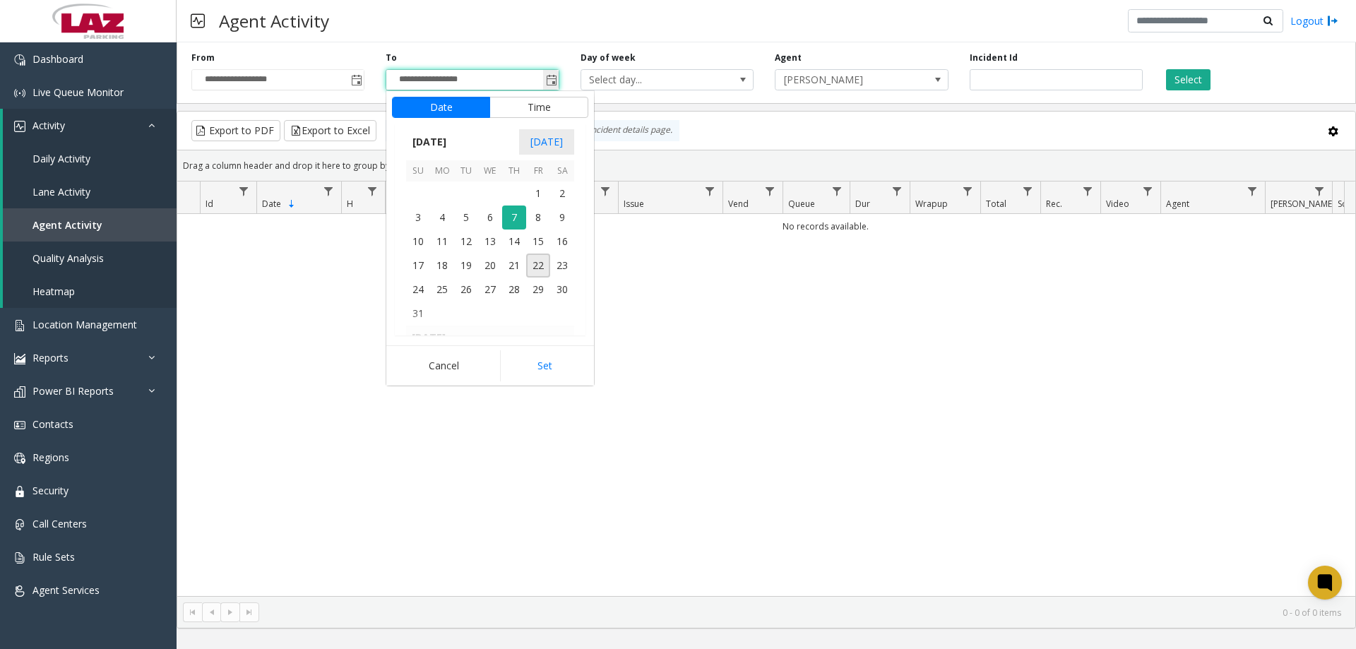
scroll to position [21, 0]
click at [562, 245] on span "16" at bounding box center [562, 241] width 24 height 24
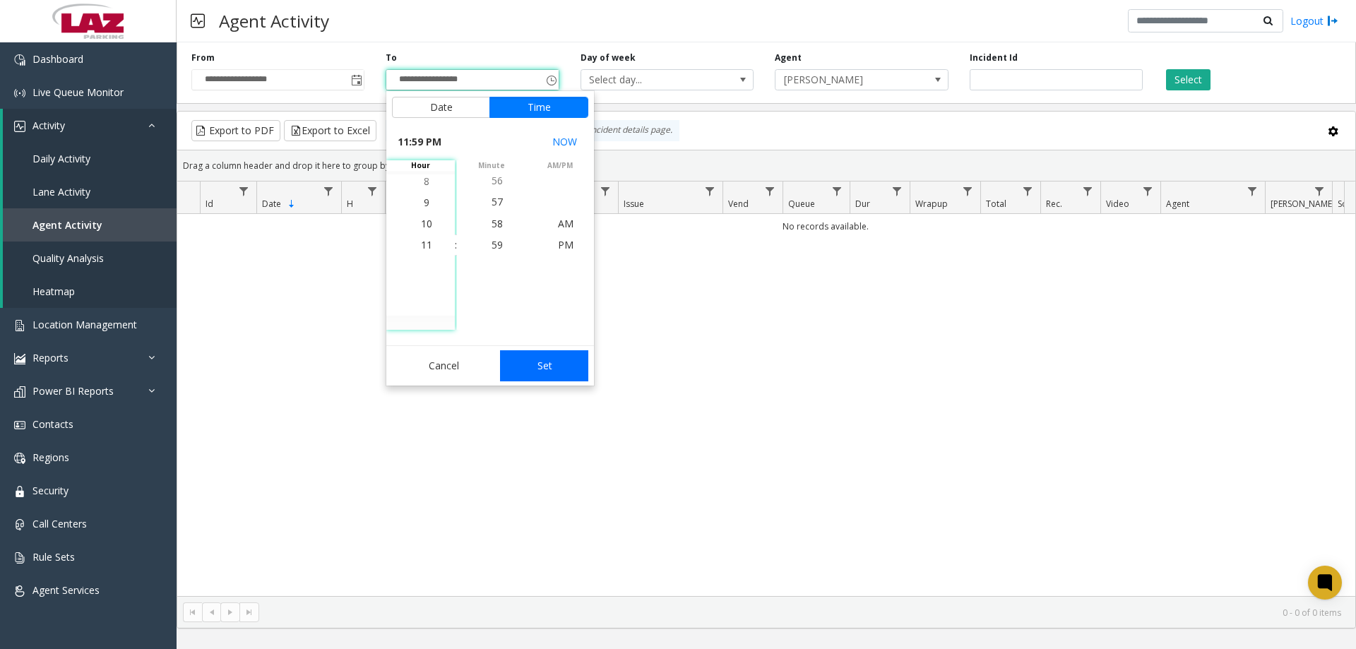
click at [554, 361] on button "Set" at bounding box center [544, 365] width 89 height 31
type input "**********"
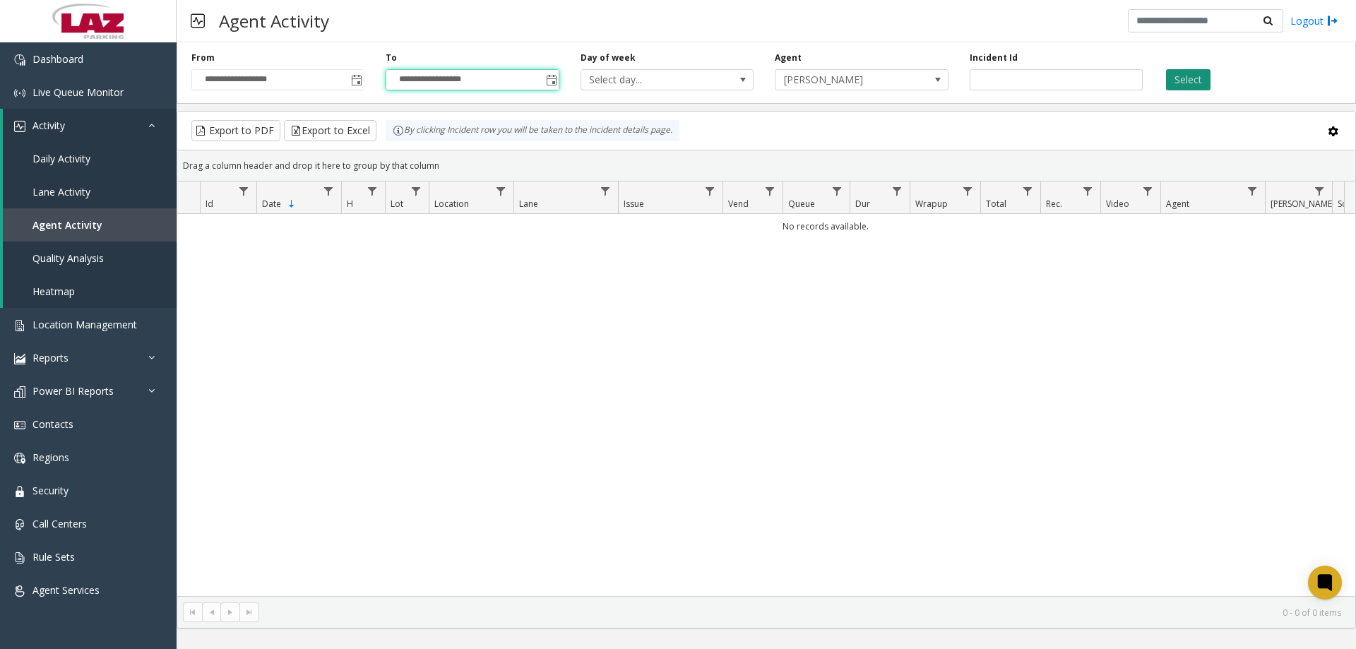
click at [1182, 79] on button "Select" at bounding box center [1188, 79] width 44 height 21
click at [356, 80] on span "Toggle popup" at bounding box center [356, 80] width 11 height 11
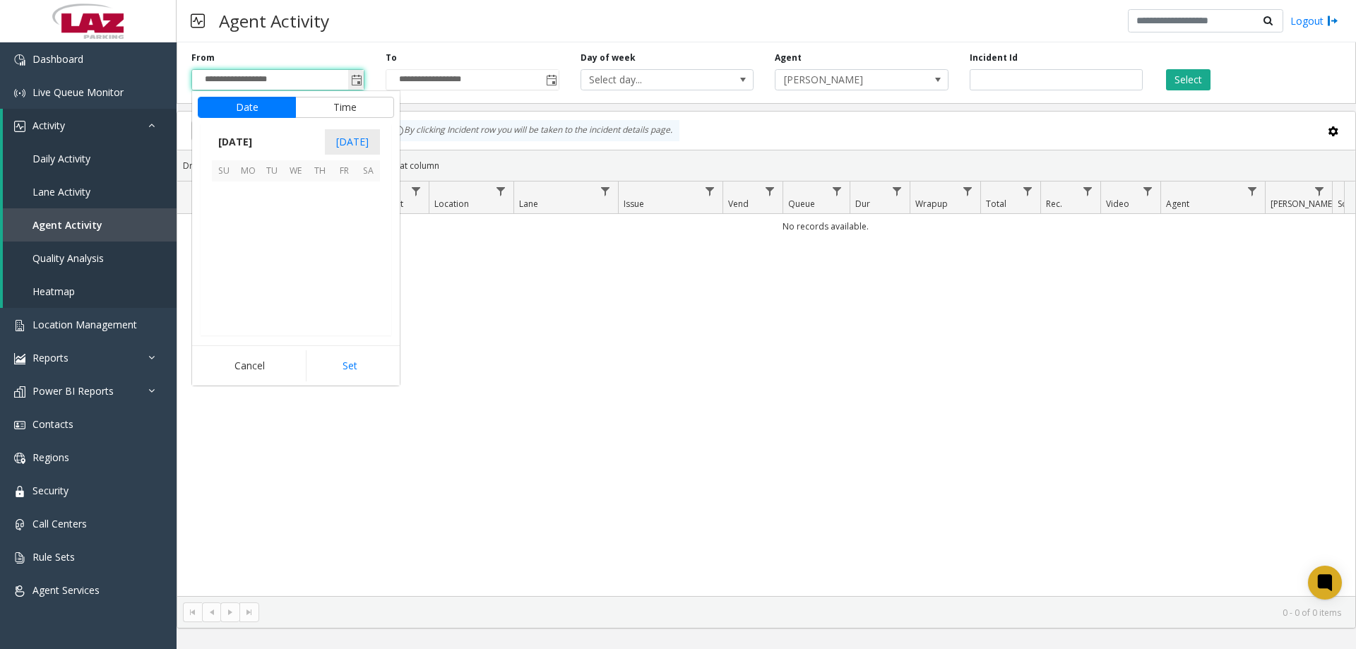
scroll to position [253237, 0]
click at [244, 262] on span "18" at bounding box center [248, 265] width 24 height 24
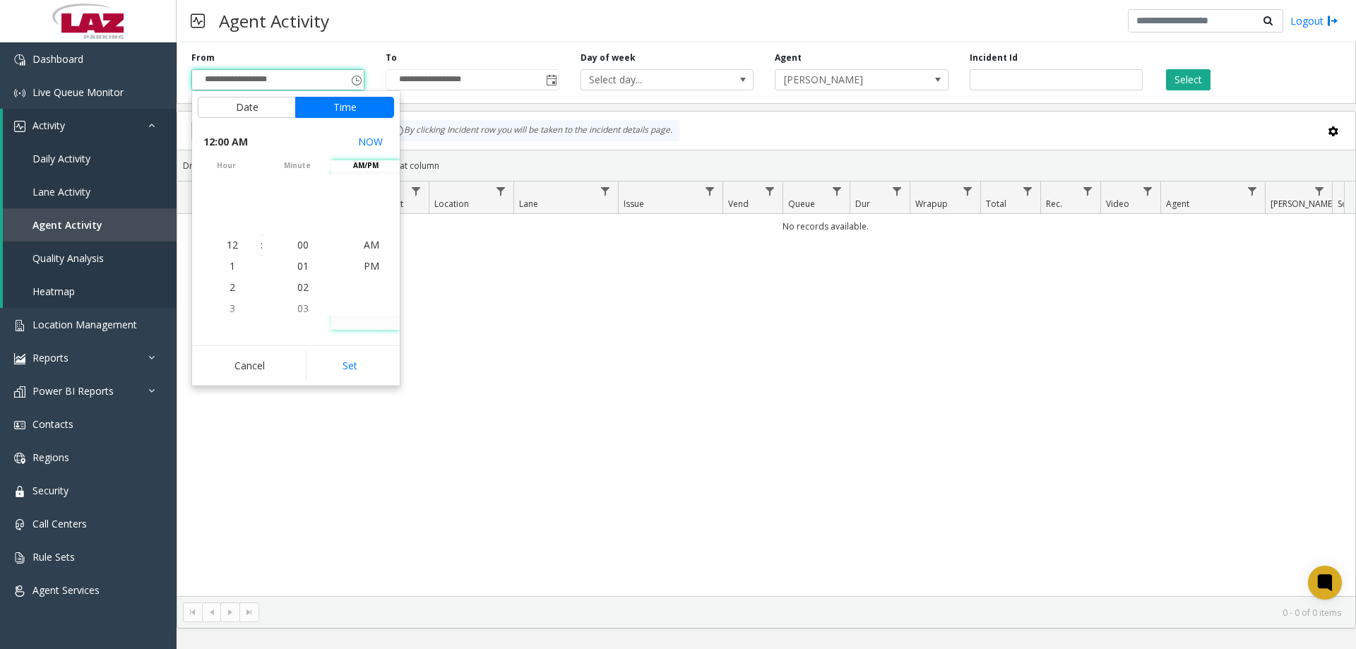
click at [338, 373] on button "Set" at bounding box center [350, 365] width 89 height 31
type input "**********"
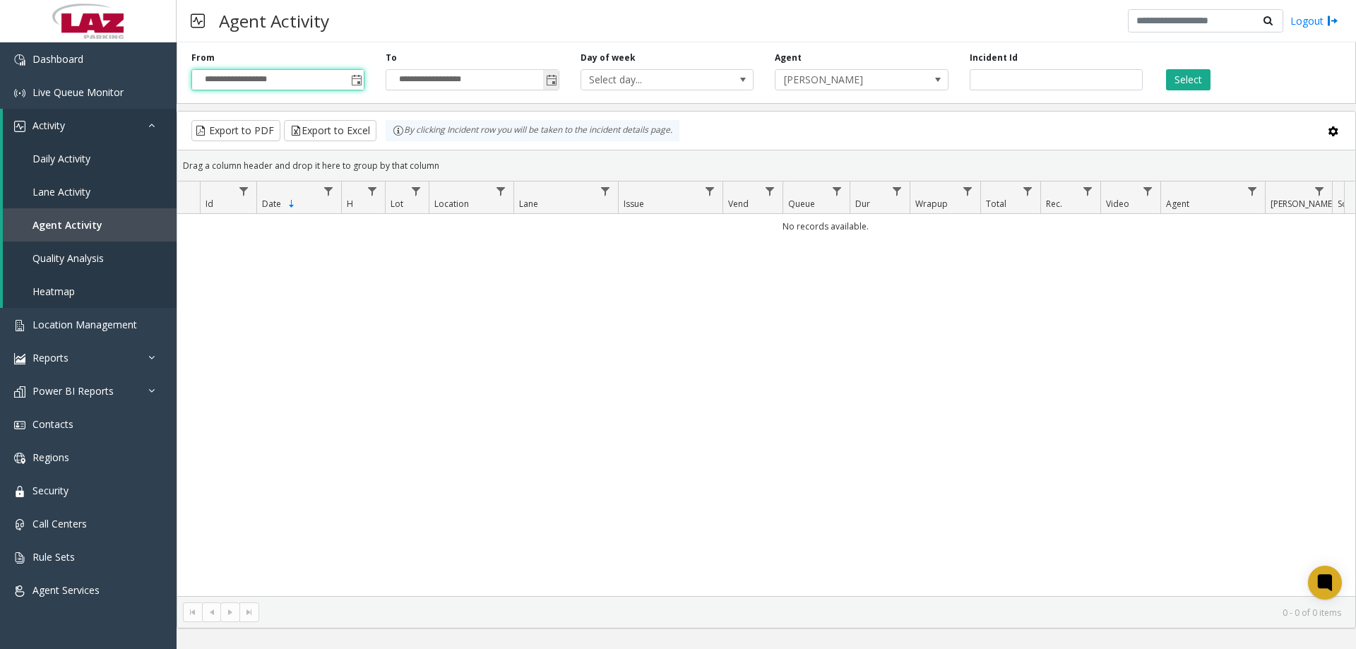
click at [550, 85] on span "Toggle popup" at bounding box center [551, 80] width 11 height 11
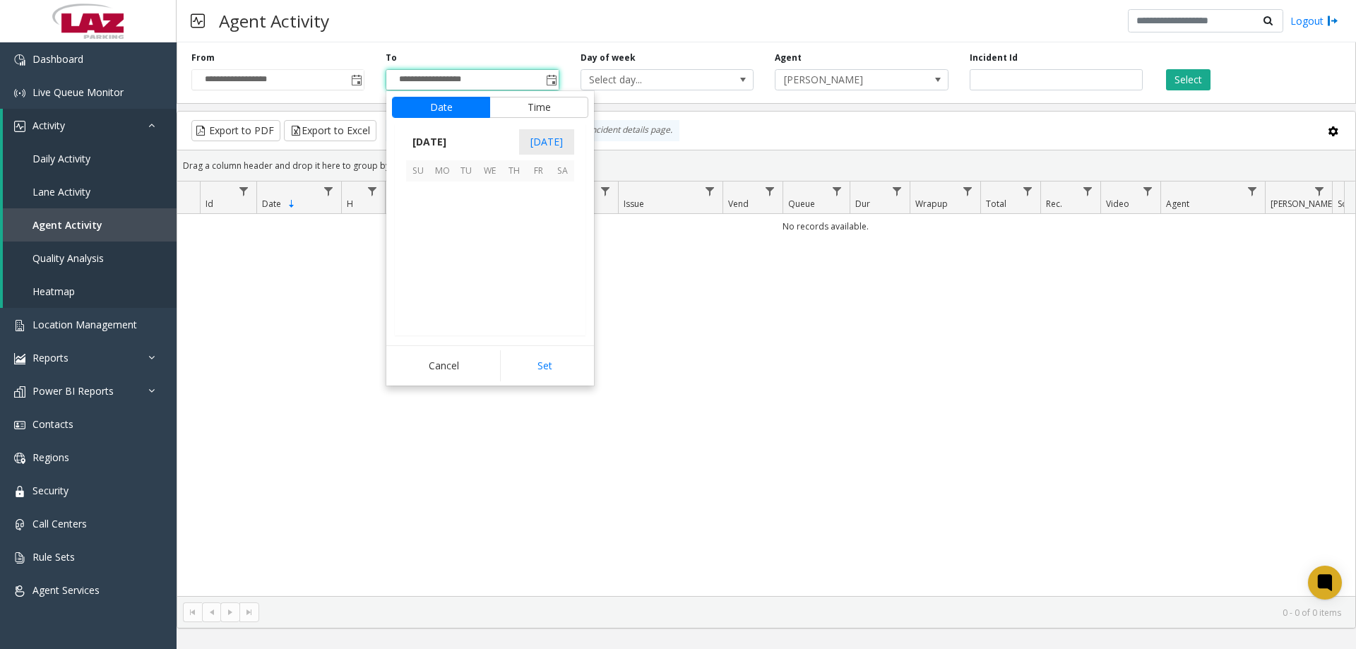
scroll to position [21, 0]
click at [469, 264] on span "19" at bounding box center [466, 265] width 24 height 24
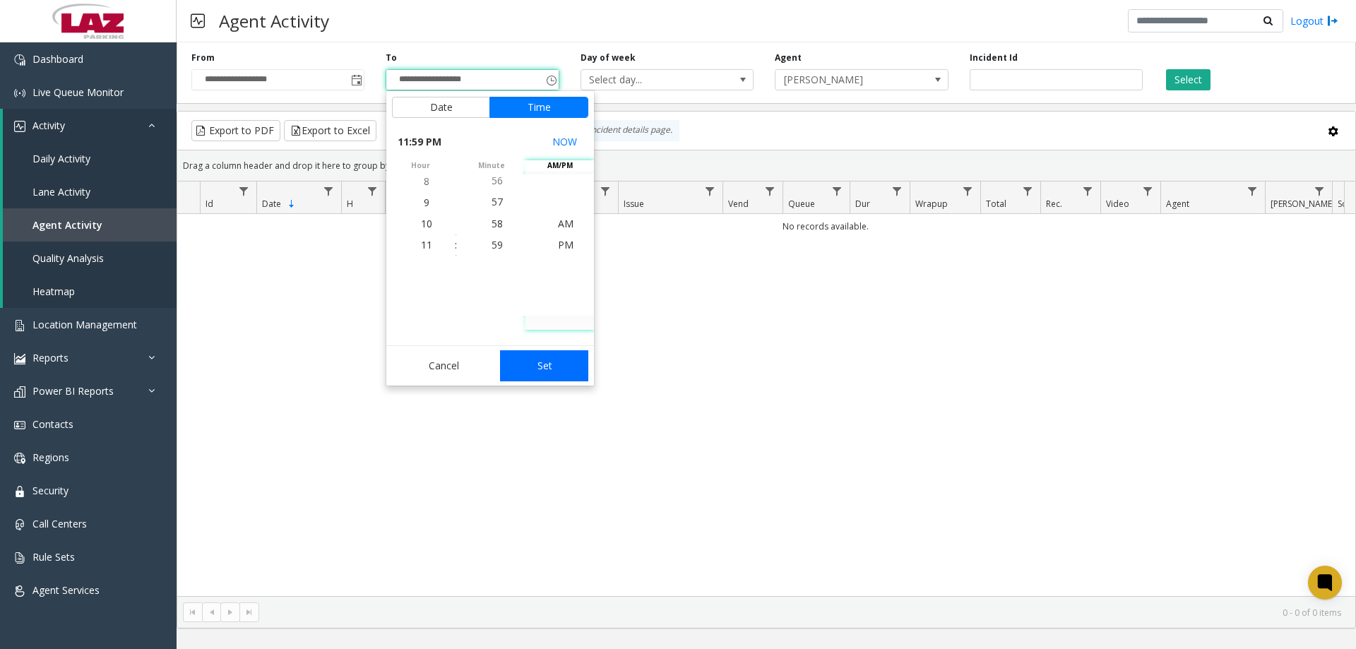
click at [547, 361] on button "Set" at bounding box center [544, 365] width 89 height 31
type input "**********"
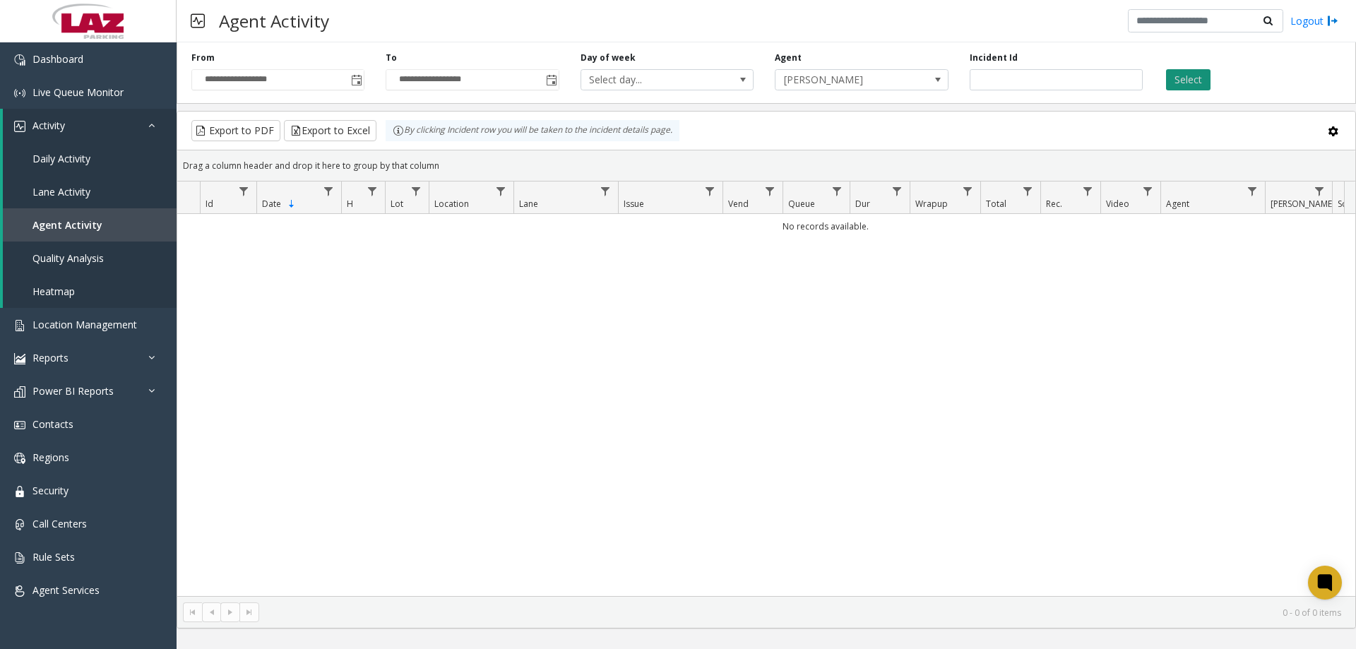
click at [1196, 78] on button "Select" at bounding box center [1188, 79] width 44 height 21
click at [859, 65] on div "Agent Ariane Williams" at bounding box center [861, 71] width 194 height 39
click at [864, 80] on span "Ariane Williams" at bounding box center [844, 80] width 138 height 20
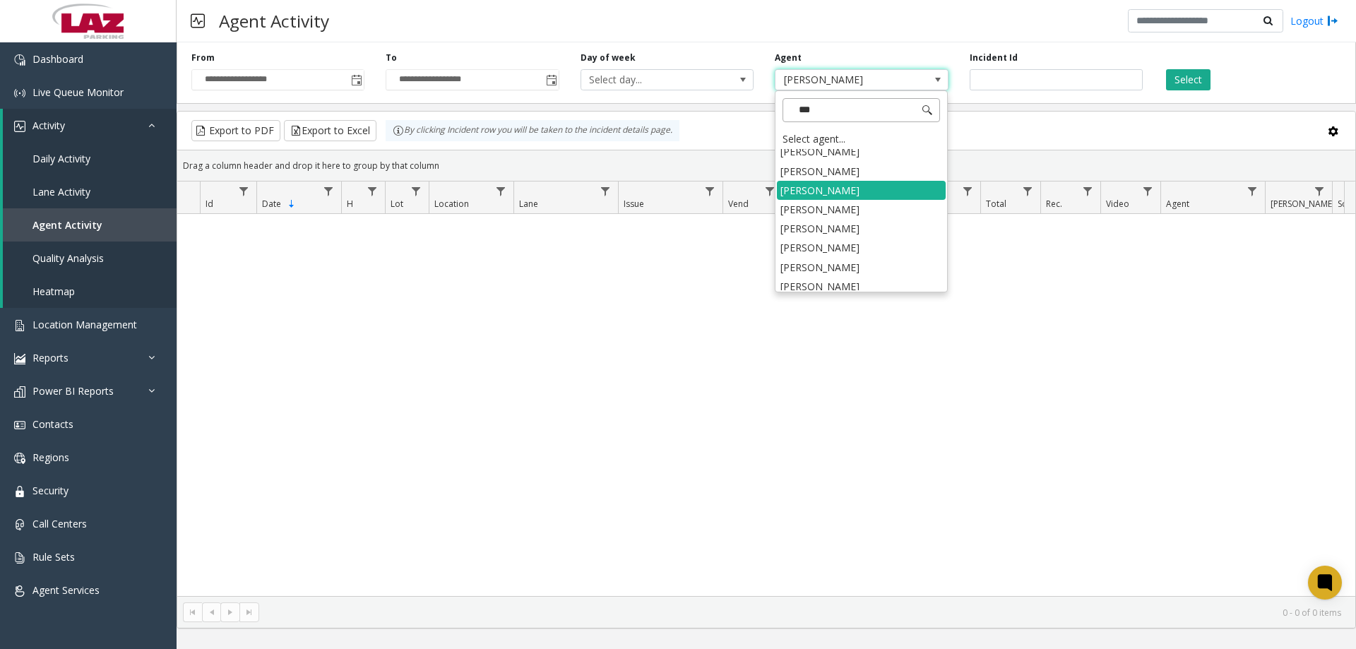
scroll to position [83, 0]
type input "****"
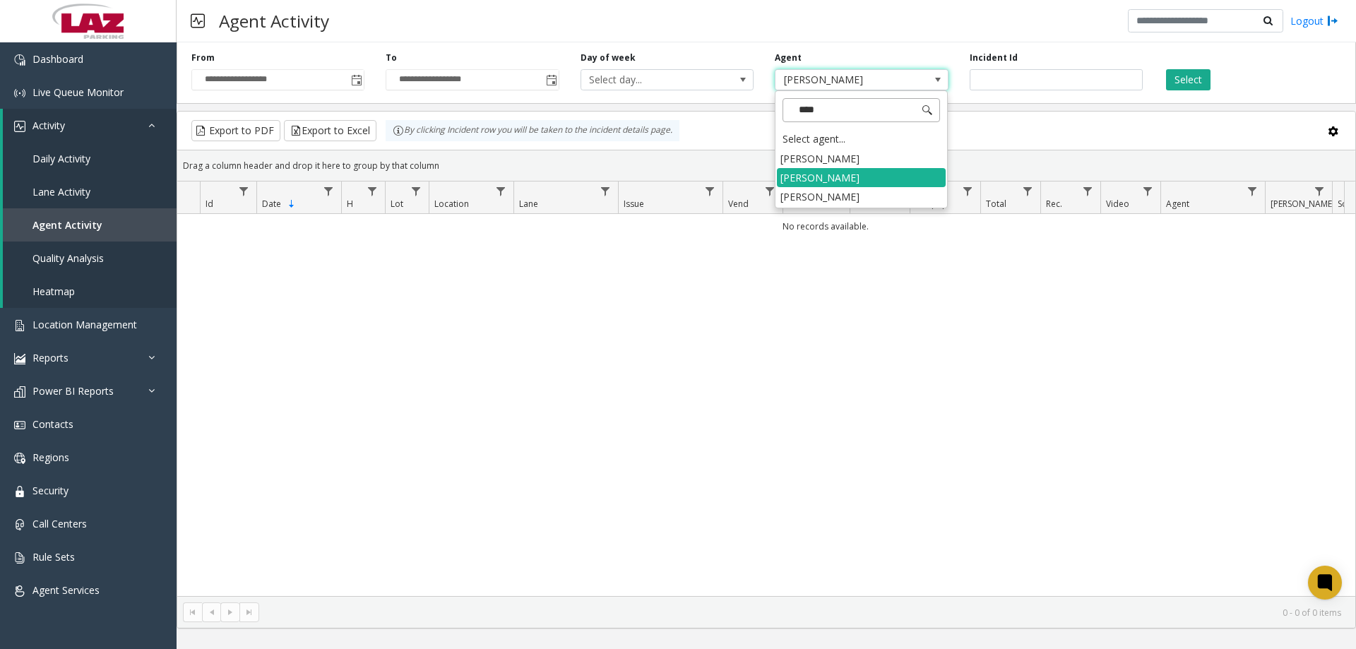
scroll to position [0, 0]
click at [838, 201] on li "Ariane Williams" at bounding box center [861, 196] width 169 height 19
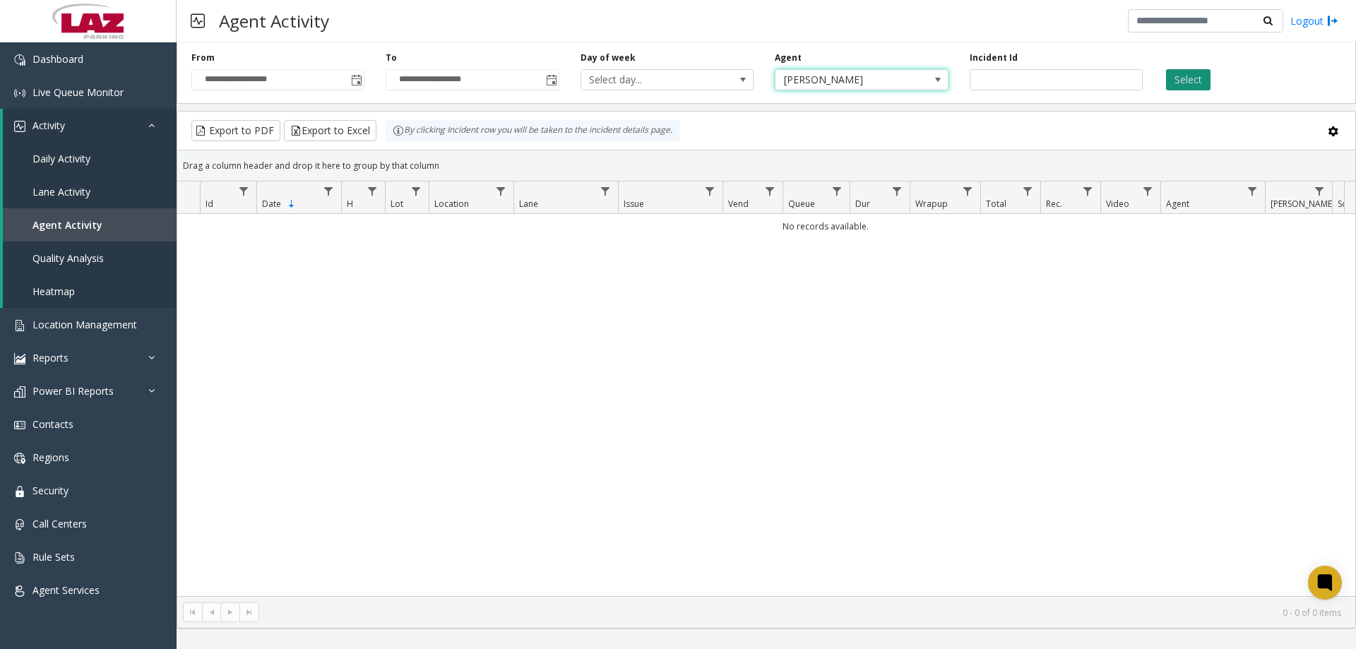
click at [1173, 86] on button "Select" at bounding box center [1188, 79] width 44 height 21
click at [342, 82] on input "**********" at bounding box center [278, 80] width 172 height 20
click at [352, 78] on span "Toggle popup" at bounding box center [356, 80] width 11 height 11
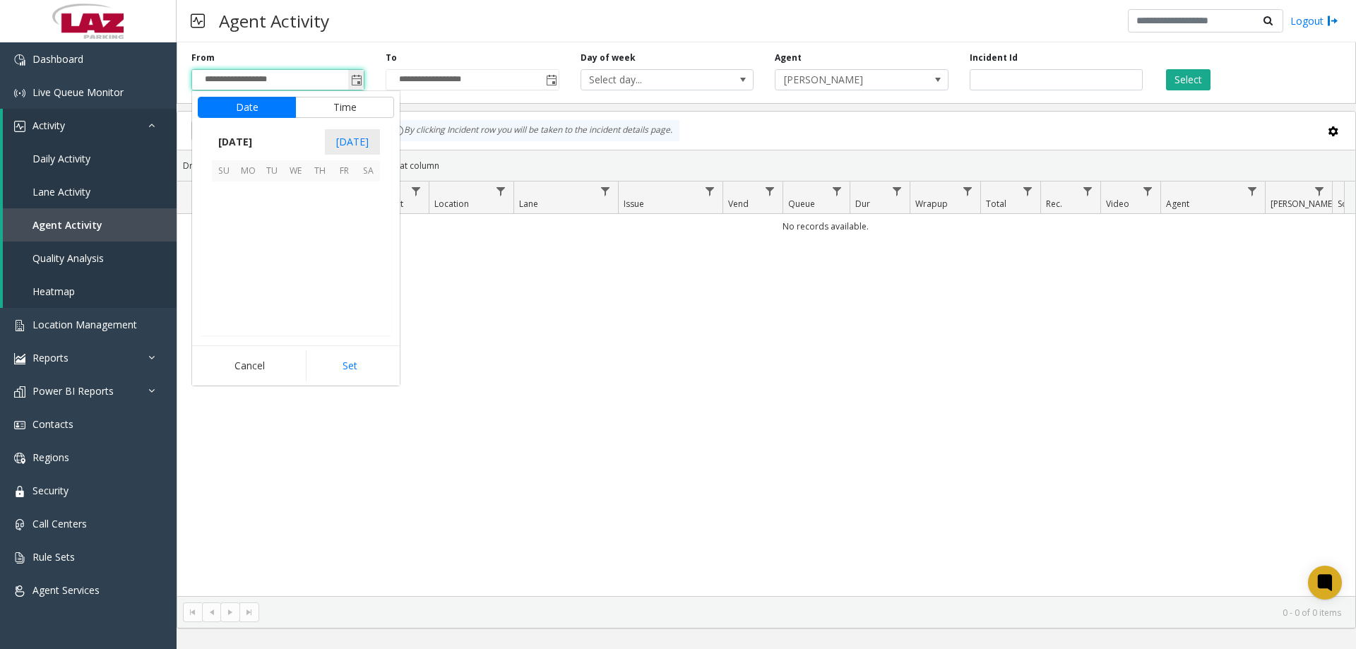
scroll to position [253237, 0]
click at [245, 241] on span "11" at bounding box center [248, 241] width 24 height 24
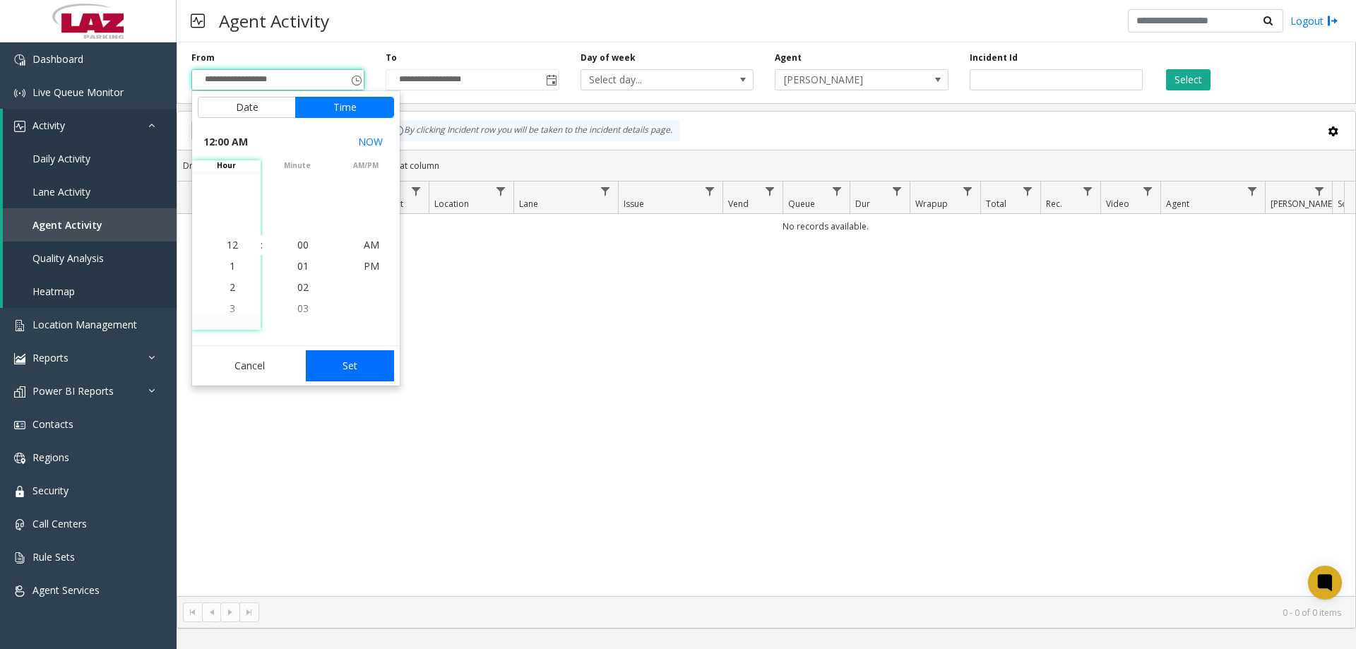
click at [358, 369] on button "Set" at bounding box center [350, 365] width 89 height 31
type input "**********"
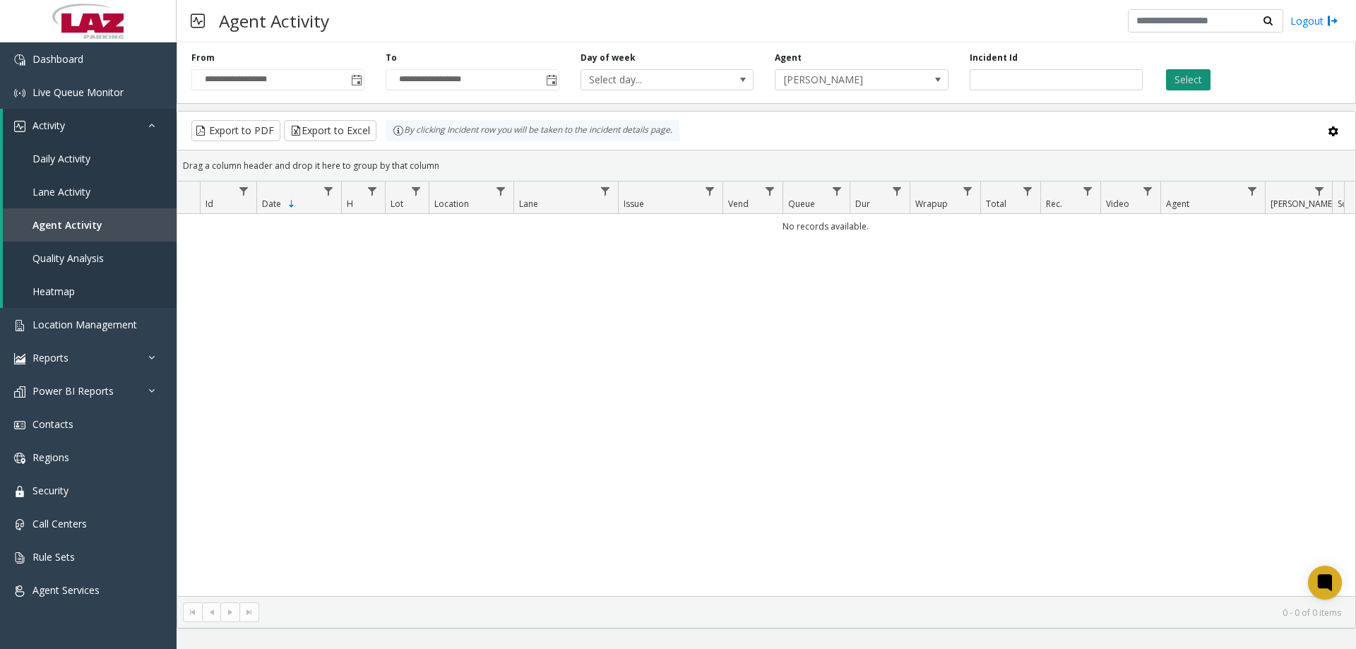
click at [1188, 73] on button "Select" at bounding box center [1188, 79] width 44 height 21
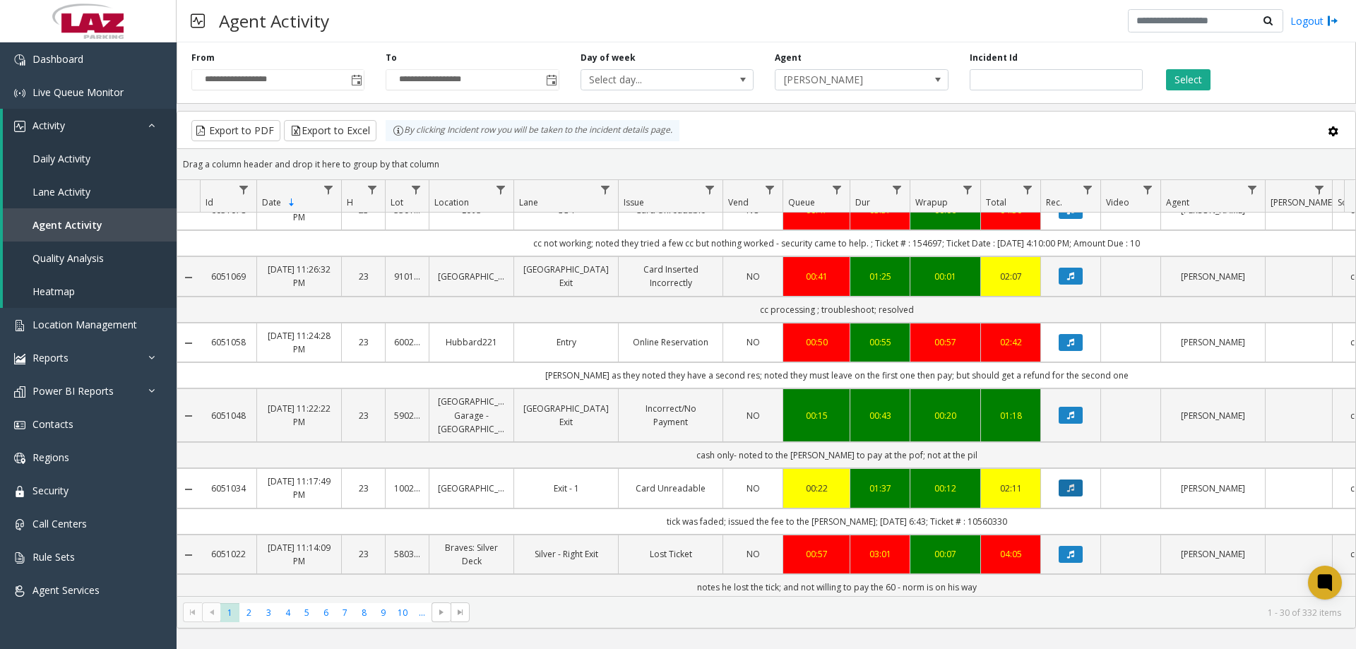
click at [1075, 479] on button "Data table" at bounding box center [1070, 487] width 24 height 17
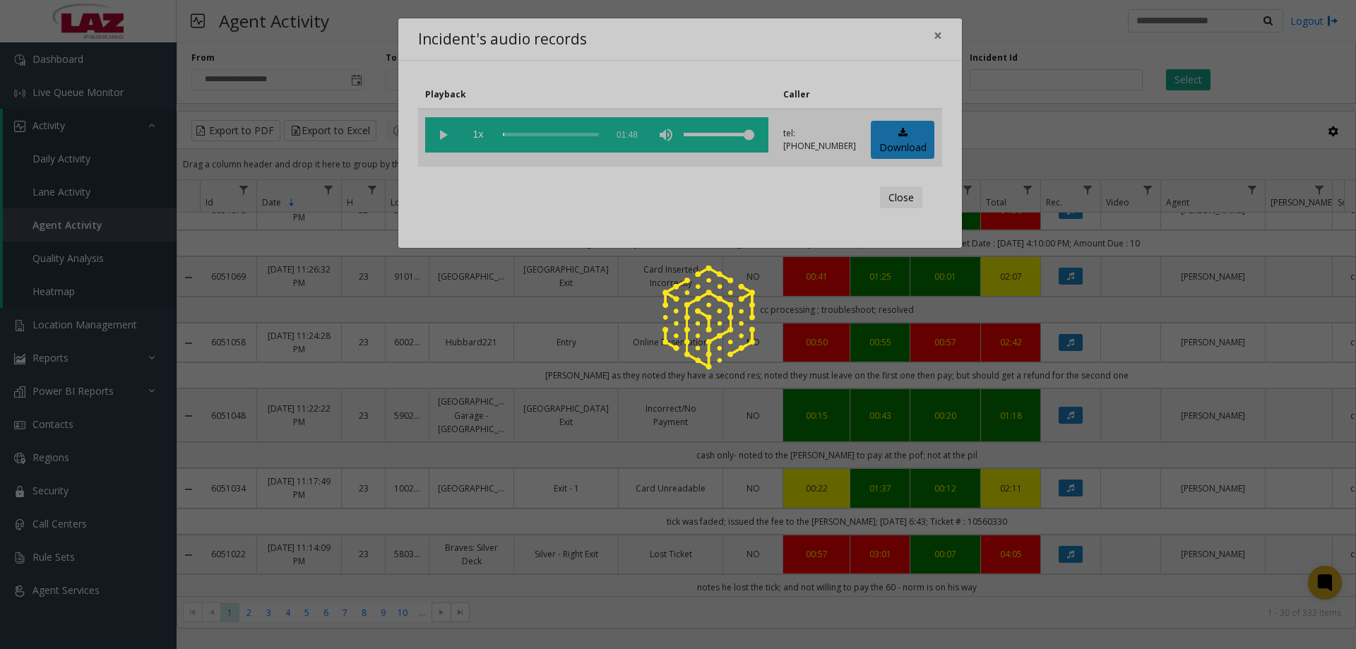
click at [438, 134] on div at bounding box center [678, 324] width 1356 height 649
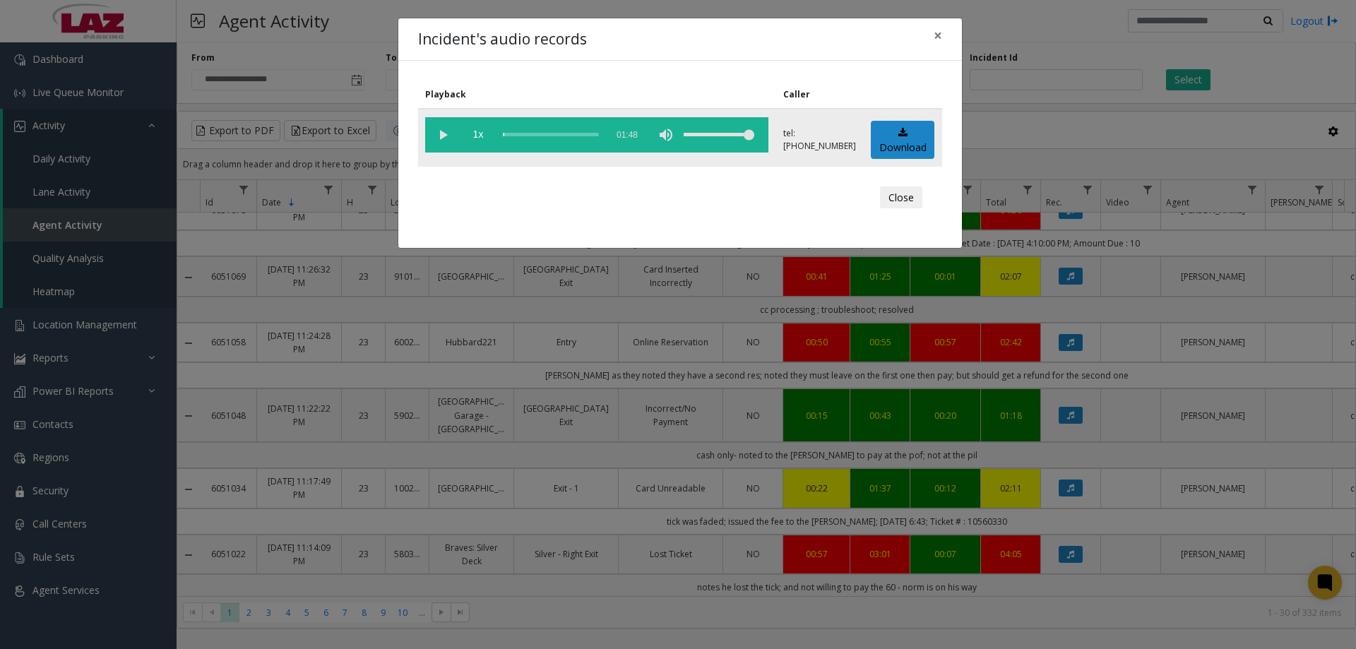
click at [438, 134] on vg-play-pause at bounding box center [442, 134] width 35 height 35
click at [515, 138] on div "scrub bar" at bounding box center [551, 134] width 96 height 35
click at [507, 136] on div "scrub bar" at bounding box center [551, 134] width 96 height 35
click at [542, 181] on div "Close" at bounding box center [680, 198] width 504 height 42
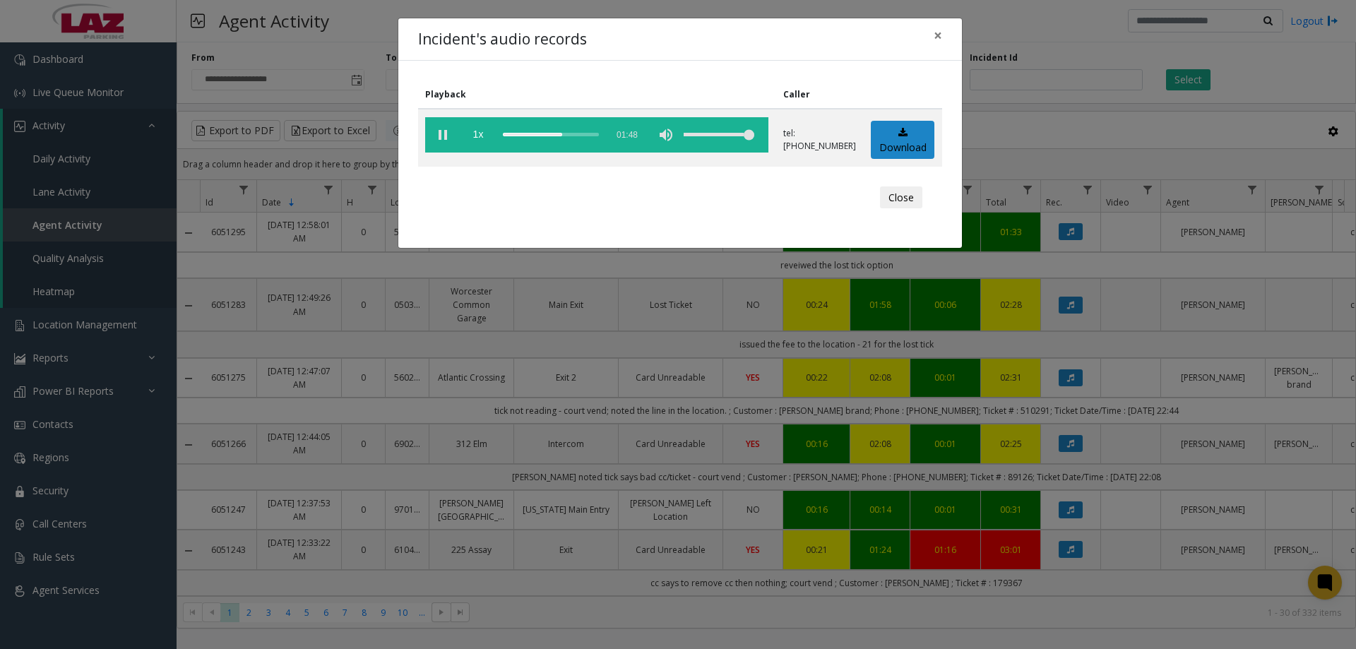
scroll to position [1412, 0]
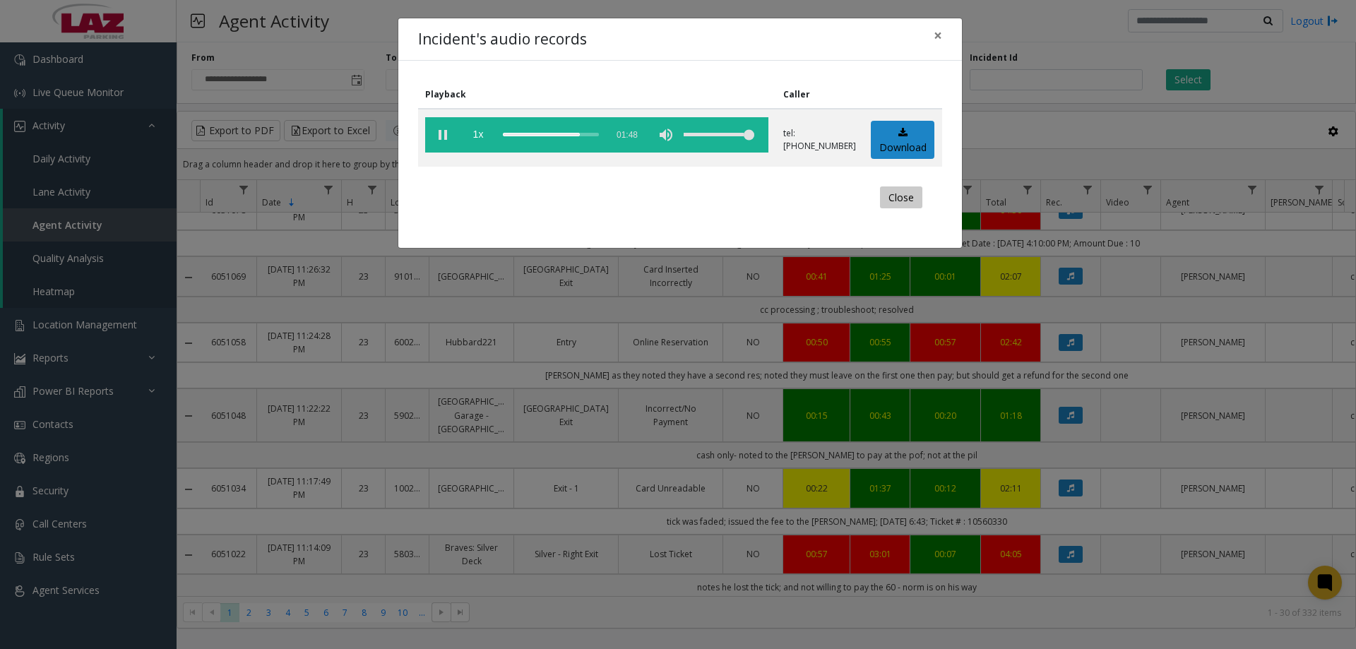
click at [895, 202] on button "Close" at bounding box center [901, 197] width 42 height 23
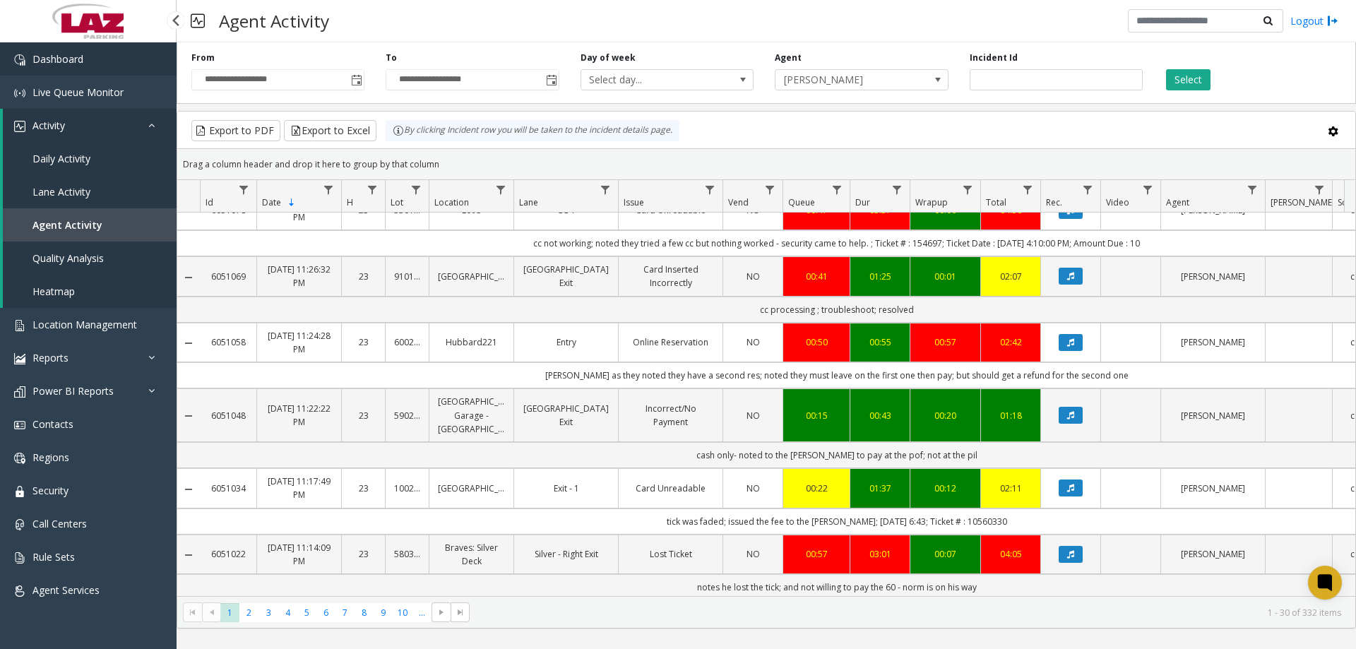
click at [113, 49] on link "Dashboard" at bounding box center [88, 58] width 177 height 33
